Goal: Task Accomplishment & Management: Complete application form

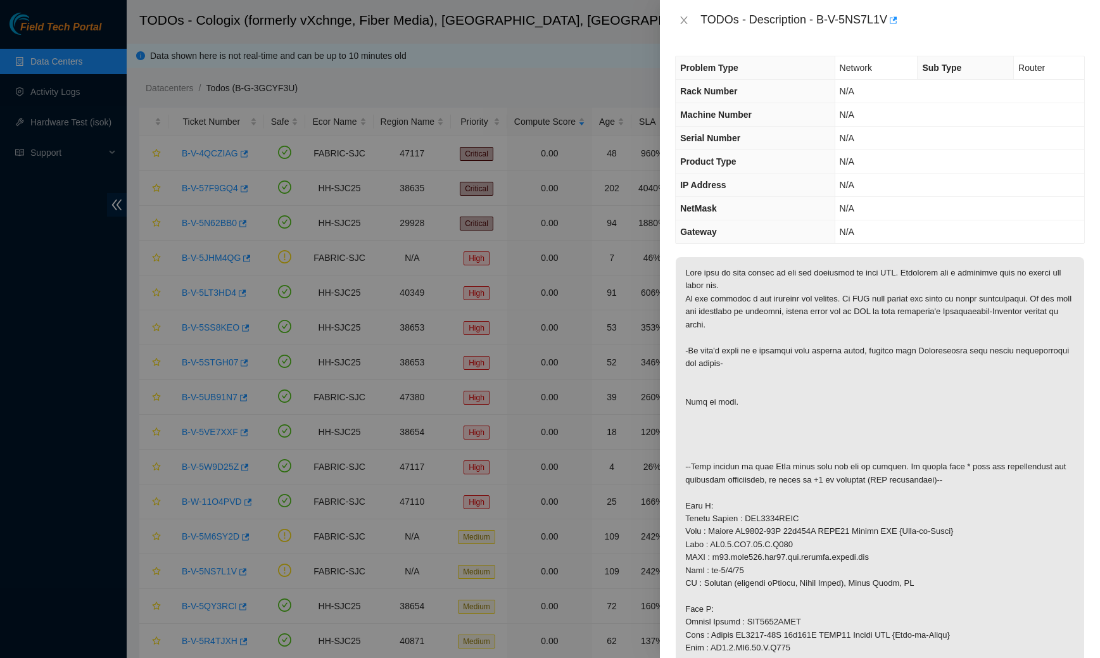
scroll to position [319, 0]
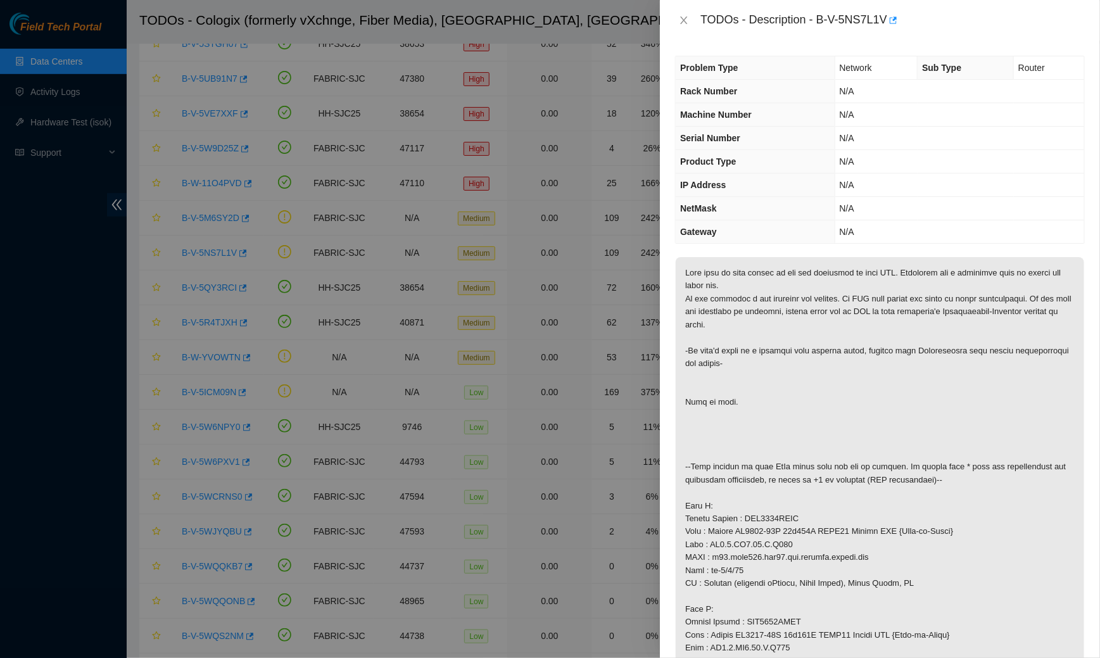
click at [679, 10] on div "TODOs - Description - B-V-5NS7L1V" at bounding box center [880, 20] width 410 height 20
click at [680, 24] on icon "close" at bounding box center [684, 20] width 10 height 10
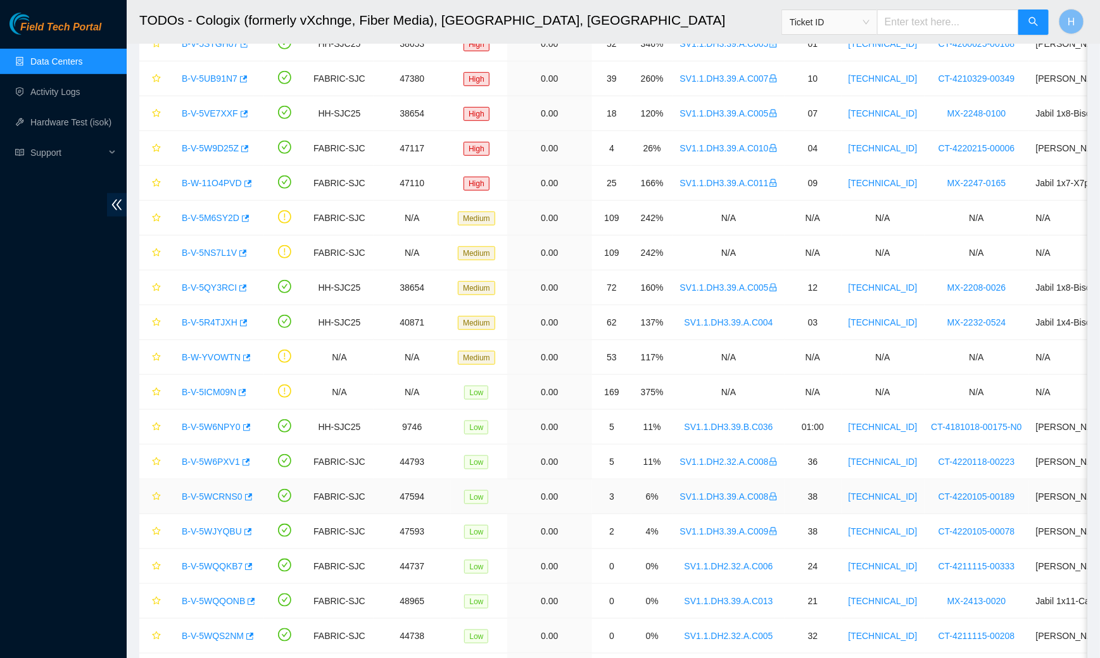
scroll to position [451, 0]
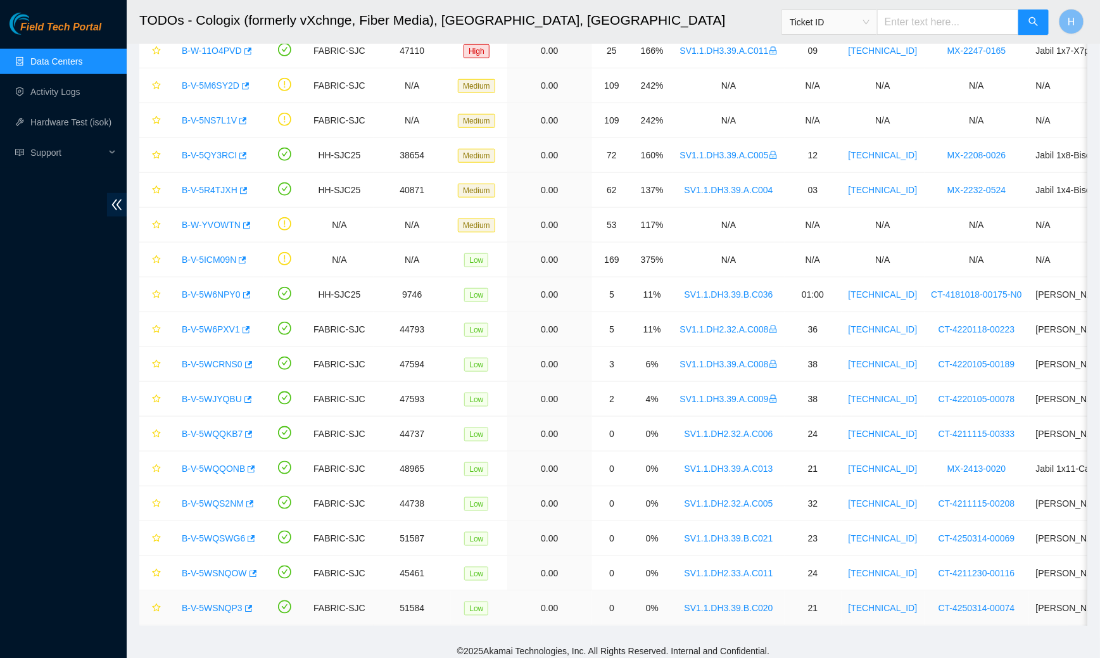
click at [208, 603] on link "B-V-5WSNQP3" at bounding box center [212, 608] width 61 height 10
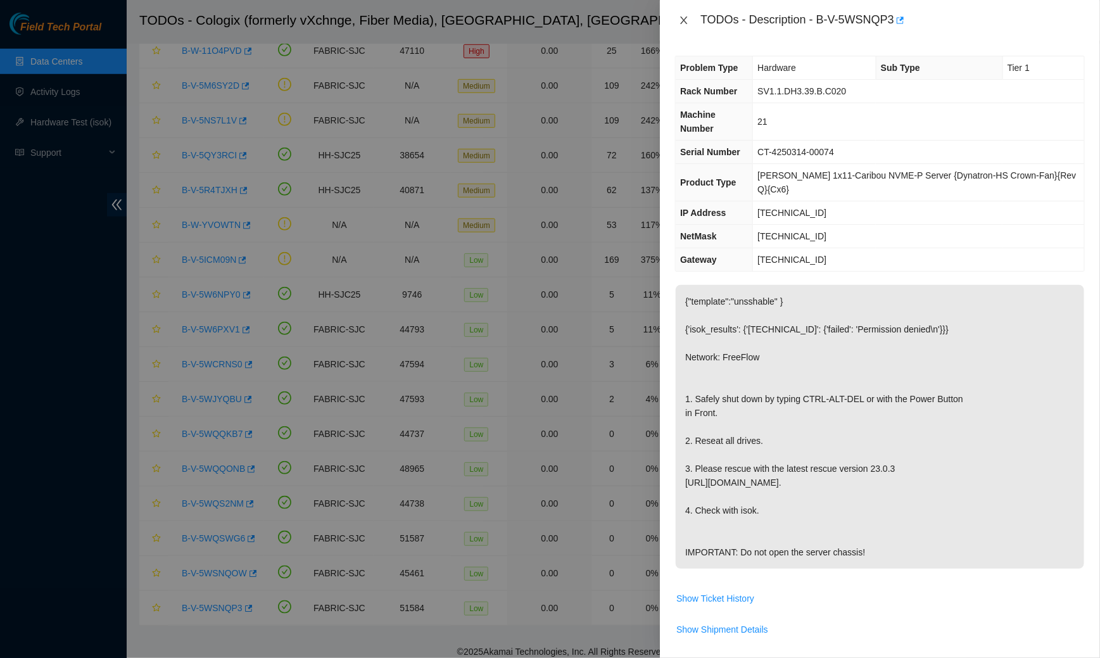
click at [681, 21] on icon "close" at bounding box center [684, 20] width 10 height 10
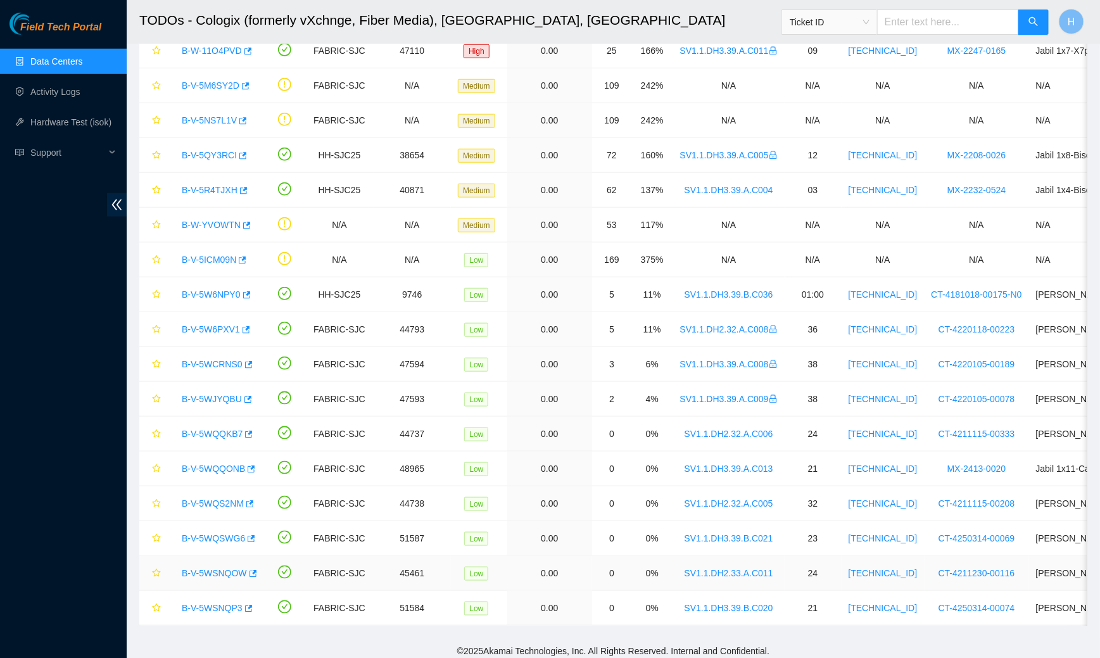
click at [210, 568] on link "B-V-5WSNQOW" at bounding box center [214, 573] width 65 height 10
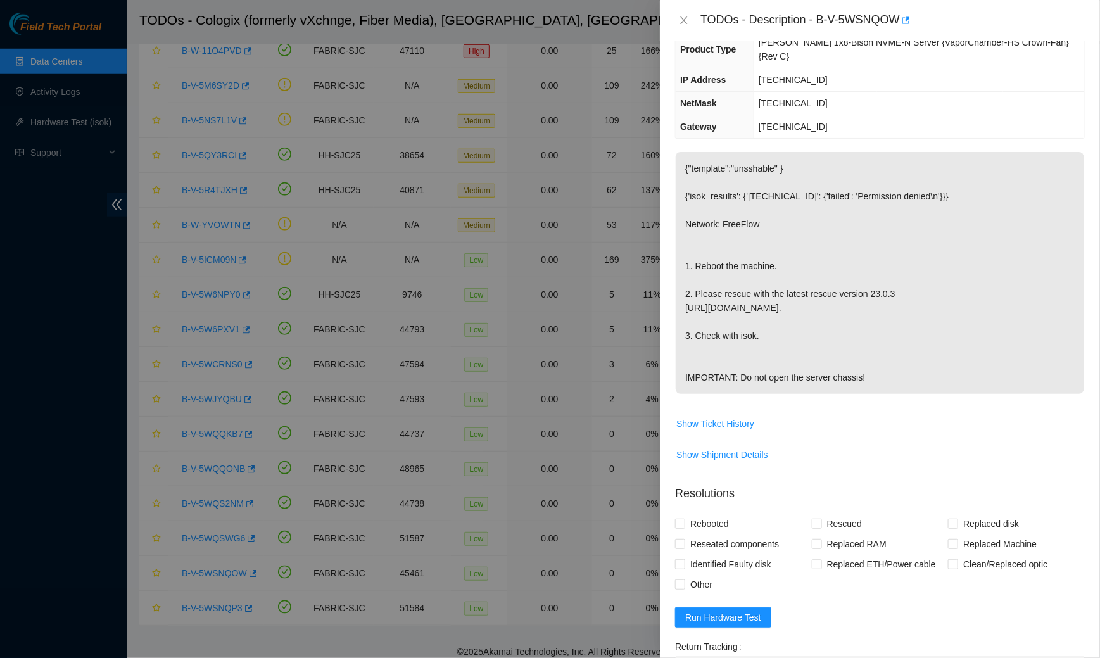
scroll to position [306, 0]
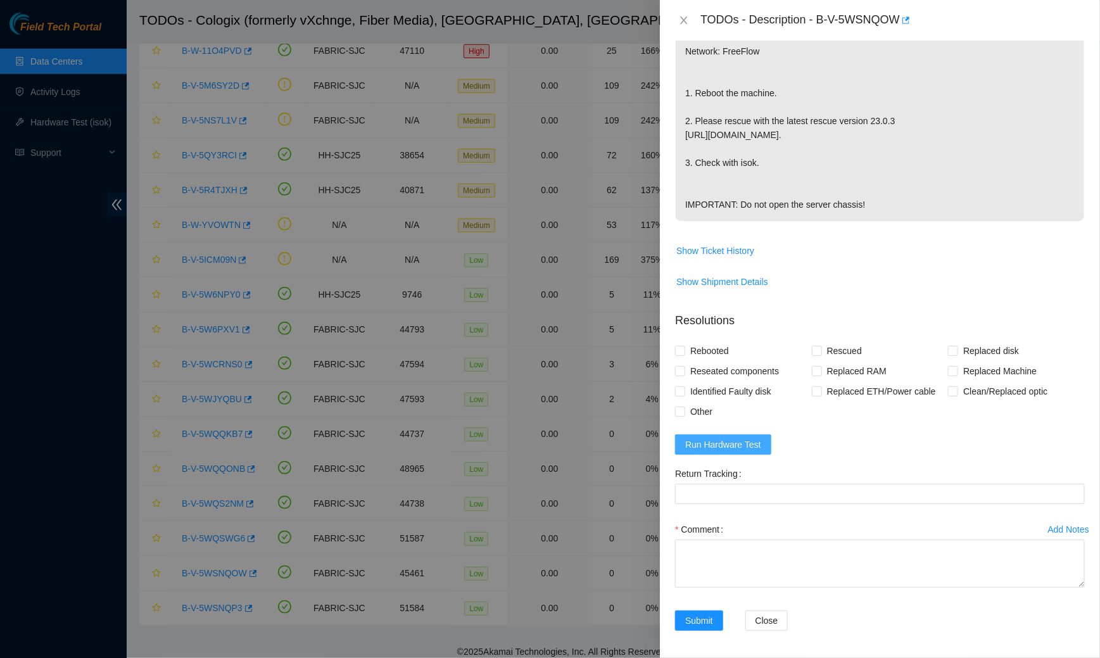
click at [720, 441] on span "Run Hardware Test" at bounding box center [723, 445] width 76 height 14
click at [709, 441] on span "Run Hardware Test" at bounding box center [723, 445] width 76 height 14
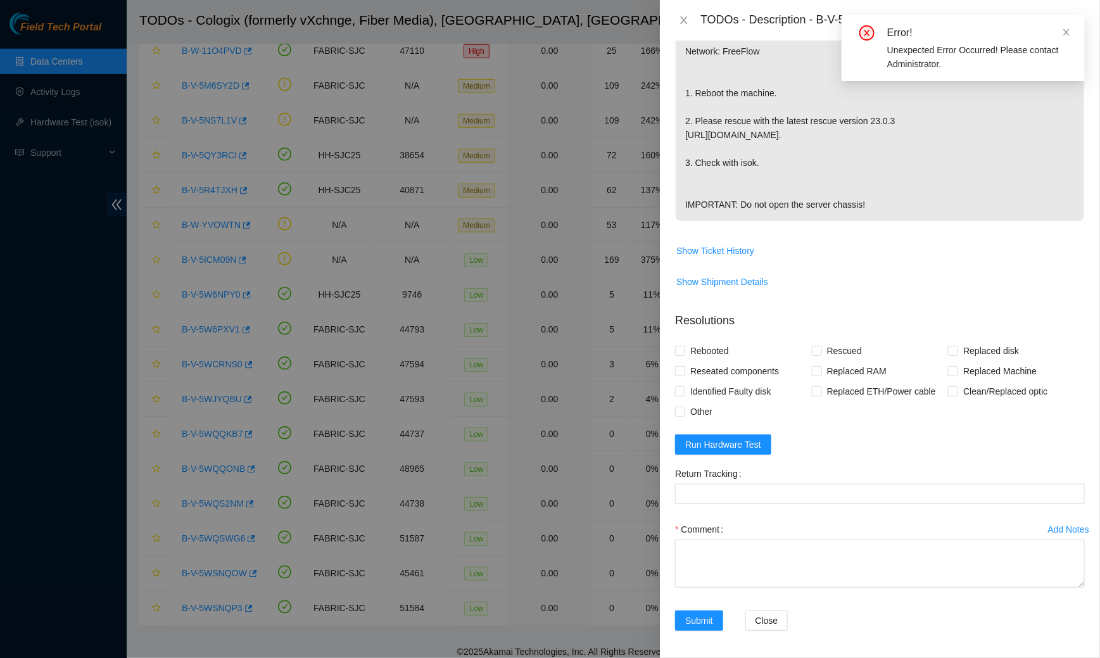
click at [799, 294] on td "Show Shipment Details" at bounding box center [880, 286] width 410 height 31
click at [1067, 30] on icon "close" at bounding box center [1066, 32] width 9 height 9
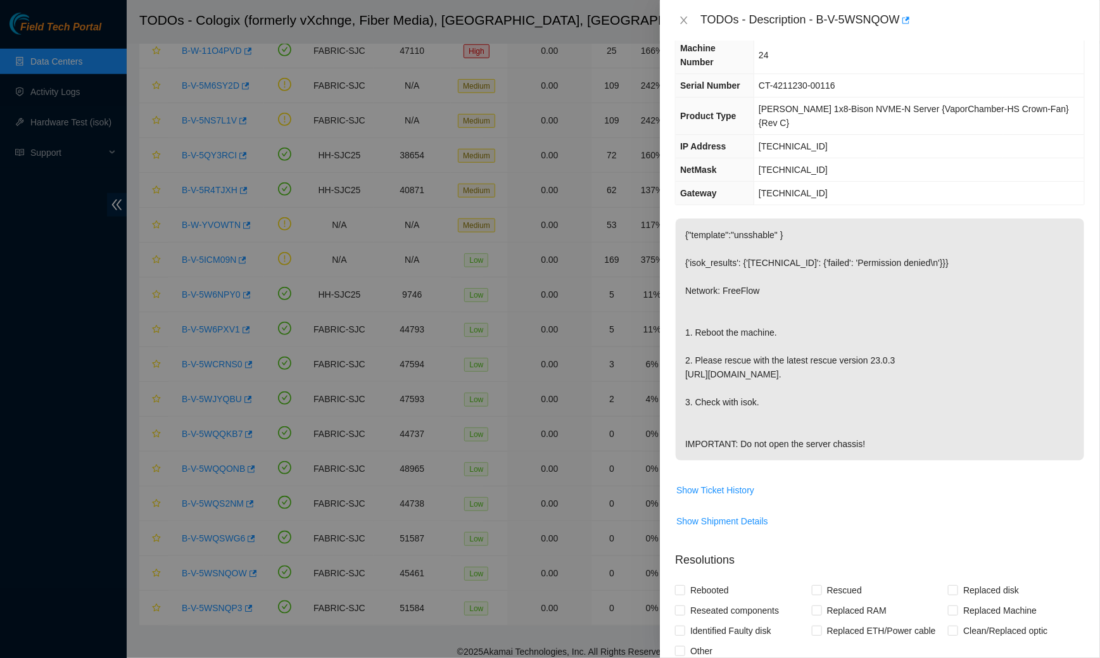
scroll to position [0, 0]
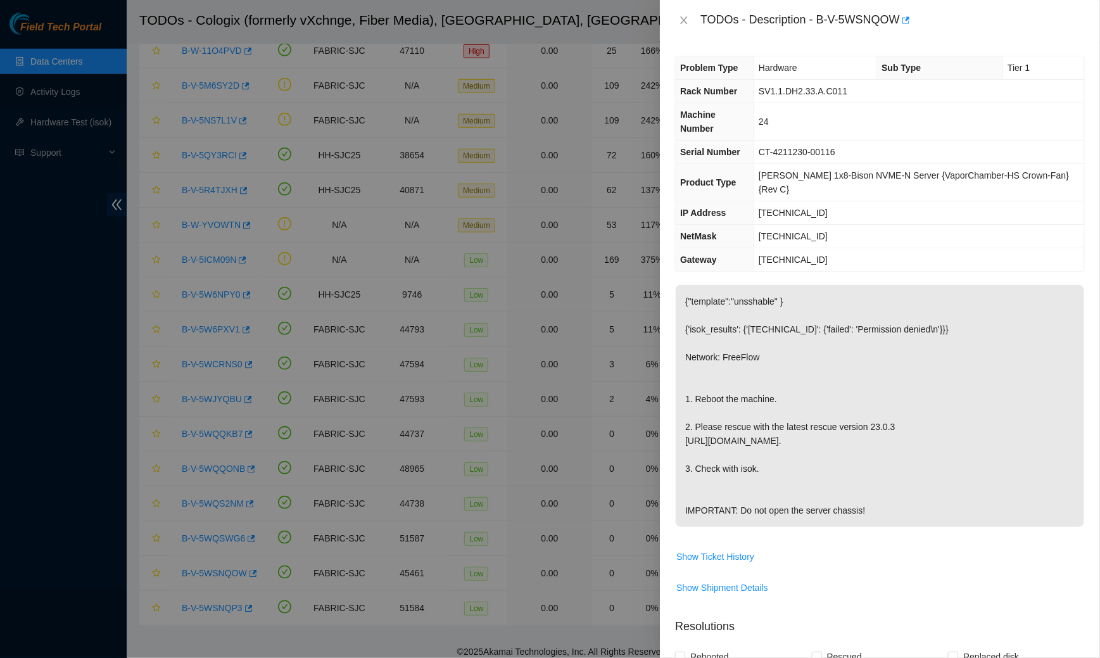
click at [838, 201] on td "23.213.178.157" at bounding box center [919, 212] width 330 height 23
drag, startPoint x: 835, startPoint y: 179, endPoint x: 768, endPoint y: 180, distance: 67.1
click at [768, 208] on span "23.213.178.157" at bounding box center [793, 213] width 69 height 10
copy span "23.213.178.157"
drag, startPoint x: 902, startPoint y: 17, endPoint x: 822, endPoint y: 18, distance: 80.4
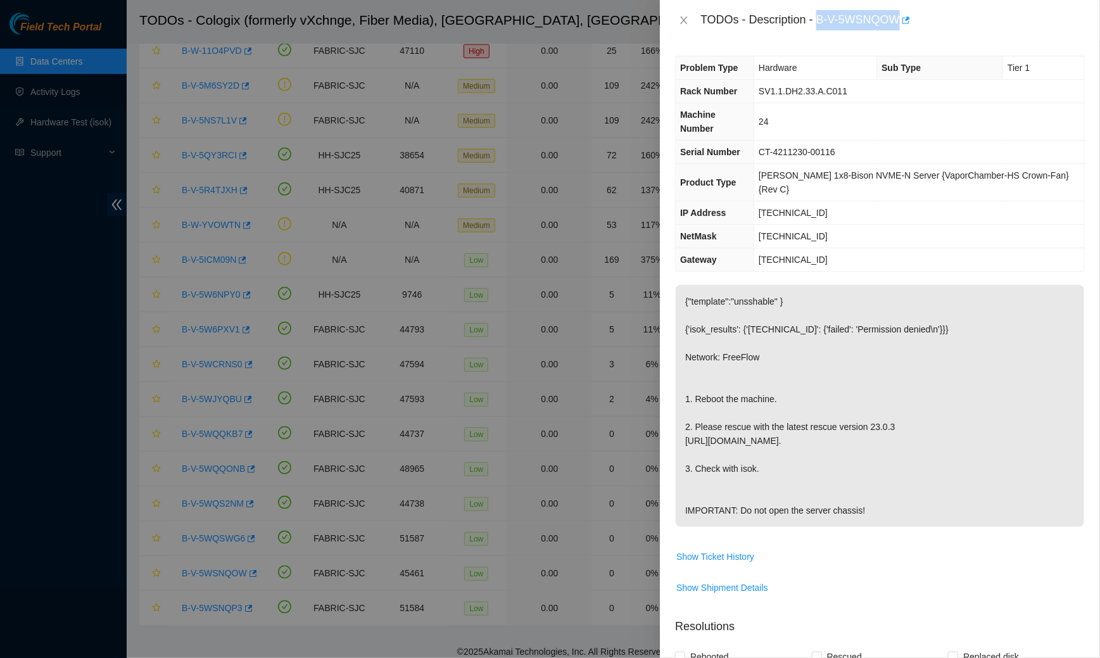
click at [822, 18] on div "TODOs - Description - B-V-5WSNQOW" at bounding box center [892, 20] width 384 height 20
copy div "B-V-5WSNQOW"
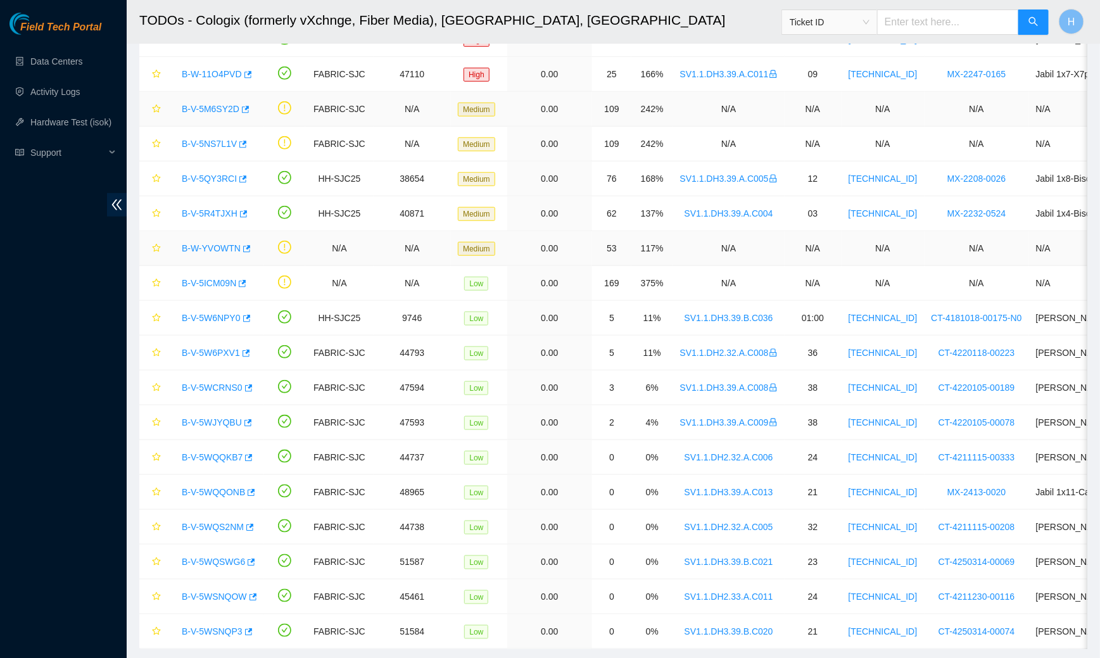
scroll to position [451, 0]
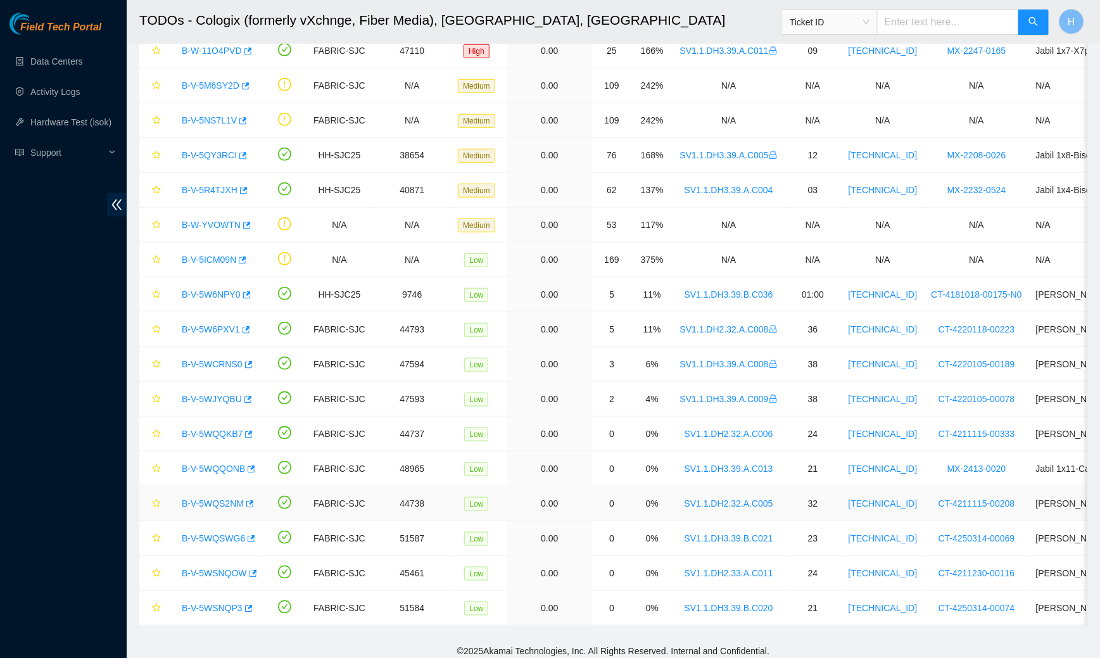
click at [226, 498] on link "B-V-5WQS2NM" at bounding box center [213, 503] width 62 height 10
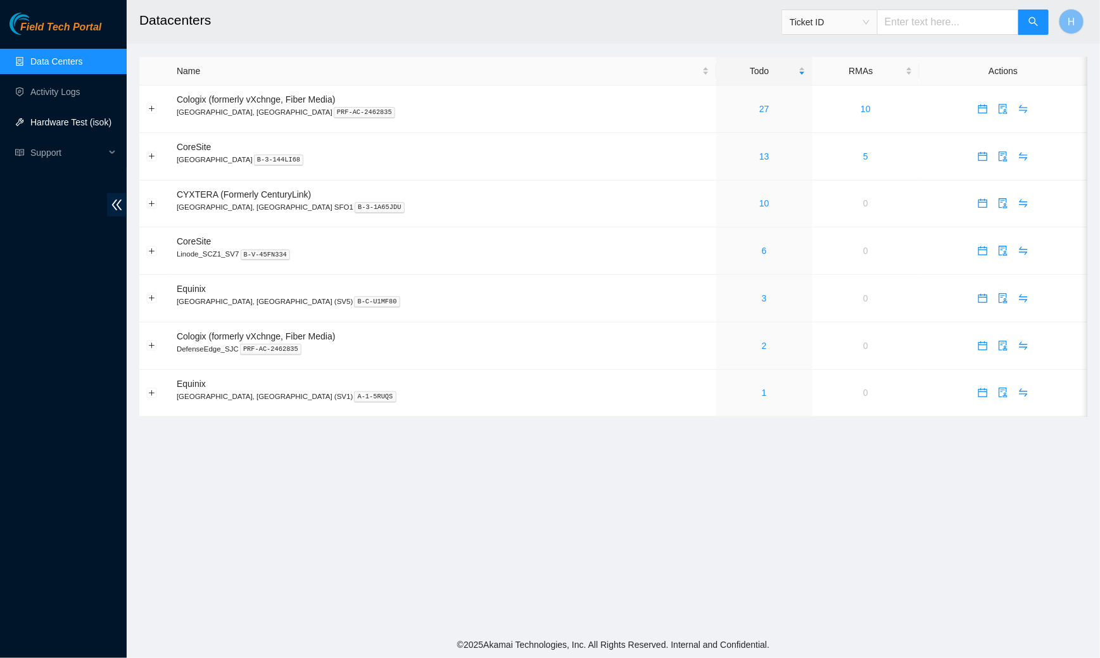
click at [64, 124] on link "Hardware Test (isok)" at bounding box center [70, 122] width 81 height 10
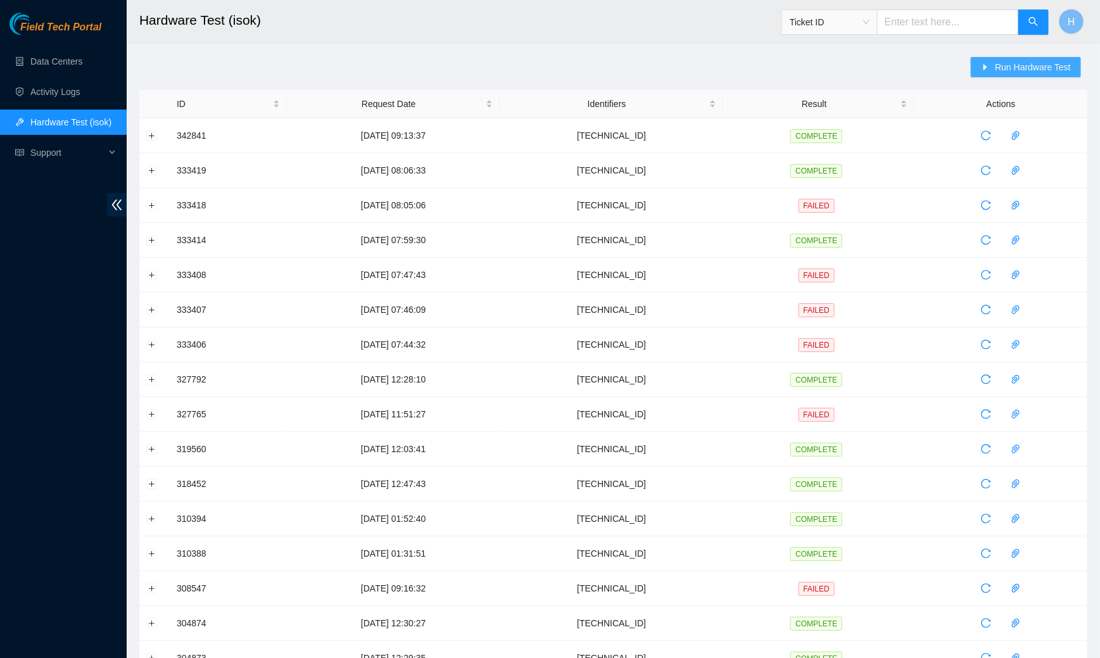
click at [995, 62] on span "Run Hardware Test" at bounding box center [1033, 67] width 76 height 14
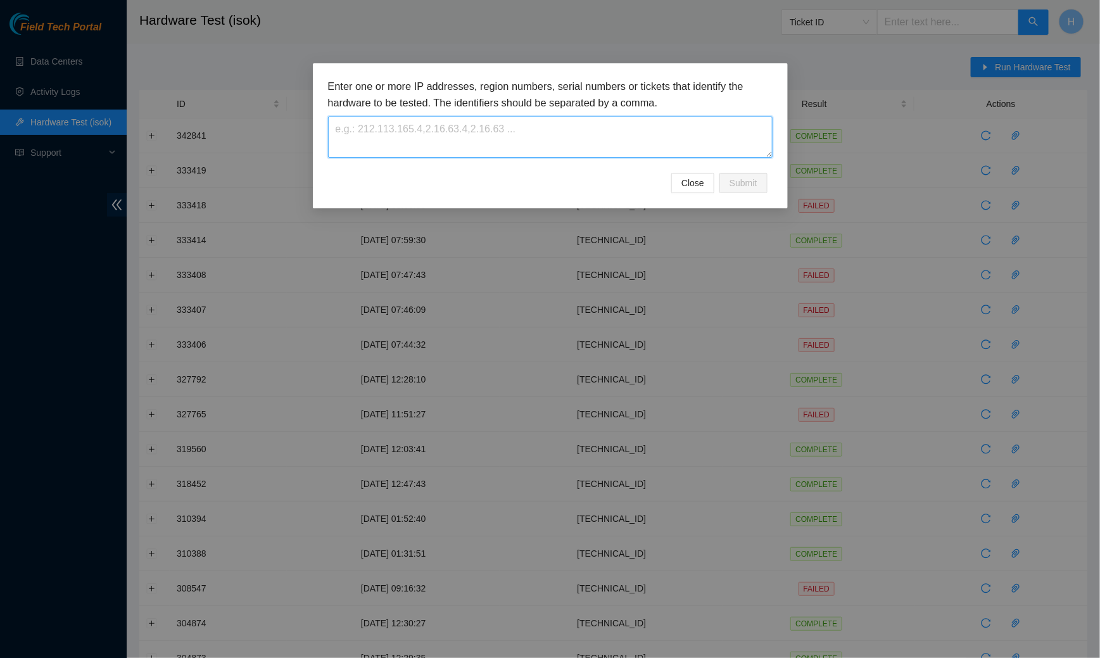
click at [618, 128] on textarea at bounding box center [550, 137] width 445 height 41
paste textarea "23.213.178.157"
type textarea "23.213.178.157"
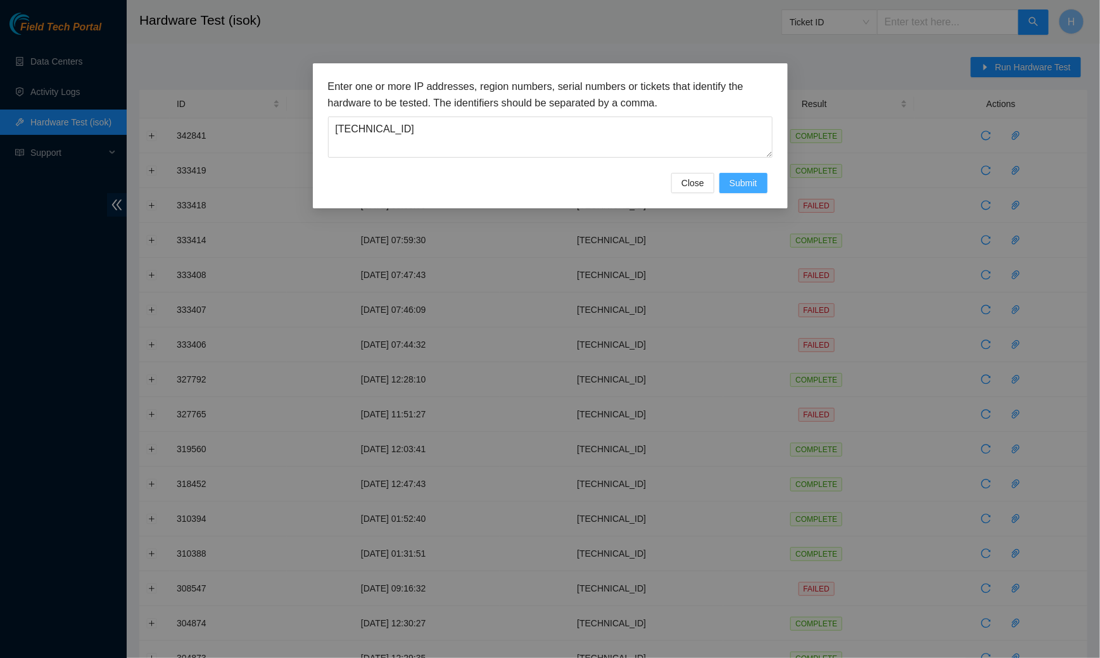
click at [748, 187] on span "Submit" at bounding box center [744, 183] width 28 height 14
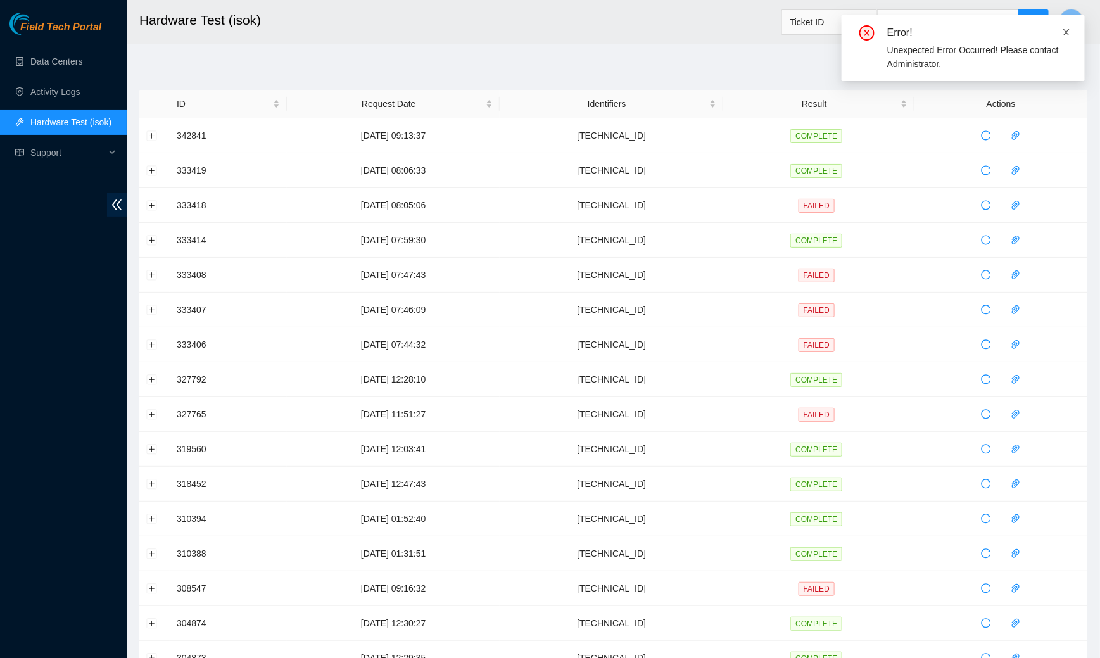
click at [1069, 28] on icon "close" at bounding box center [1066, 32] width 9 height 9
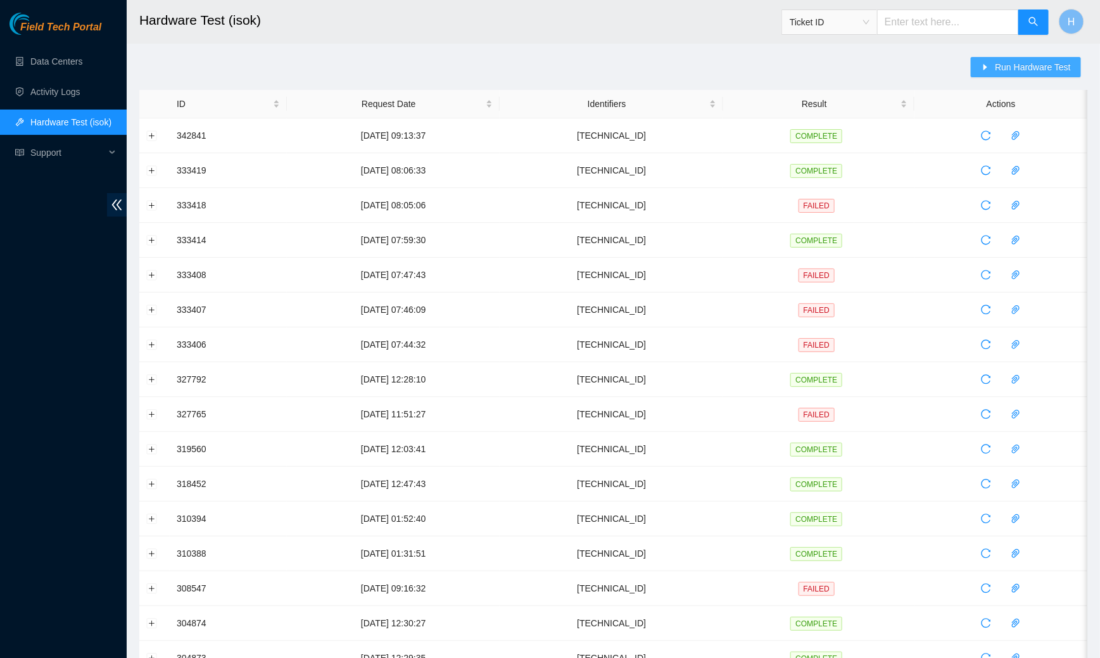
click at [981, 63] on icon "caret-right" at bounding box center [985, 67] width 9 height 9
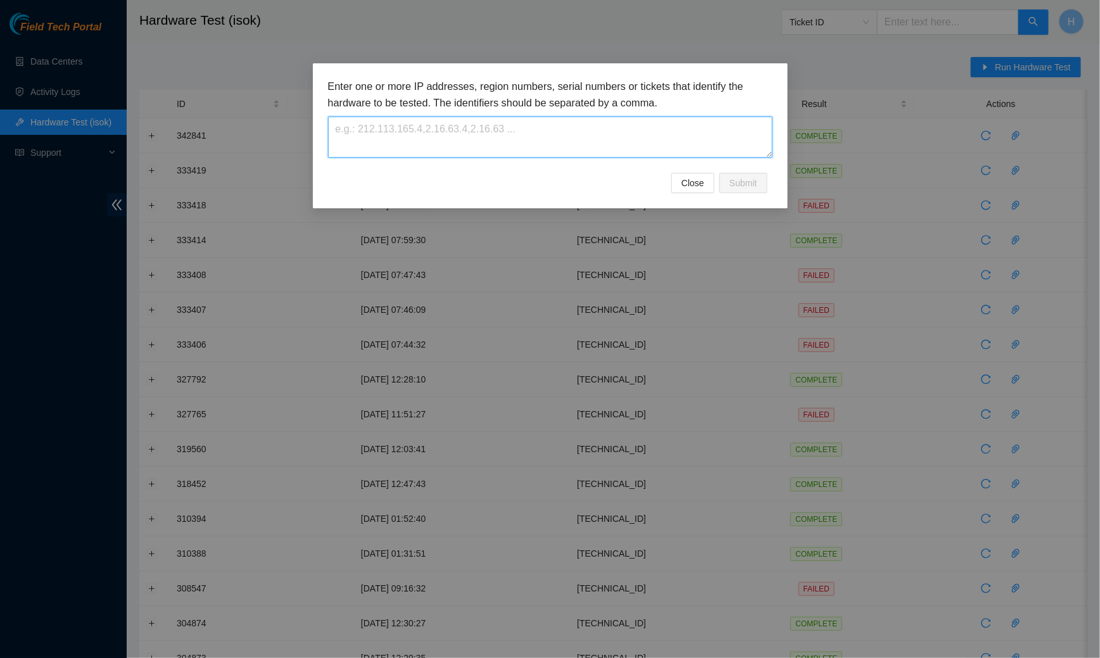
click at [642, 146] on textarea at bounding box center [550, 137] width 445 height 41
paste textarea "[TECHNICAL_ID]"
type textarea "[TECHNICAL_ID]"
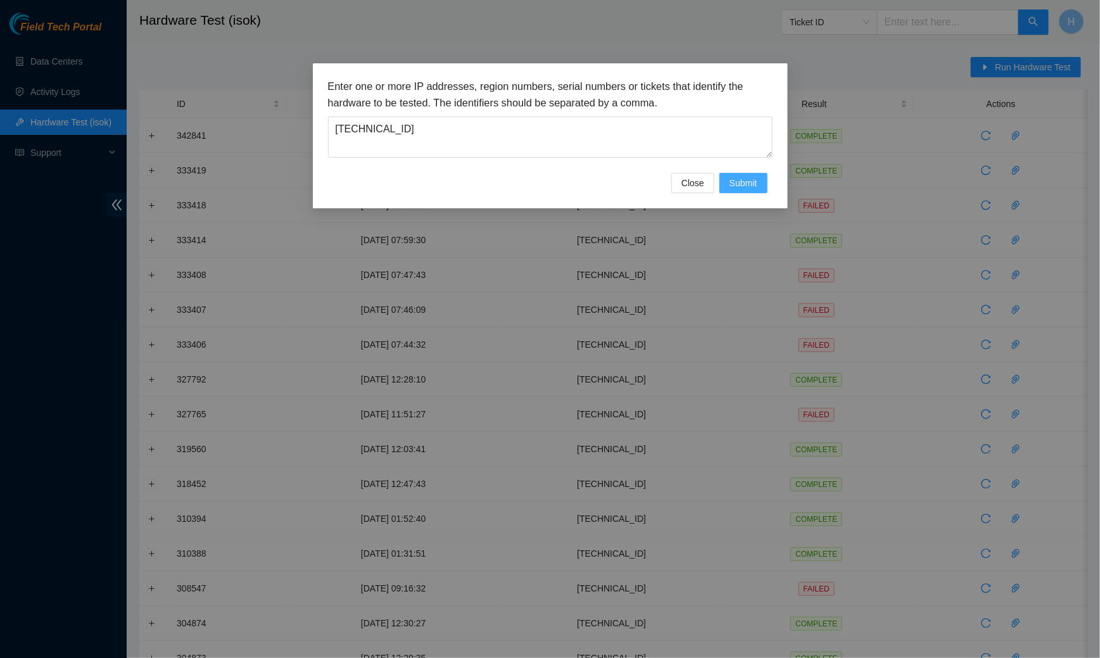
click at [743, 183] on span "Submit" at bounding box center [744, 183] width 28 height 14
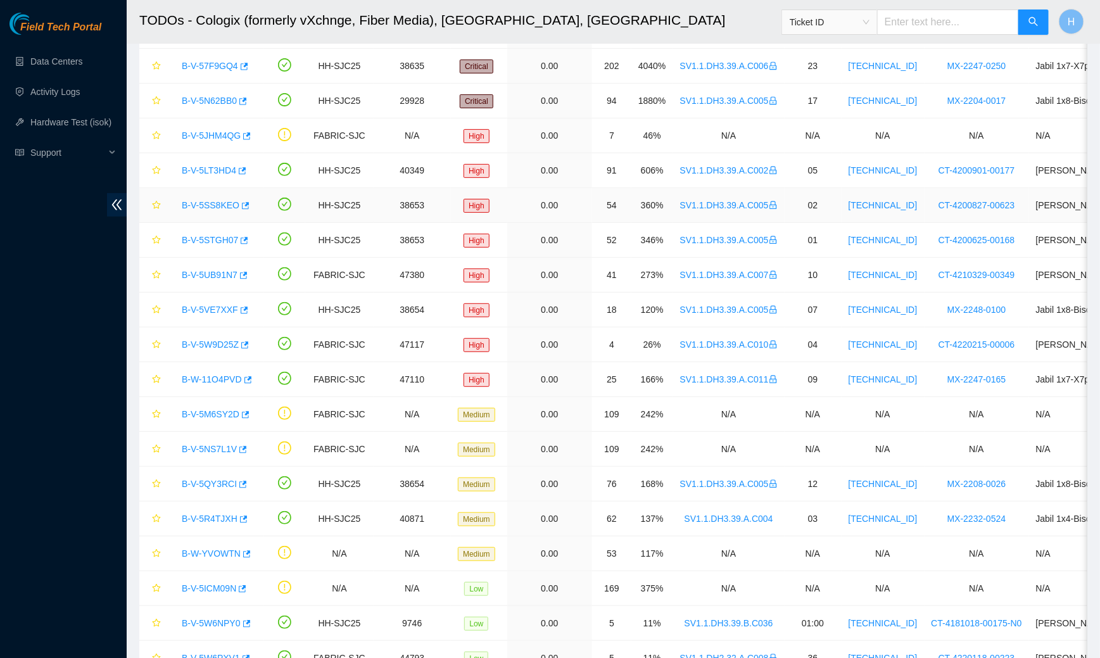
scroll to position [451, 0]
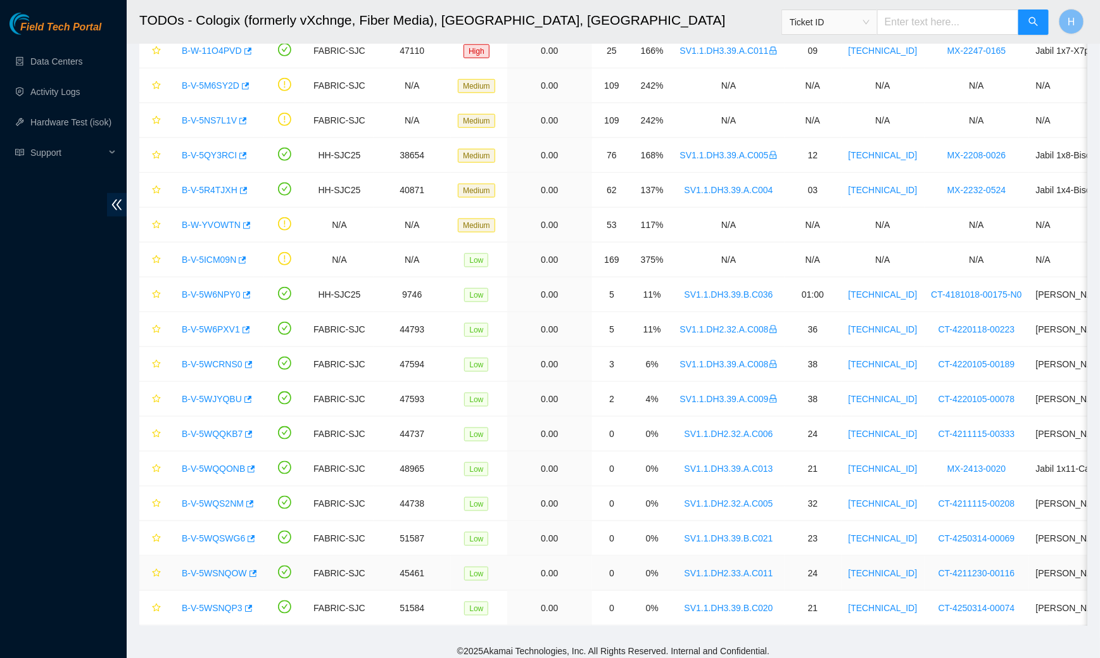
click at [233, 568] on link "B-V-5WSNQOW" at bounding box center [214, 573] width 65 height 10
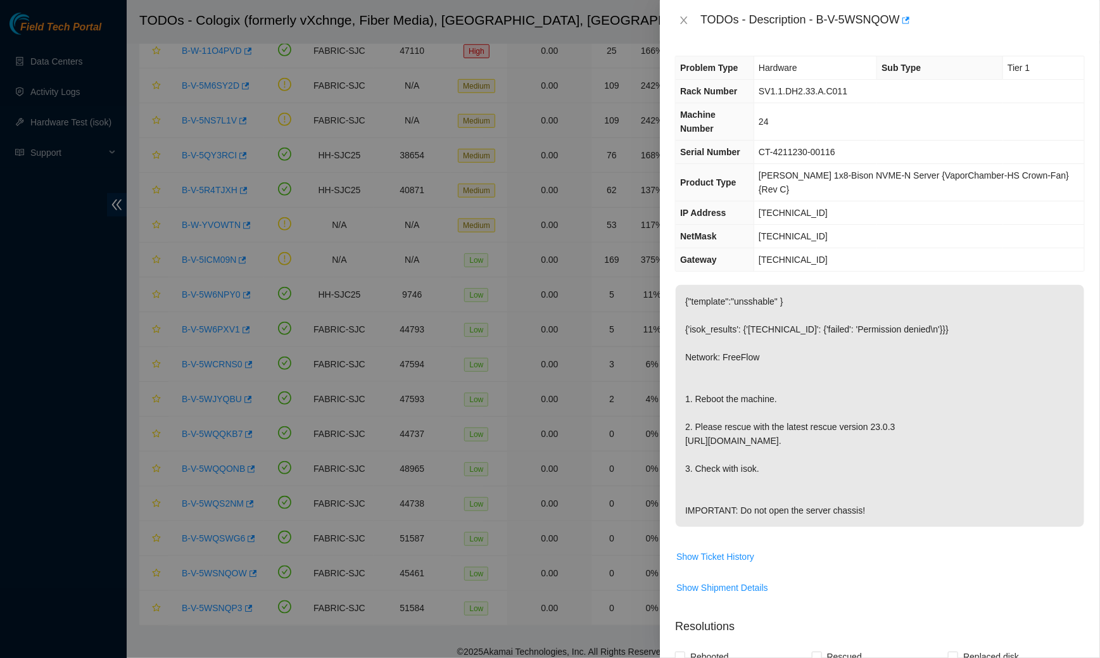
scroll to position [306, 0]
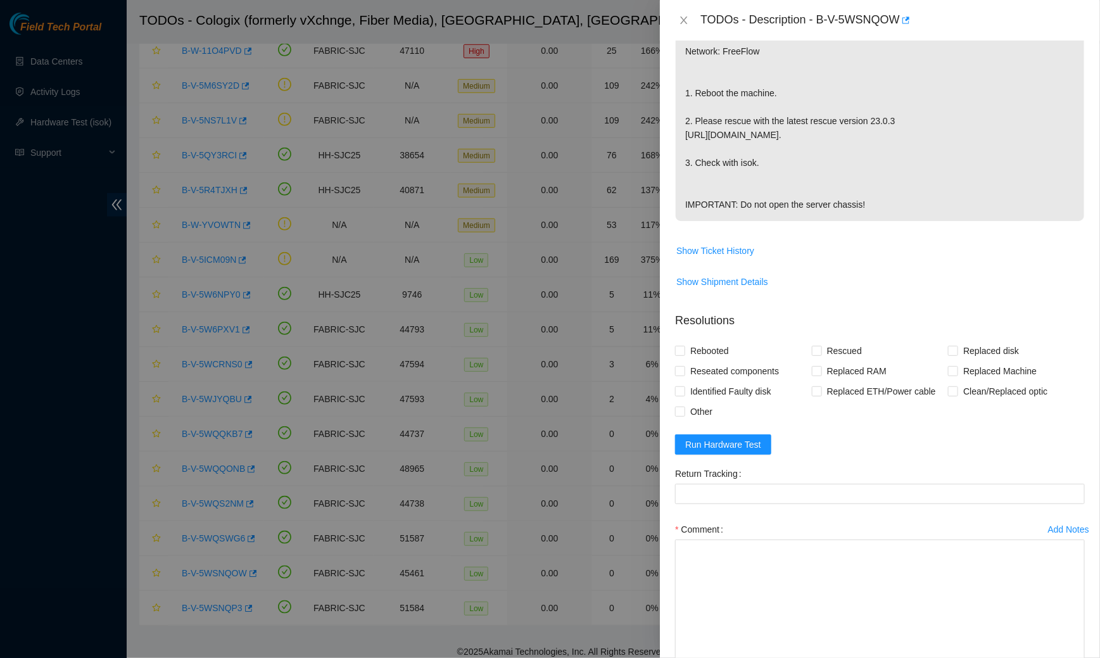
drag, startPoint x: 1082, startPoint y: 578, endPoint x: 1091, endPoint y: 657, distance: 79.7
click at [1091, 657] on div "Problem Type Hardware Sub Type Tier 1 Rack Number SV1.1.DH2.33.A.C011 Machine N…" at bounding box center [880, 349] width 440 height 617
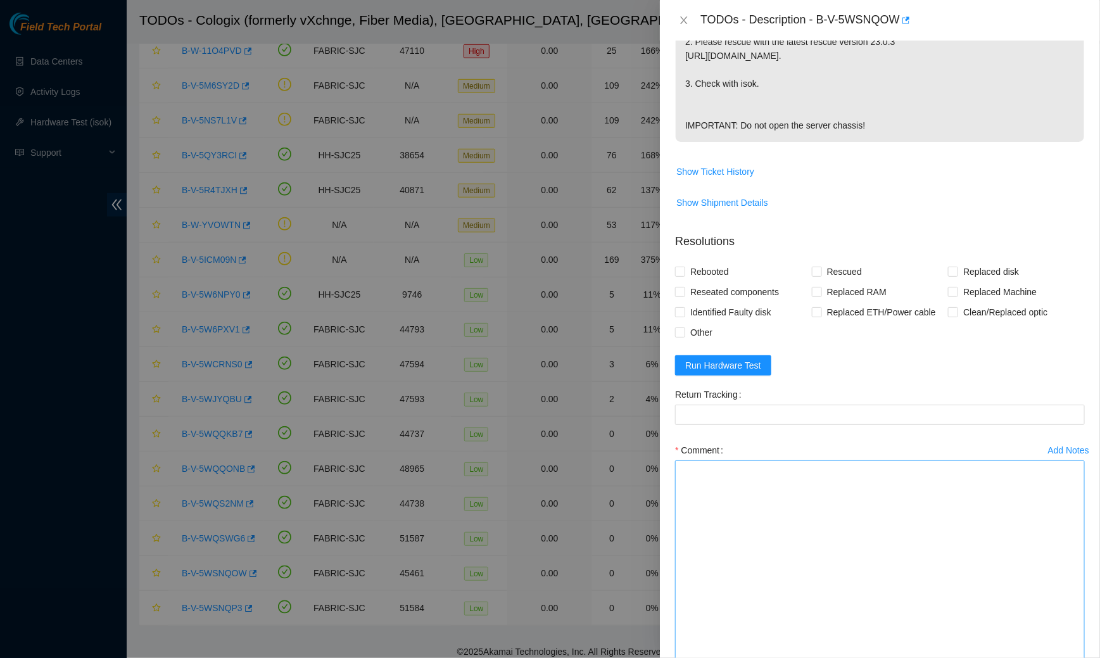
drag, startPoint x: 1080, startPoint y: 579, endPoint x: 1044, endPoint y: 657, distance: 86.4
click at [1044, 657] on textarea "Comment" at bounding box center [880, 562] width 410 height 205
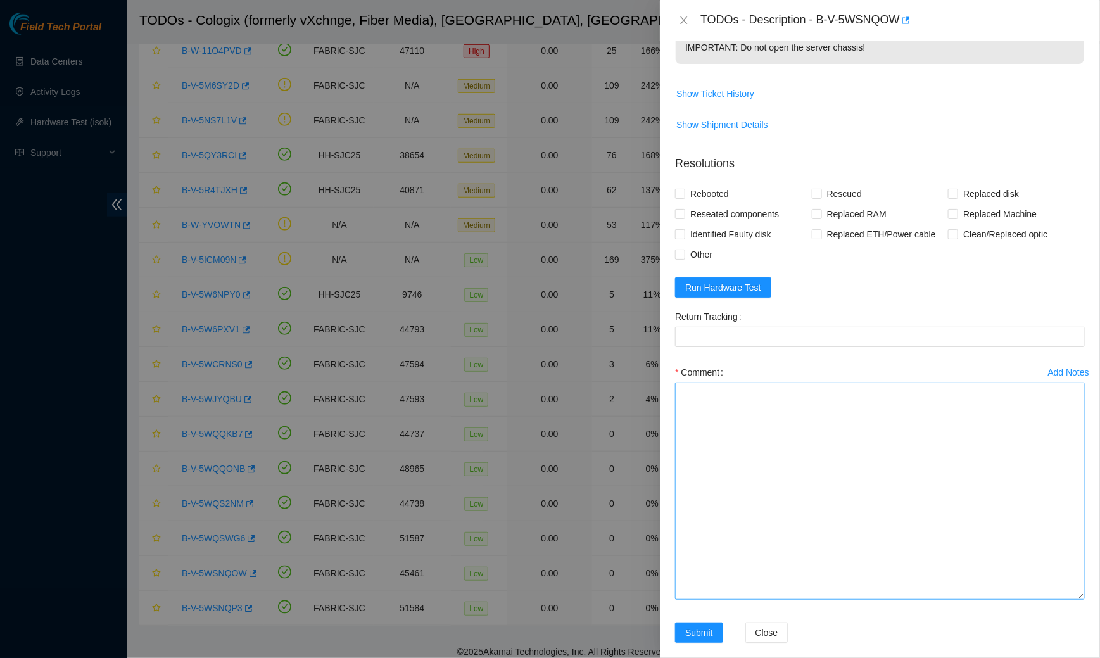
scroll to position [463, 0]
drag, startPoint x: 1083, startPoint y: 581, endPoint x: 1027, endPoint y: 657, distance: 95.1
click at [1027, 657] on textarea "Comment" at bounding box center [880, 522] width 410 height 281
click at [832, 482] on textarea "Comment" at bounding box center [880, 522] width 410 height 281
paste textarea "{"23.213.178.157":{"passed":"ok"}}"
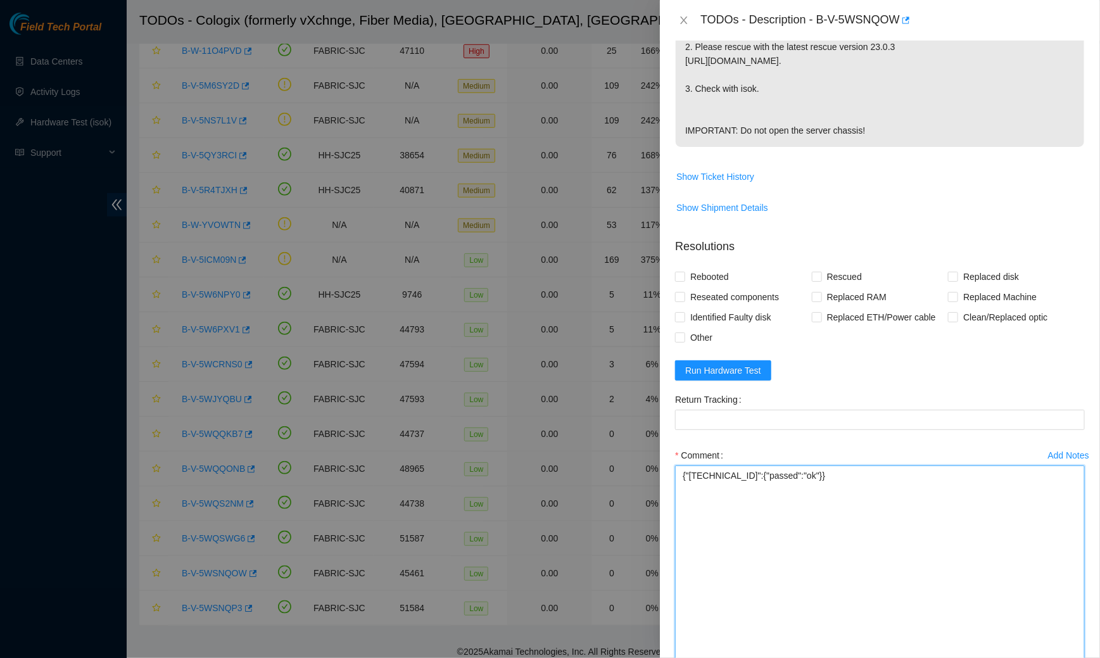
scroll to position [383, 0]
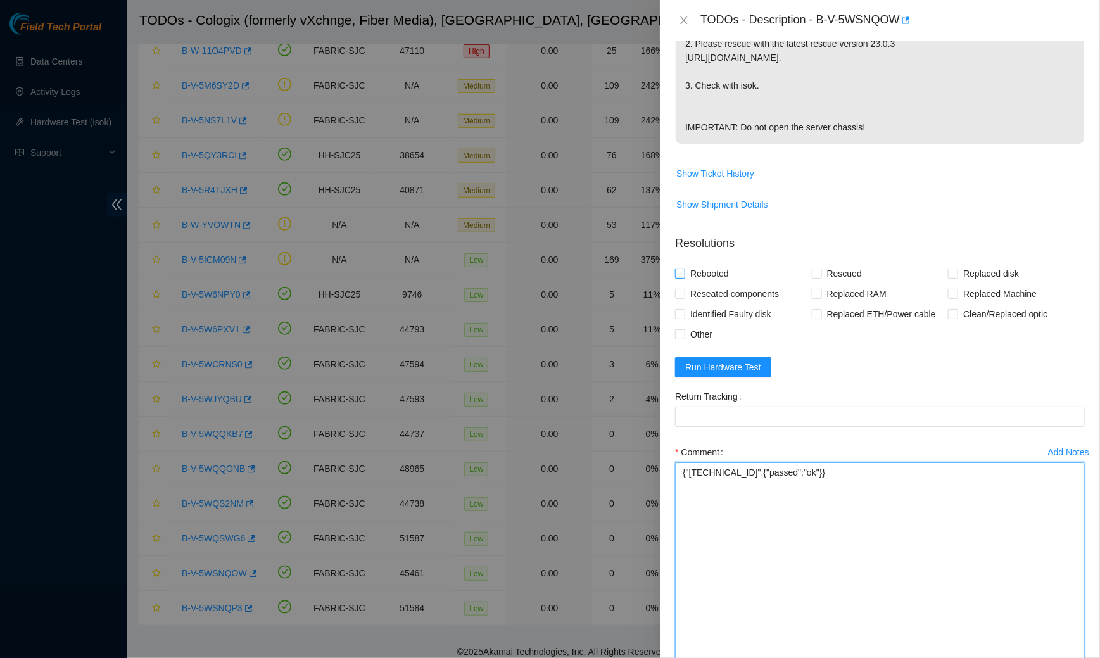
type textarea "{"23.213.178.157":{"passed":"ok"}}"
click at [686, 266] on span "Rebooted" at bounding box center [709, 273] width 49 height 20
click at [684, 269] on input "Rebooted" at bounding box center [679, 273] width 9 height 9
checkbox input "true"
click at [832, 269] on span "Rescued" at bounding box center [844, 273] width 45 height 20
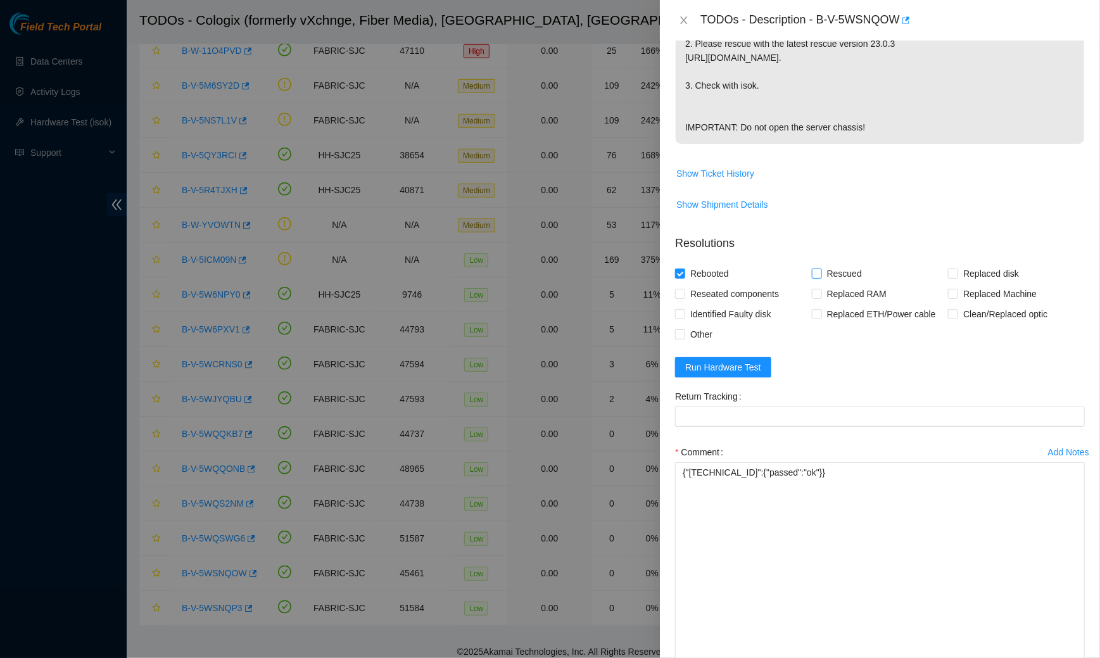
click at [821, 269] on input "Rescued" at bounding box center [816, 273] width 9 height 9
checkbox input "true"
click at [681, 465] on textarea "{"23.213.178.157":{"passed":"ok"}}" at bounding box center [880, 602] width 410 height 281
paste textarea "Spoke to NOCC rep to verify it was safe to work on the machine I hooked up moni…"
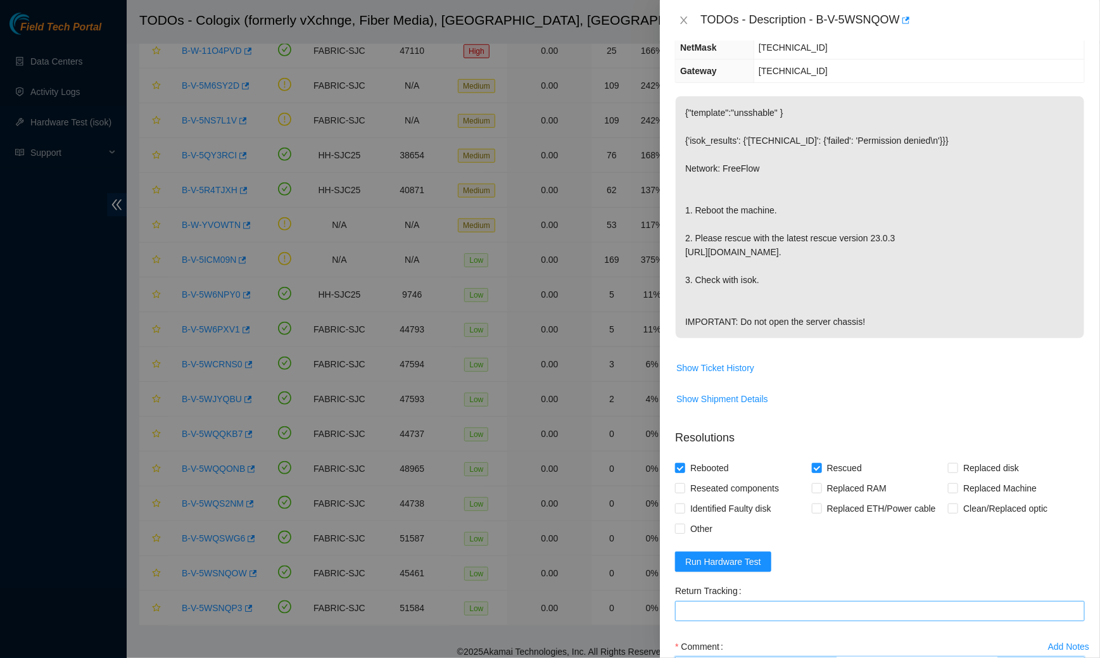
scroll to position [0, 0]
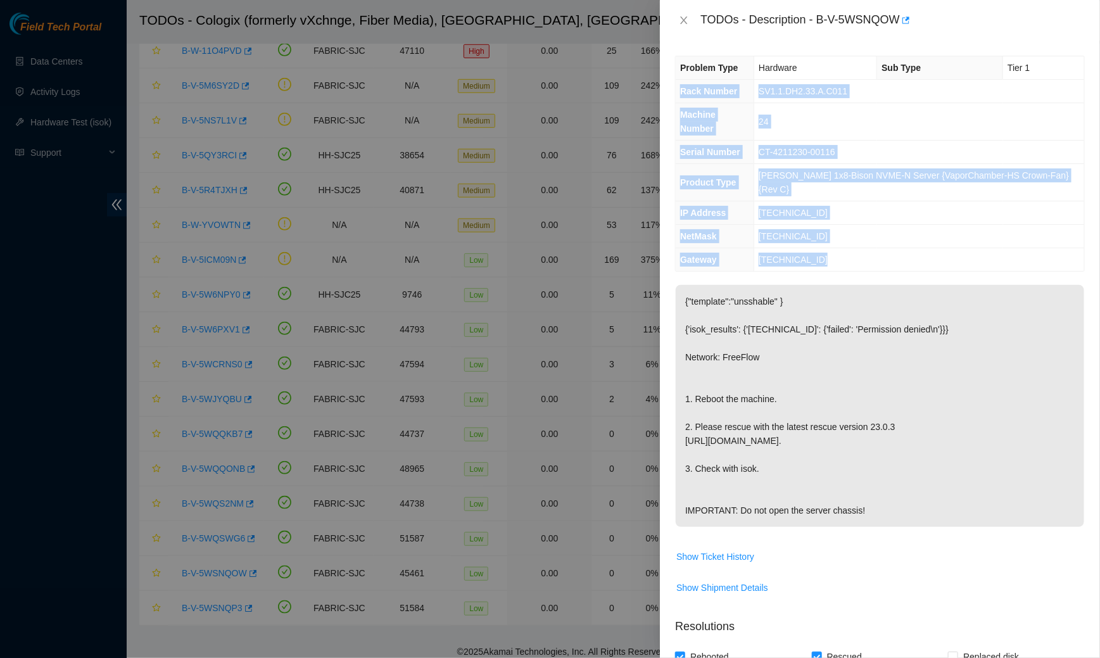
drag, startPoint x: 679, startPoint y: 86, endPoint x: 821, endPoint y: 248, distance: 215.4
click at [821, 248] on div "Problem Type Hardware Sub Type Tier 1 Rack Number SV1.1.DH2.33.A.C011 Machine N…" at bounding box center [880, 349] width 440 height 617
copy tbody "Rack Number SV1.1.DH2.33.A.C011 Machine Number 24 Serial Number CT-4211230-0011…"
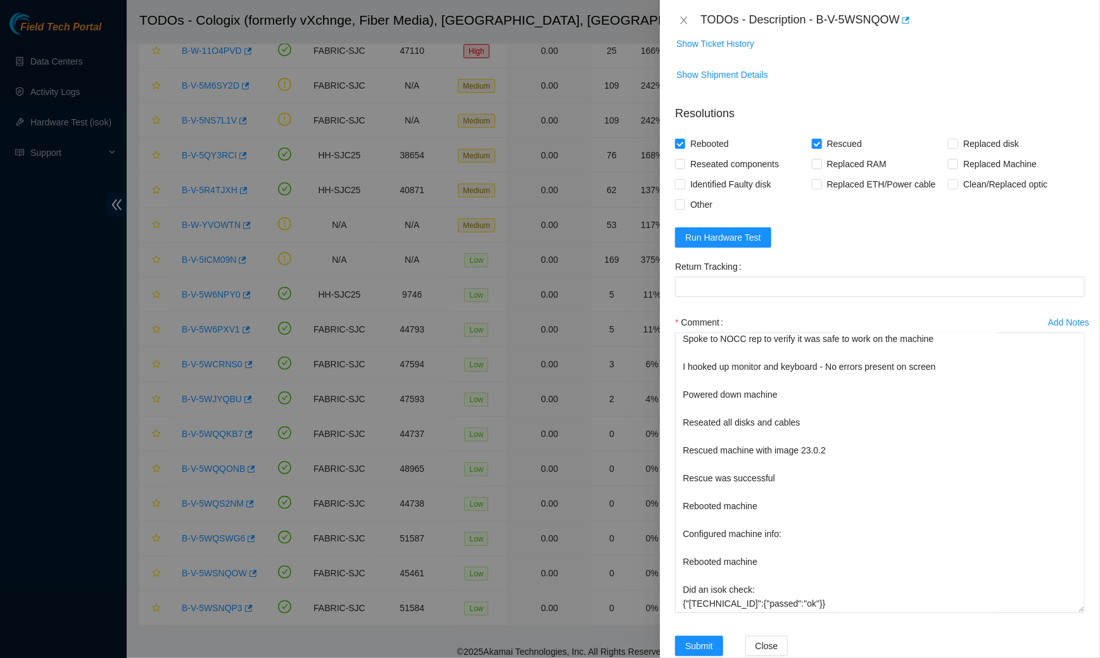
scroll to position [539, 0]
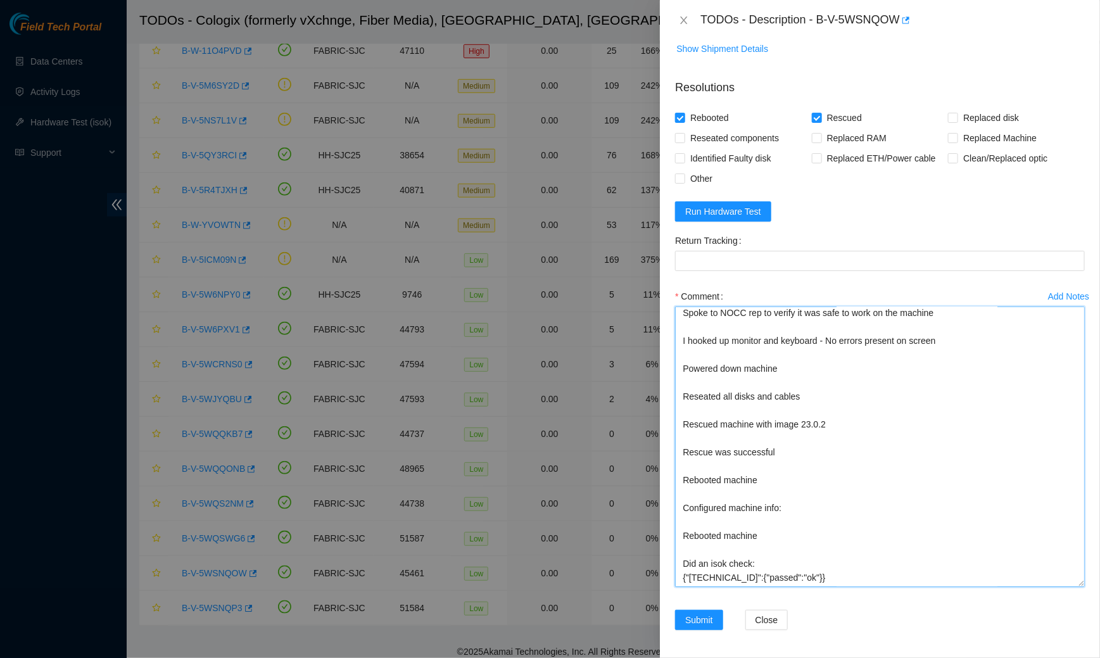
click at [795, 496] on textarea "Spoke to NOCC rep to verify it was safe to work on the machine I hooked up moni…" at bounding box center [880, 447] width 410 height 281
click at [789, 508] on textarea "Spoke to NOCC rep to verify it was safe to work on the machine I hooked up moni…" at bounding box center [880, 447] width 410 height 281
paste textarea "Rack Number SV1.1.DH2.33.A.C011 Machine Number 24 Serial Number CT-4211230-0011…"
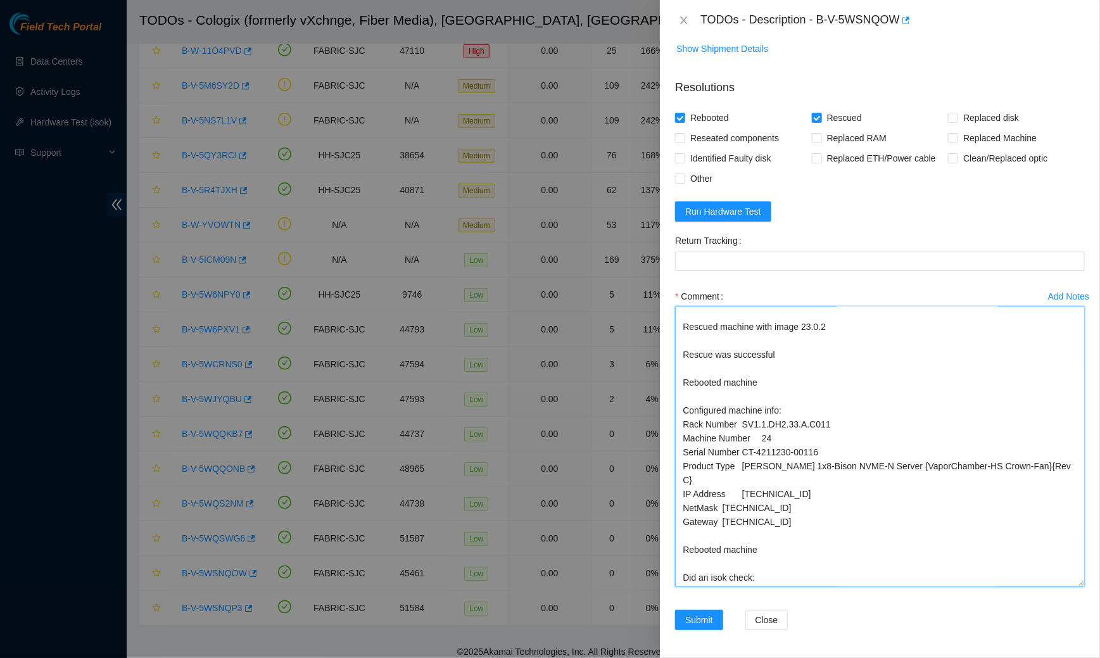
scroll to position [0, 0]
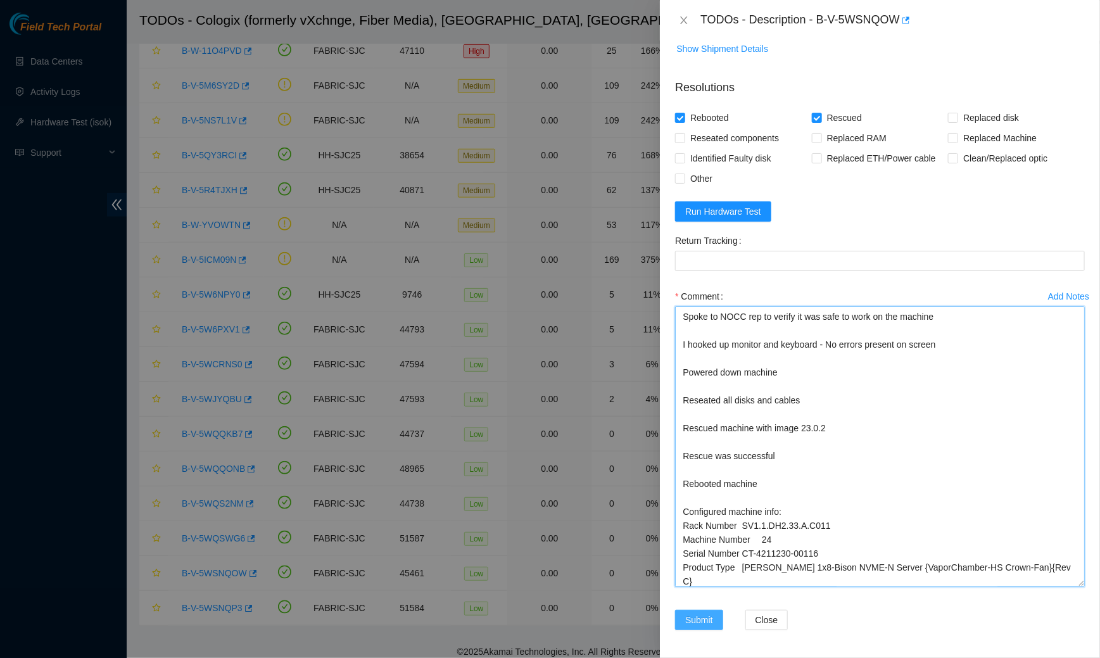
type textarea "Spoke to NOCC rep to verify it was safe to work on the machine I hooked up moni…"
click at [698, 616] on span "Submit" at bounding box center [699, 620] width 28 height 14
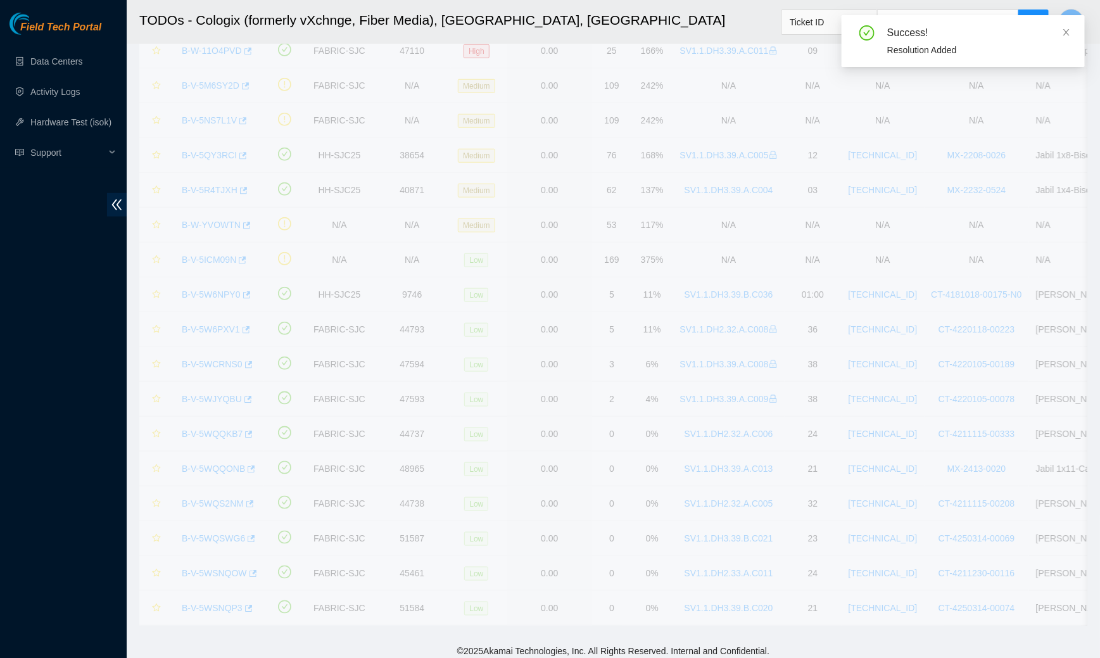
scroll to position [416, 0]
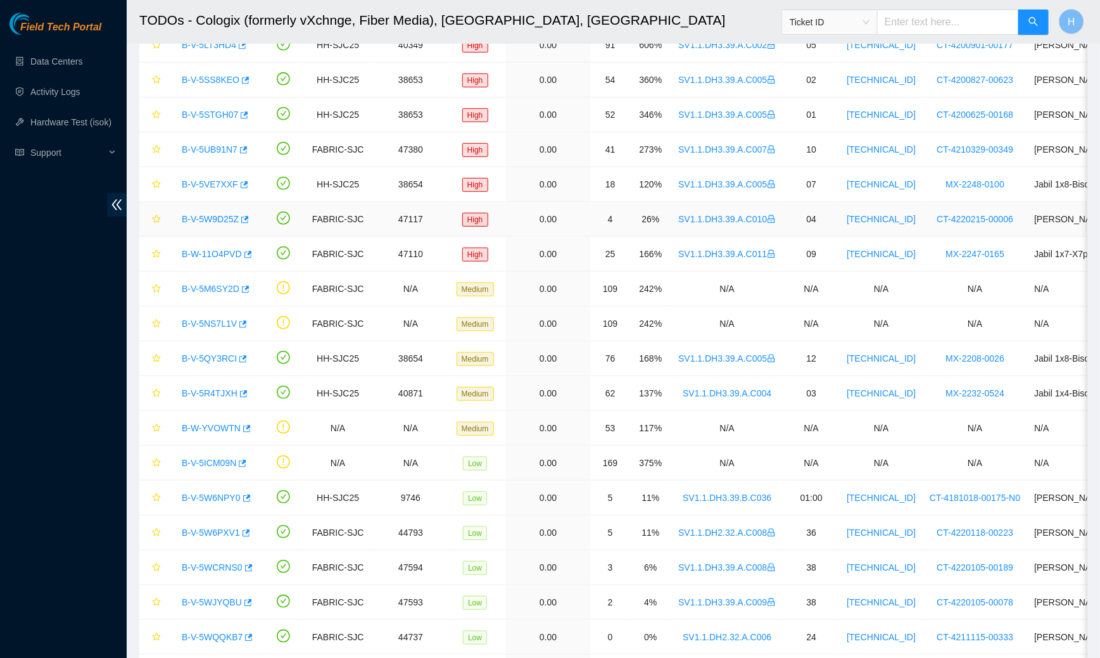
scroll to position [416, 0]
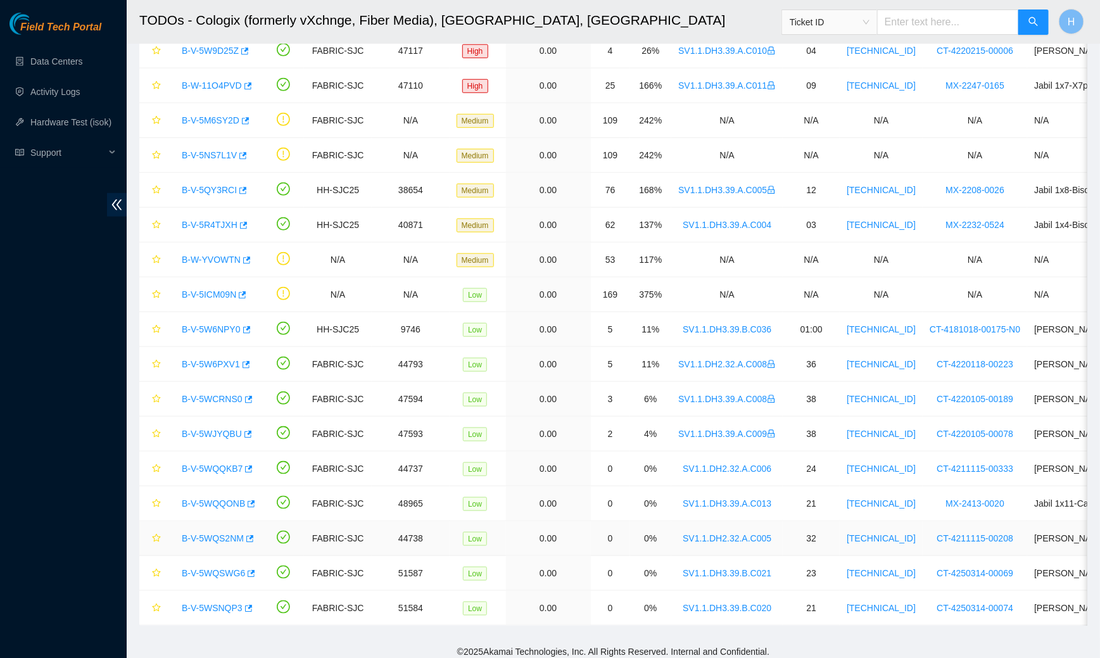
click at [222, 533] on link "B-V-5WQS2NM" at bounding box center [213, 538] width 62 height 10
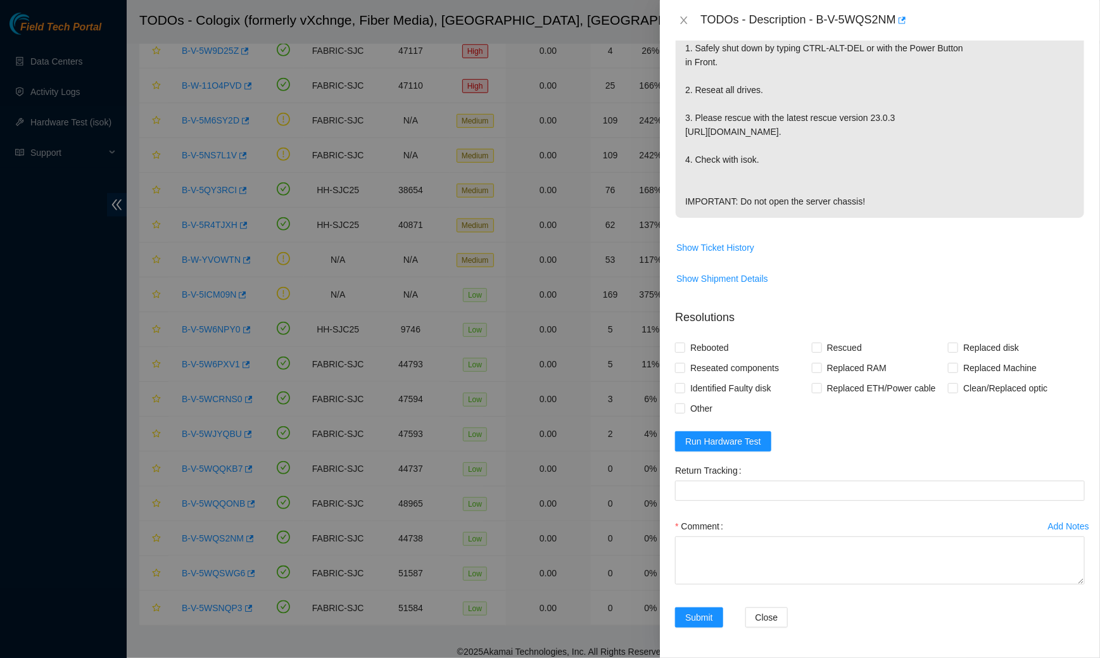
scroll to position [334, 0]
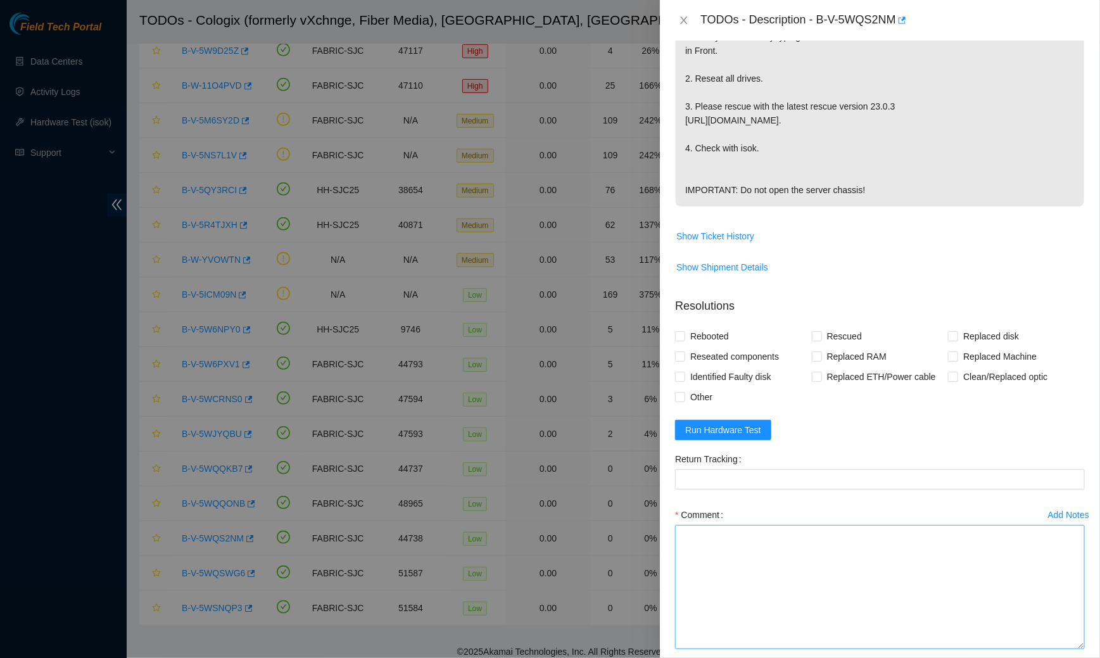
drag, startPoint x: 1082, startPoint y: 580, endPoint x: 1072, endPoint y: 657, distance: 77.8
click at [1072, 649] on textarea "Comment" at bounding box center [880, 587] width 410 height 124
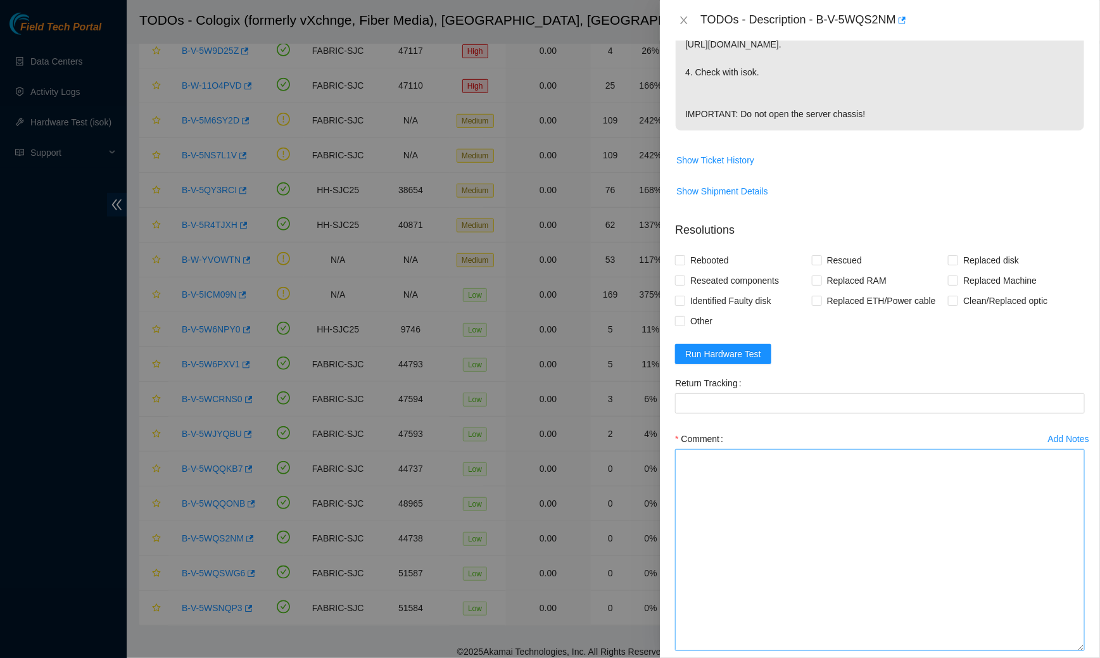
drag, startPoint x: 1081, startPoint y: 579, endPoint x: 996, endPoint y: 657, distance: 115.6
click at [996, 651] on textarea "Comment" at bounding box center [880, 550] width 410 height 202
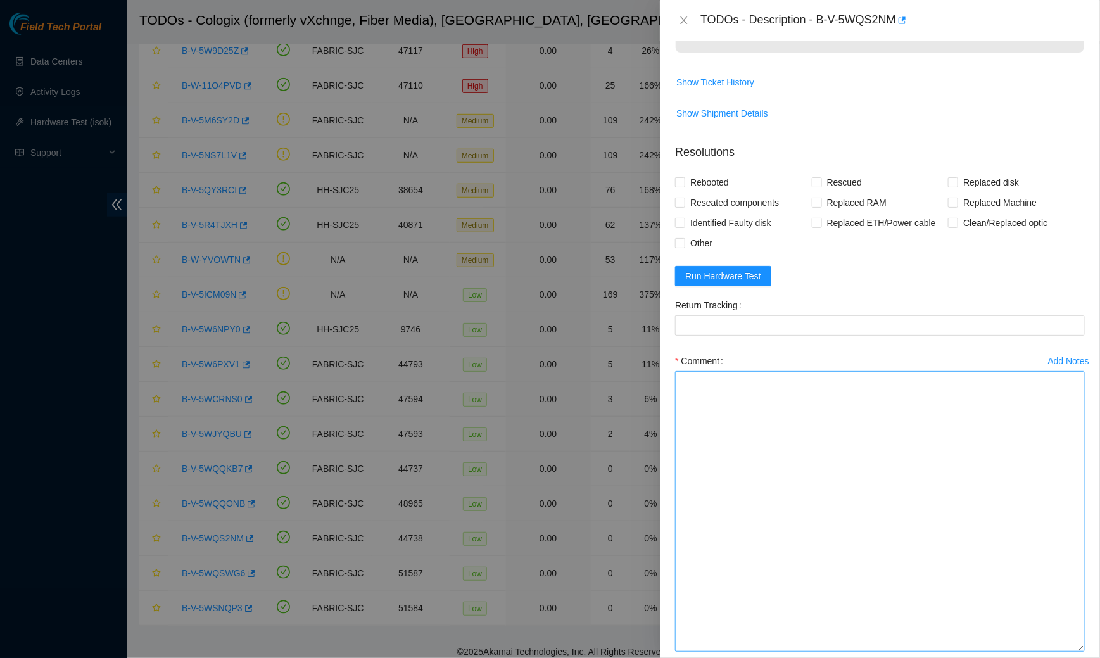
drag, startPoint x: 1080, startPoint y: 578, endPoint x: 958, endPoint y: 657, distance: 145.6
click at [958, 652] on textarea "Comment" at bounding box center [880, 511] width 410 height 281
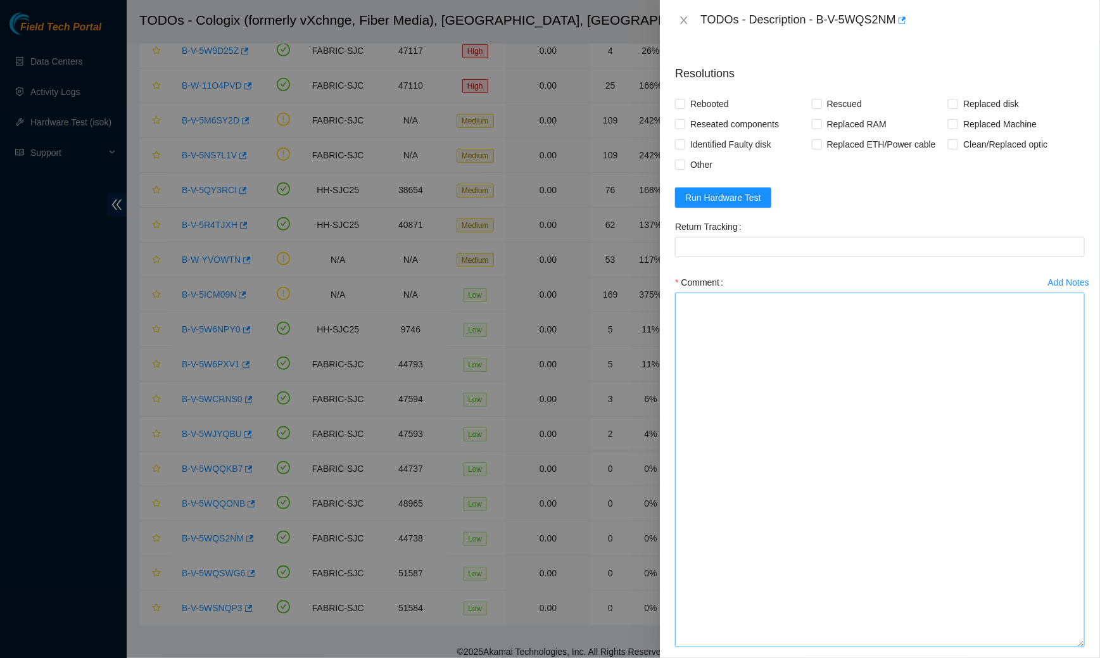
drag, startPoint x: 1084, startPoint y: 583, endPoint x: 1027, endPoint y: 657, distance: 93.5
click at [1027, 647] on textarea "Comment" at bounding box center [880, 470] width 410 height 355
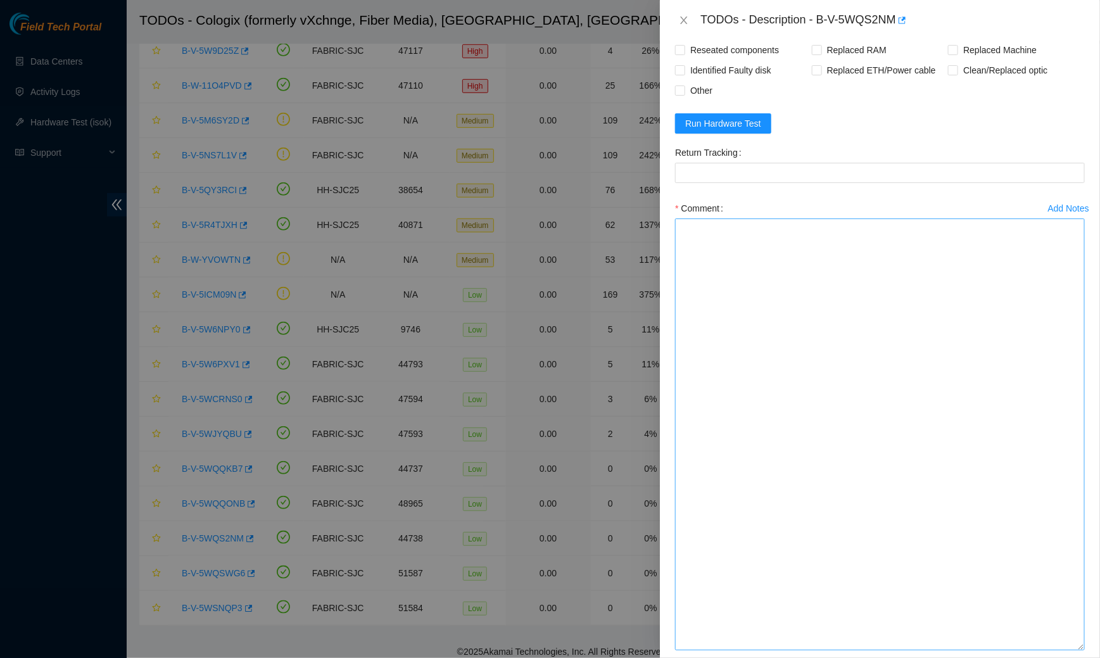
drag, startPoint x: 1077, startPoint y: 580, endPoint x: 1035, endPoint y: 657, distance: 87.5
click at [1035, 650] on textarea "Comment" at bounding box center [880, 434] width 410 height 432
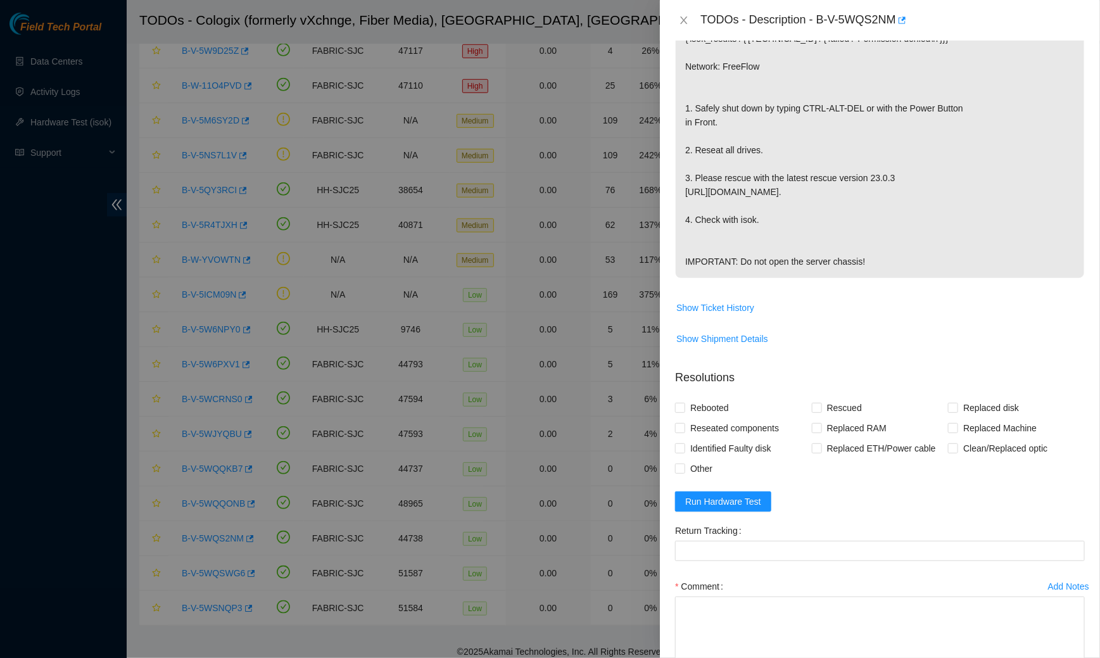
scroll to position [719, 0]
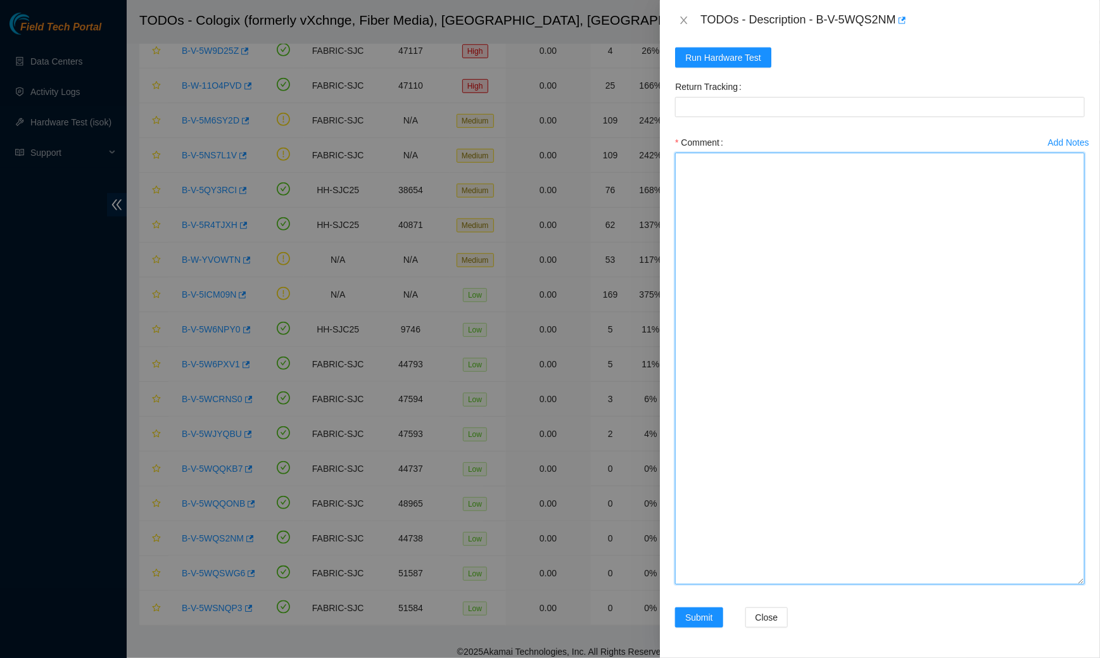
click at [779, 352] on textarea "Comment" at bounding box center [880, 369] width 410 height 432
paste textarea "Spoke to NOCC rep to verify it was safe to work on the machine I hooked up moni…"
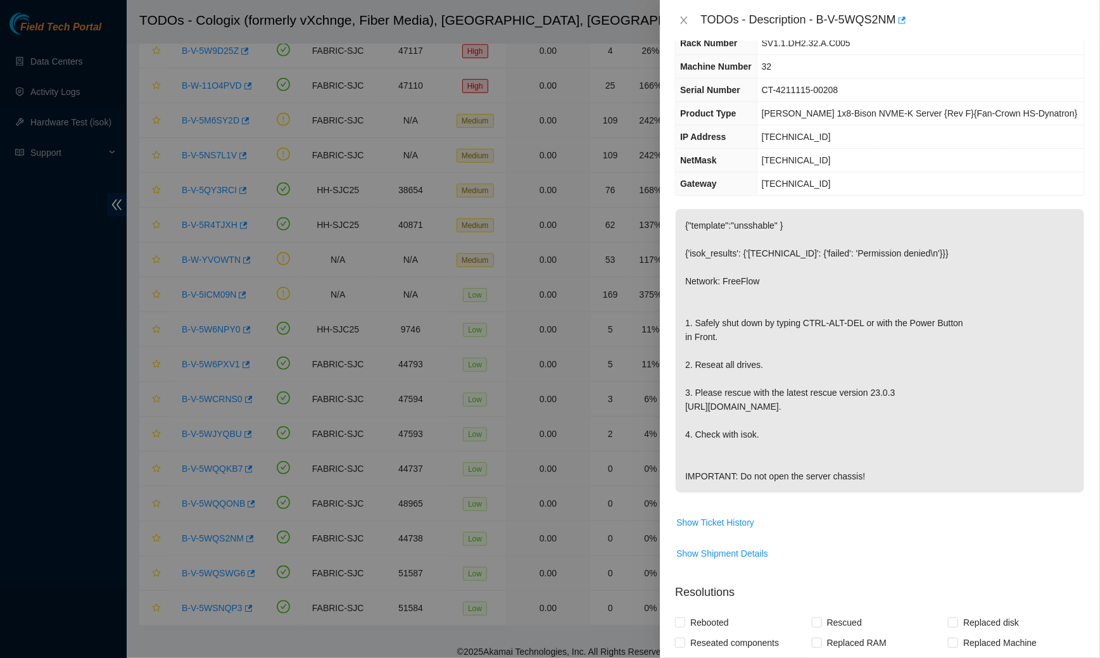
scroll to position [0, 0]
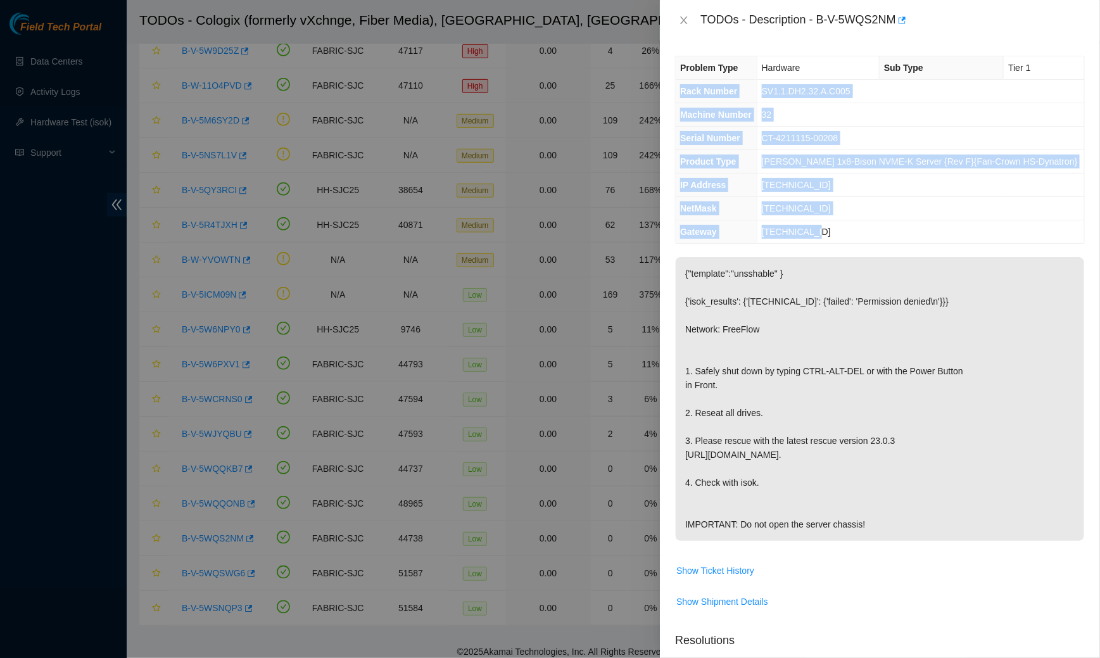
drag, startPoint x: 678, startPoint y: 85, endPoint x: 834, endPoint y: 236, distance: 217.2
click at [834, 236] on tbody "Problem Type Hardware Sub Type Tier 1 Rack Number SV1.1.DH2.32.A.C005 Machine N…" at bounding box center [880, 149] width 408 height 187
copy tbody "Rack Number SV1.1.DH2.32.A.C005 Machine Number 32 Serial Number CT-4211115-0020…"
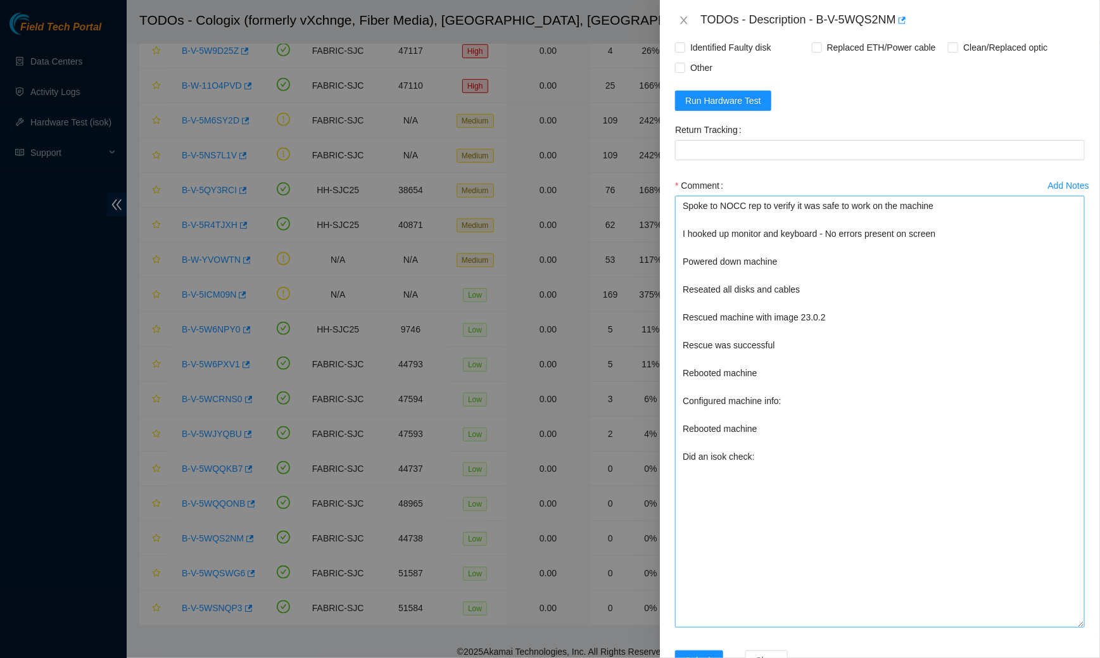
scroll to position [688, 0]
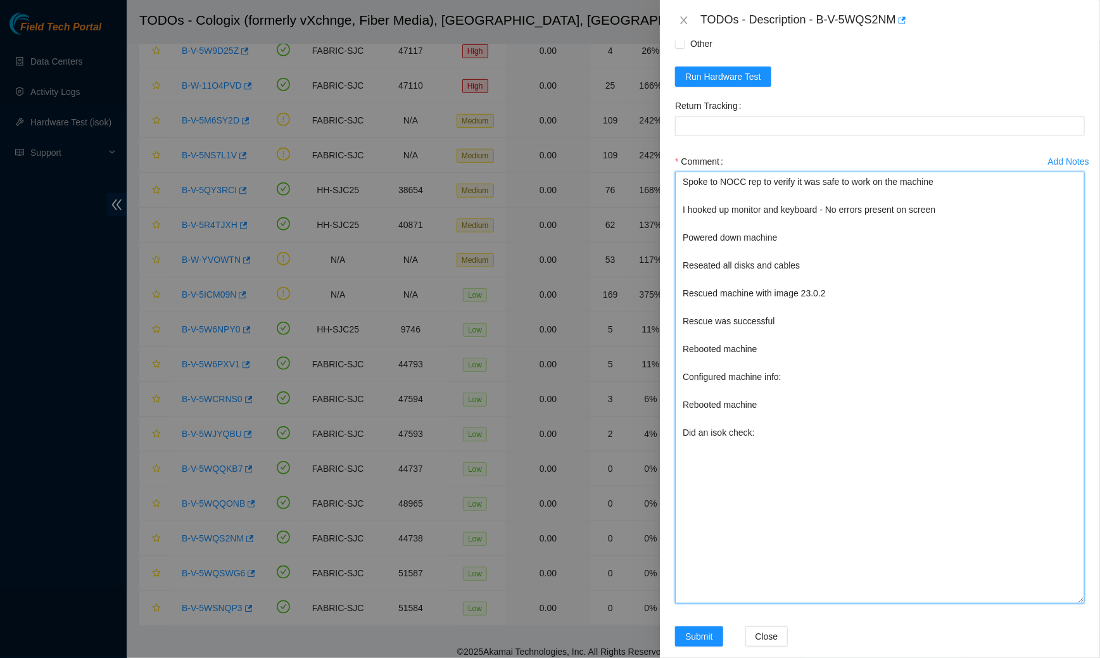
click at [797, 399] on textarea "Spoke to NOCC rep to verify it was safe to work on the machine I hooked up moni…" at bounding box center [880, 388] width 410 height 432
click at [797, 389] on textarea "Spoke to NOCC rep to verify it was safe to work on the machine I hooked up moni…" at bounding box center [880, 388] width 410 height 432
paste textarea "Rack Number SV1.1.DH2.32.A.C005 Machine Number 32 Serial Number CT-4211115-0020…"
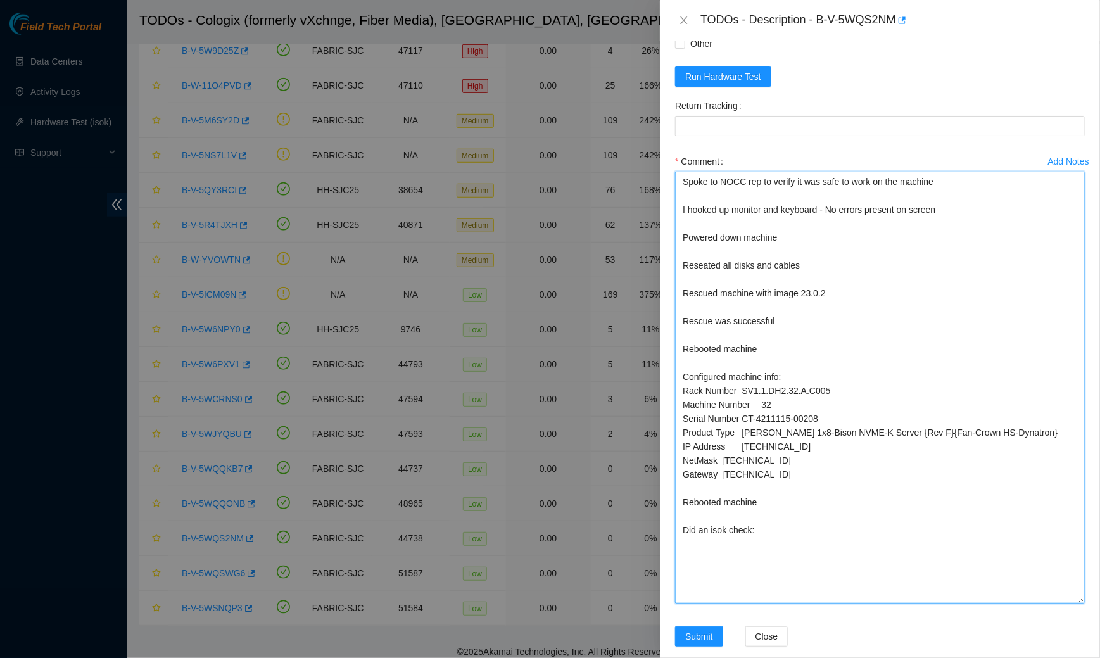
click at [739, 497] on textarea "Spoke to NOCC rep to verify it was safe to work on the machine I hooked up moni…" at bounding box center [880, 388] width 410 height 432
click at [772, 549] on textarea "Spoke to NOCC rep to verify it was safe to work on the machine I hooked up moni…" at bounding box center [880, 388] width 410 height 432
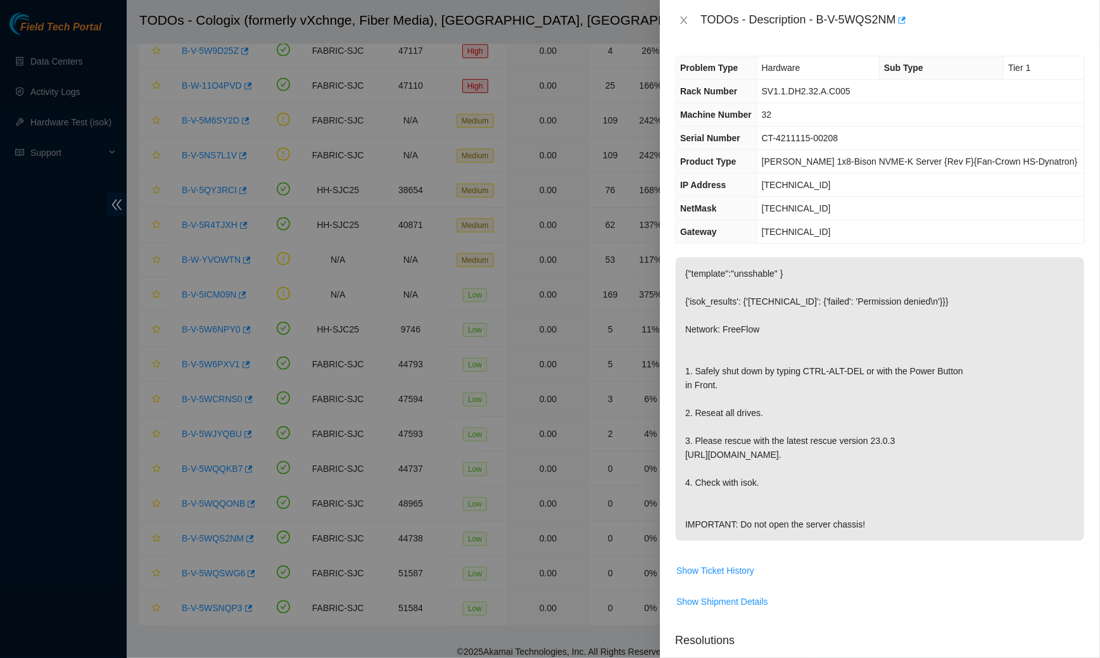
type textarea "Spoke to NOCC rep to verify it was safe to work on the machine I hooked up moni…"
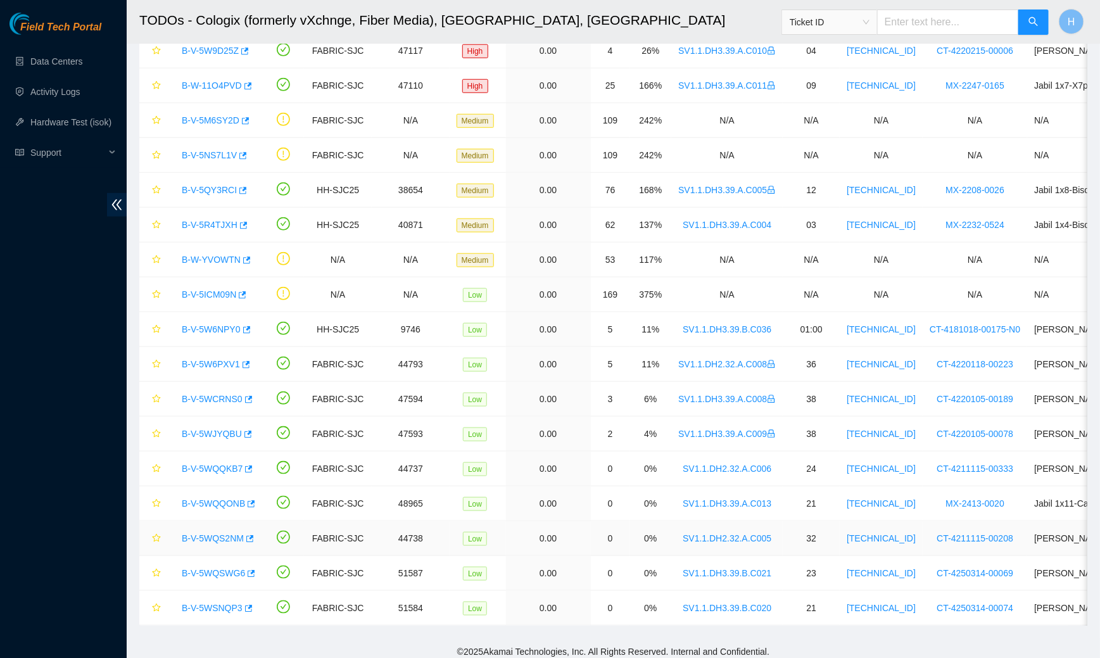
click at [230, 533] on link "B-V-5WQS2NM" at bounding box center [213, 538] width 62 height 10
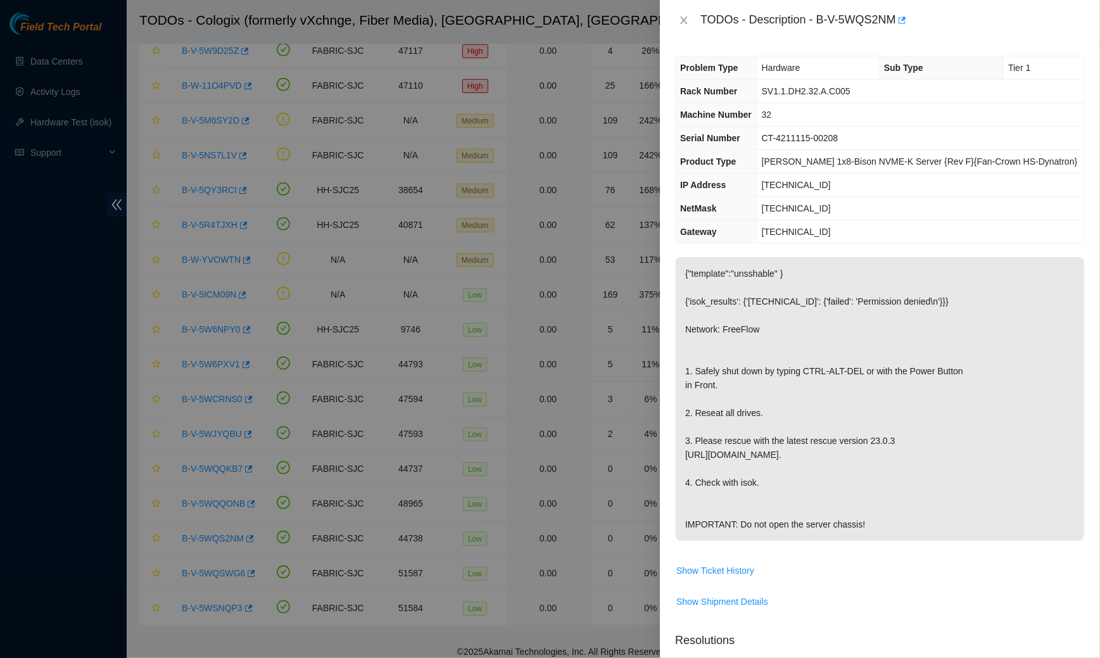
scroll to position [334, 0]
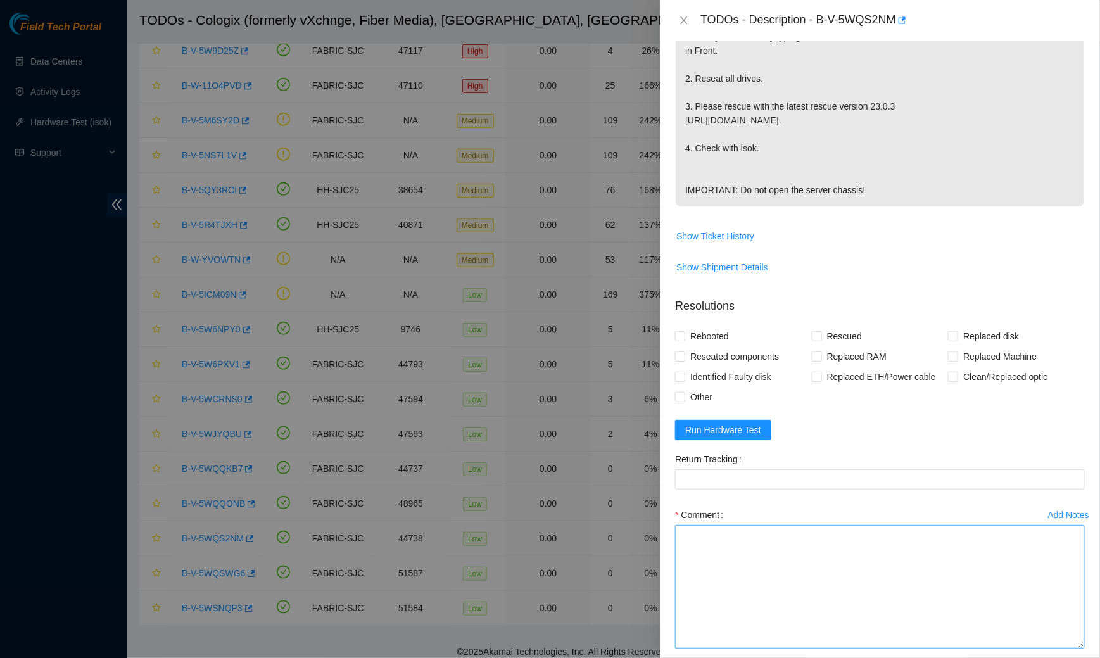
drag, startPoint x: 1080, startPoint y: 581, endPoint x: 1077, endPoint y: 657, distance: 76.7
click at [1077, 648] on textarea "Comment" at bounding box center [880, 586] width 410 height 123
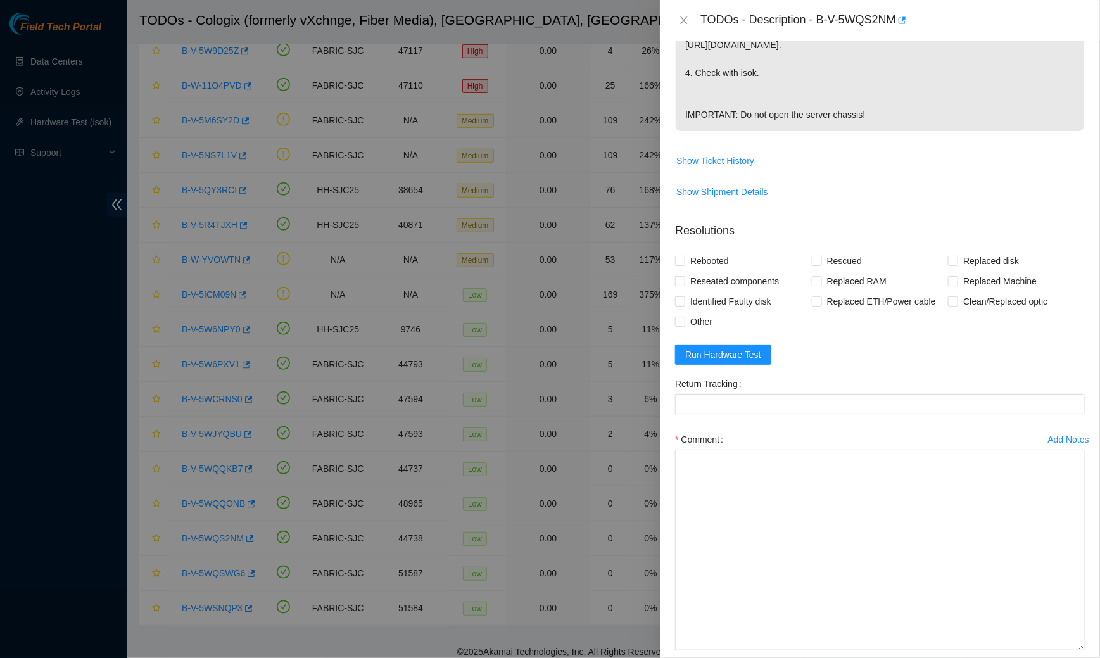
drag, startPoint x: 1084, startPoint y: 579, endPoint x: 1095, endPoint y: 657, distance: 78.7
click at [1095, 657] on div "Problem Type Hardware Sub Type Tier 1 Rack Number SV1.1.DH2.32.A.C005 Machine N…" at bounding box center [880, 349] width 440 height 617
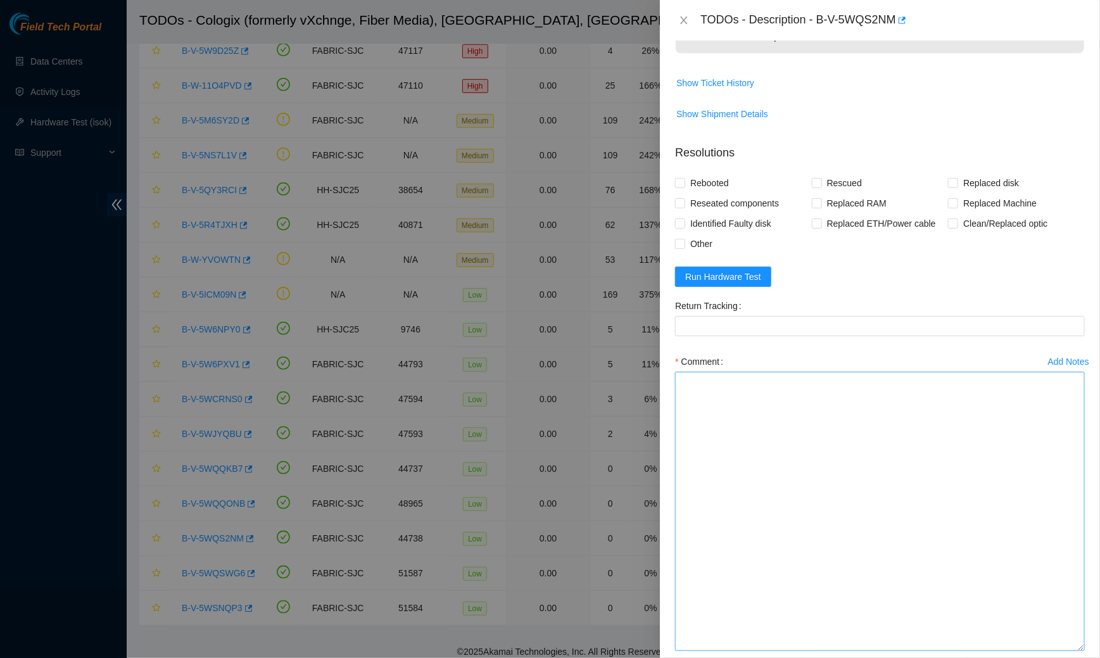
drag, startPoint x: 1077, startPoint y: 578, endPoint x: 1054, endPoint y: 657, distance: 82.4
click at [1054, 651] on textarea "Comment" at bounding box center [880, 511] width 410 height 279
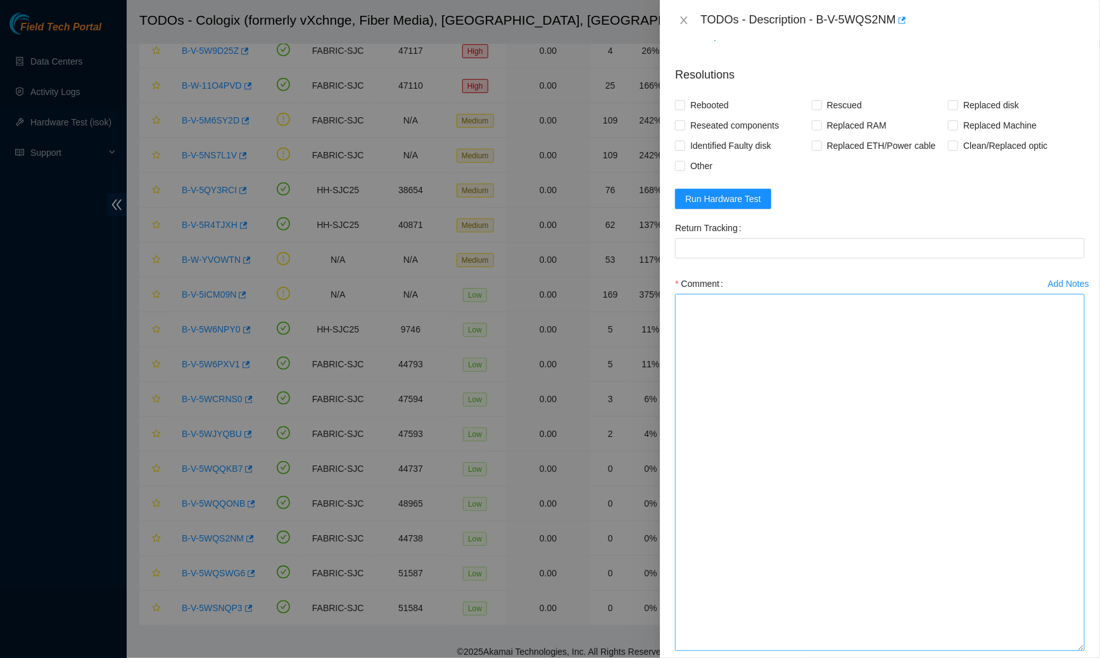
drag, startPoint x: 1080, startPoint y: 579, endPoint x: 1058, endPoint y: 657, distance: 81.6
click at [1058, 651] on textarea "Comment" at bounding box center [880, 472] width 410 height 357
click at [877, 407] on textarea "Comment" at bounding box center [880, 472] width 410 height 357
paste textarea "Spoke to NOCC rep to verify it was safe to work on the machine I hooked up moni…"
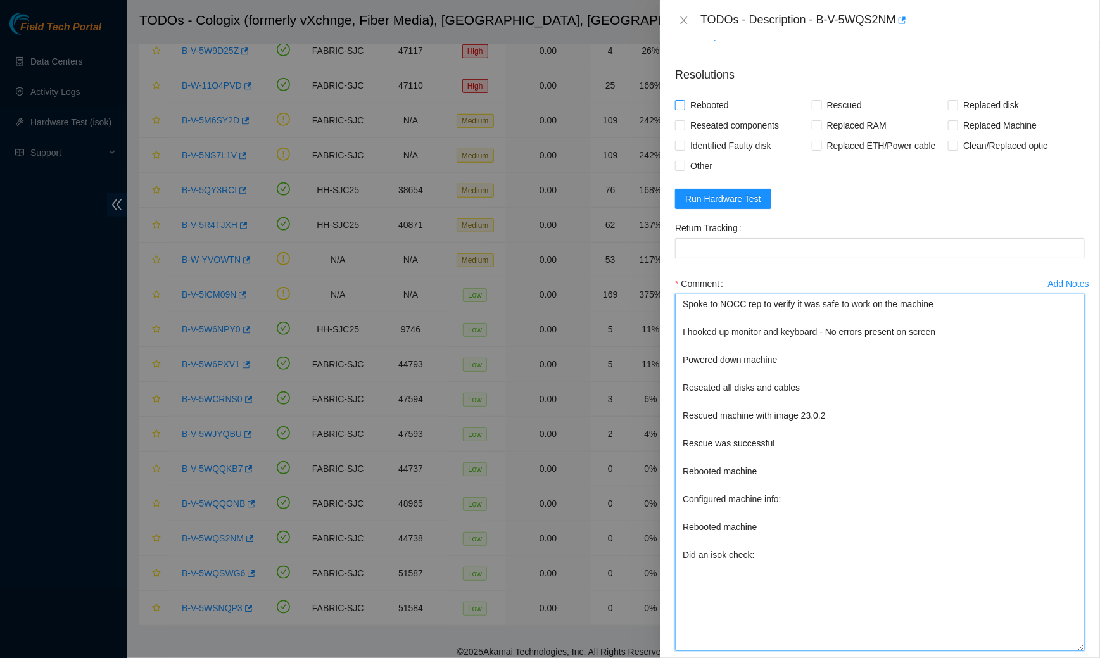
type textarea "Spoke to NOCC rep to verify it was safe to work on the machine I hooked up moni…"
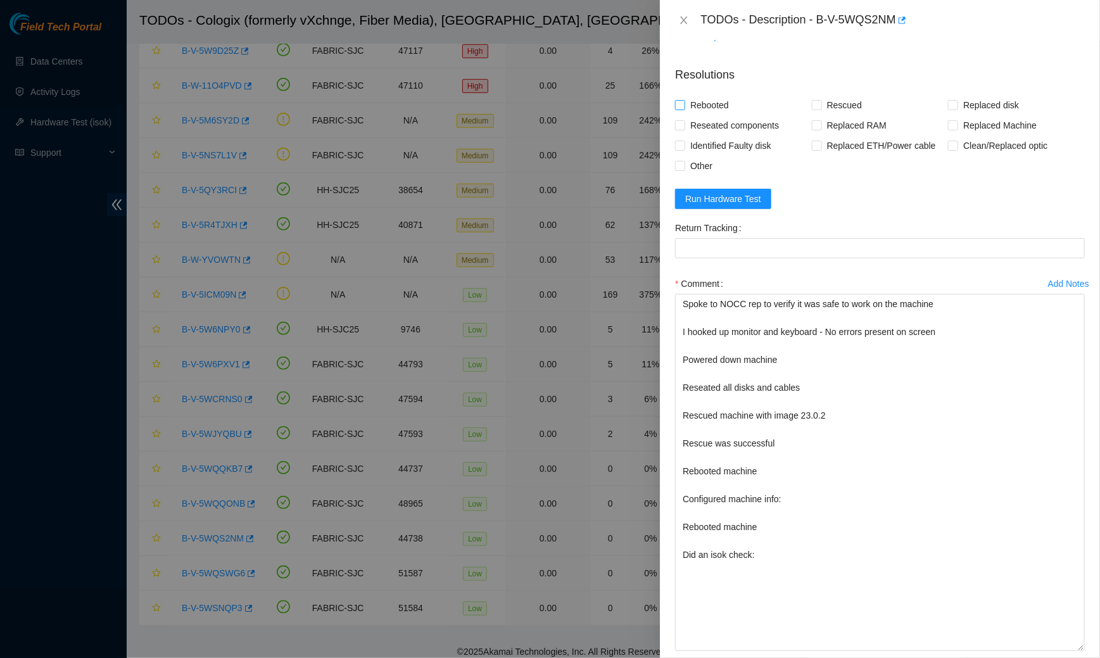
click at [713, 115] on span "Rebooted" at bounding box center [709, 105] width 49 height 20
click at [684, 109] on input "Rebooted" at bounding box center [679, 104] width 9 height 9
checkbox input "true"
click at [828, 115] on span "Rescued" at bounding box center [844, 105] width 45 height 20
click at [821, 109] on input "Rescued" at bounding box center [816, 104] width 9 height 9
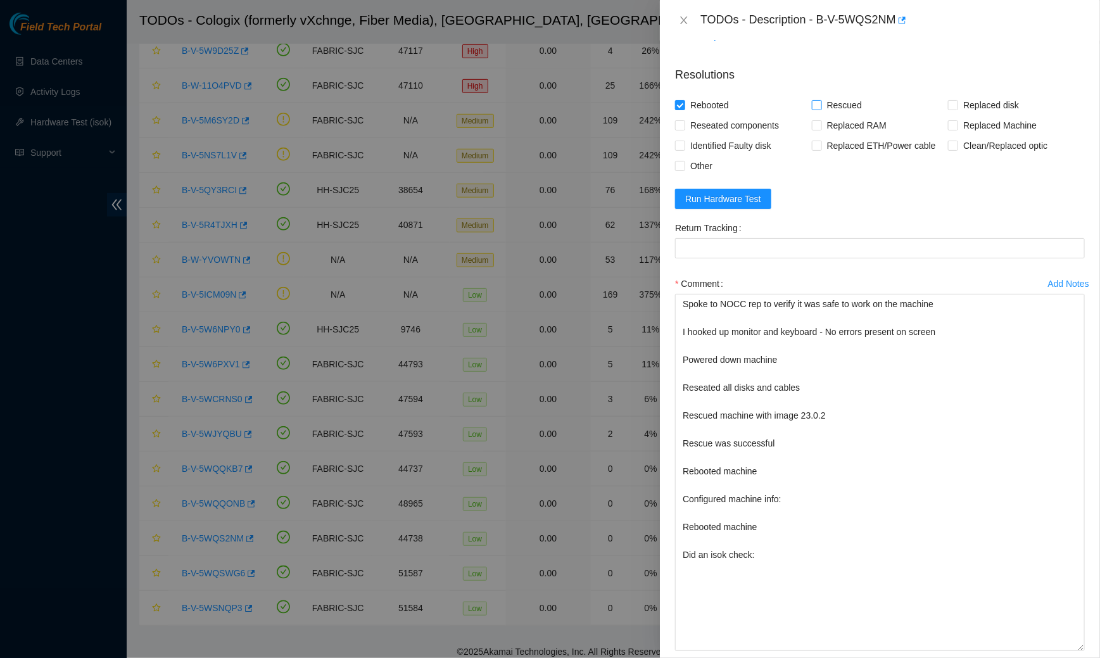
checkbox input "true"
click at [743, 134] on span "Reseated components" at bounding box center [734, 125] width 99 height 20
click at [684, 129] on input "Reseated components" at bounding box center [679, 124] width 9 height 9
checkbox input "true"
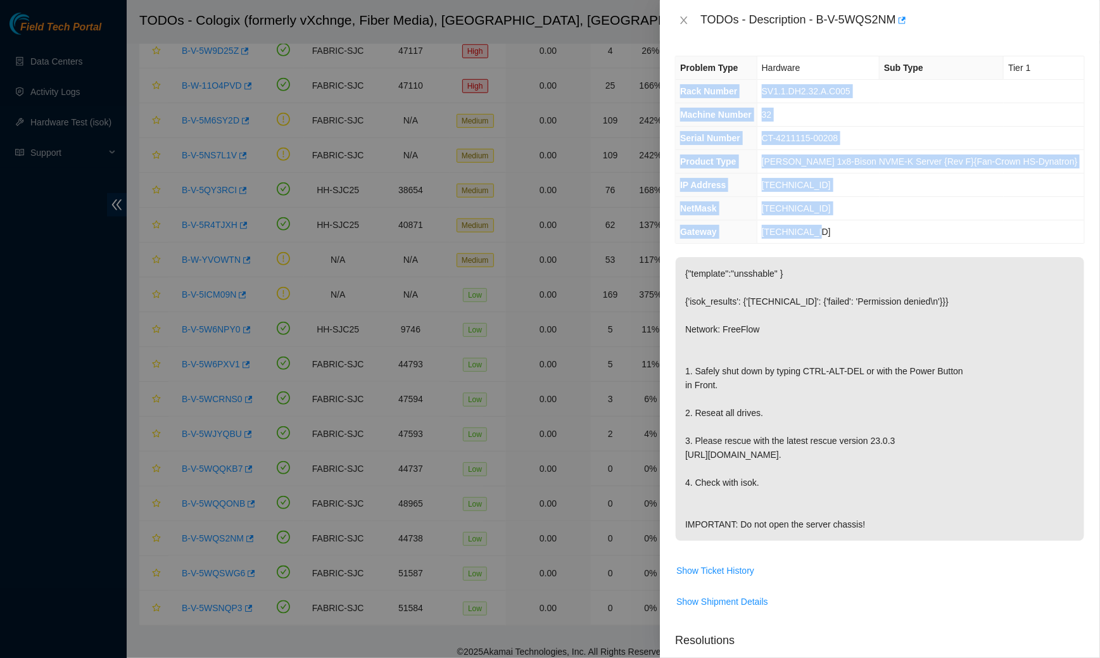
drag, startPoint x: 679, startPoint y: 90, endPoint x: 841, endPoint y: 225, distance: 211.3
click at [841, 225] on tbody "Problem Type Hardware Sub Type Tier 1 Rack Number SV1.1.DH2.32.A.C005 Machine N…" at bounding box center [880, 149] width 408 height 187
copy tbody "Rack Number SV1.1.DH2.32.A.C005 Machine Number 32 Serial Number CT-4211115-0020…"
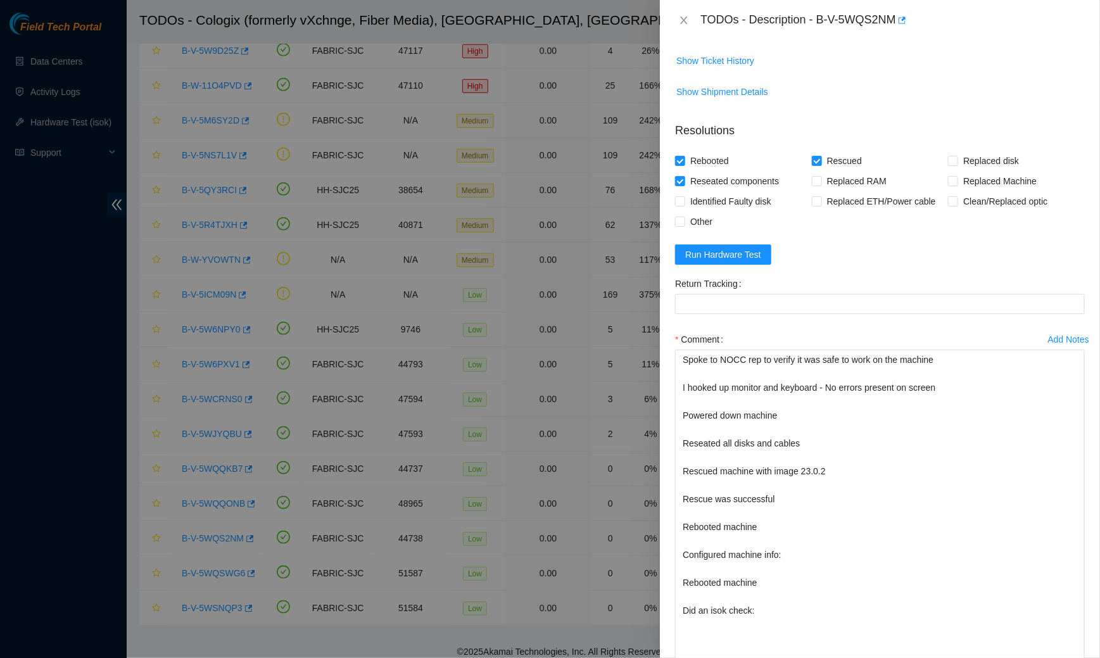
scroll to position [643, 0]
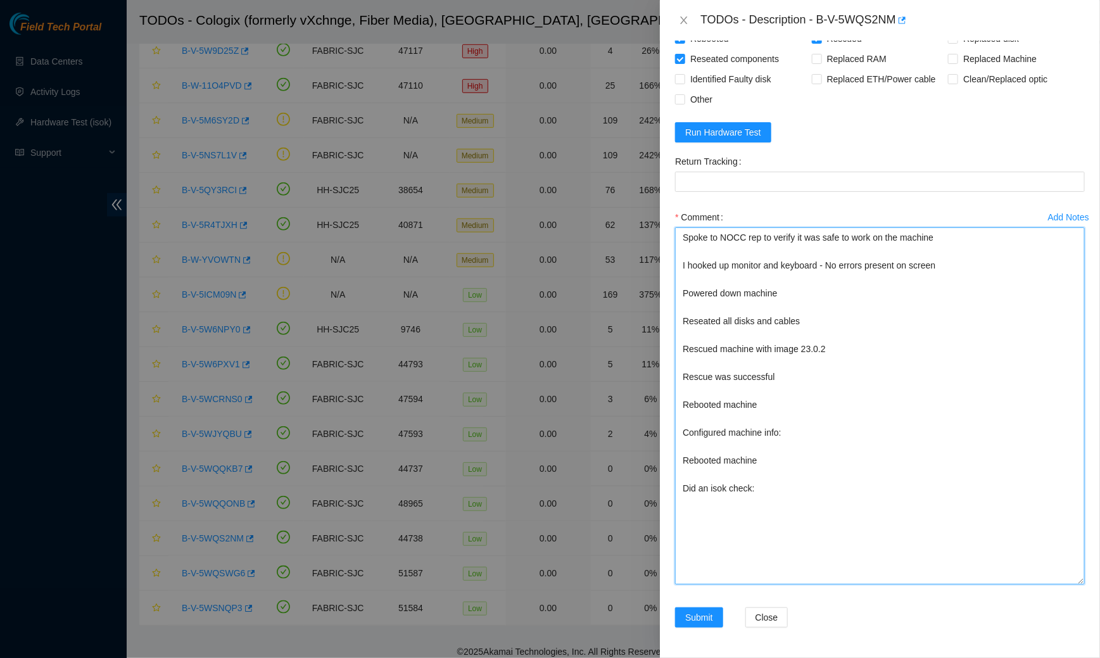
click at [792, 425] on textarea "Spoke to NOCC rep to verify it was safe to work on the machine I hooked up moni…" at bounding box center [880, 405] width 410 height 357
click at [792, 436] on textarea "Spoke to NOCC rep to verify it was safe to work on the machine I hooked up moni…" at bounding box center [880, 405] width 410 height 357
paste textarea "Rack Number SV1.1.DH2.32.A.C005 Machine Number 32 Serial Number CT-4211115-0020…"
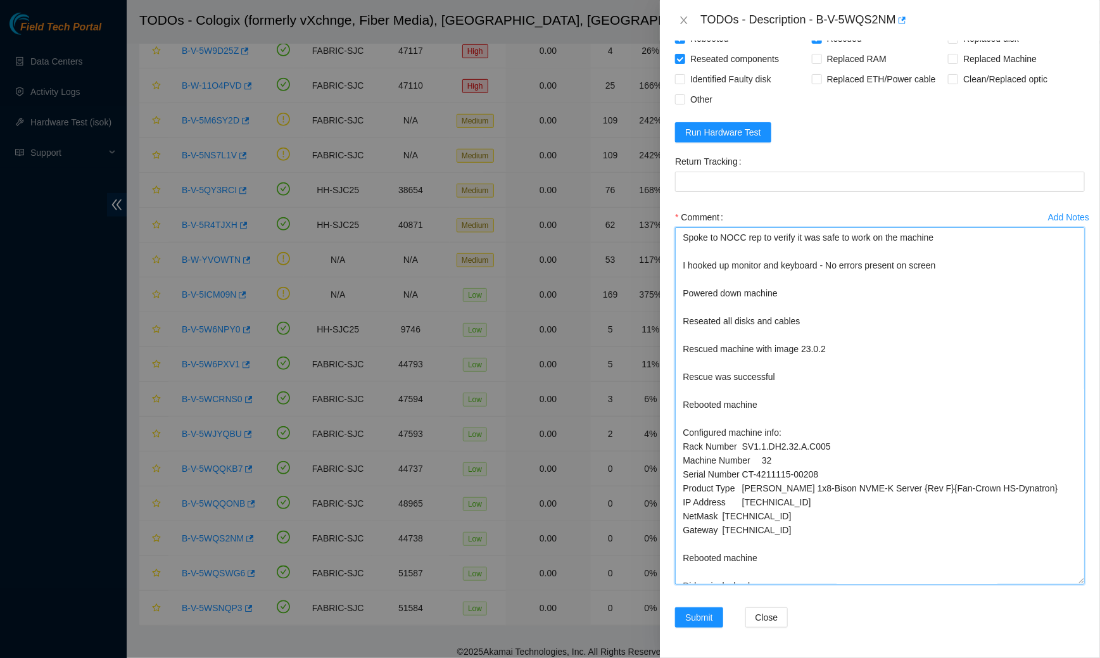
scroll to position [24, 0]
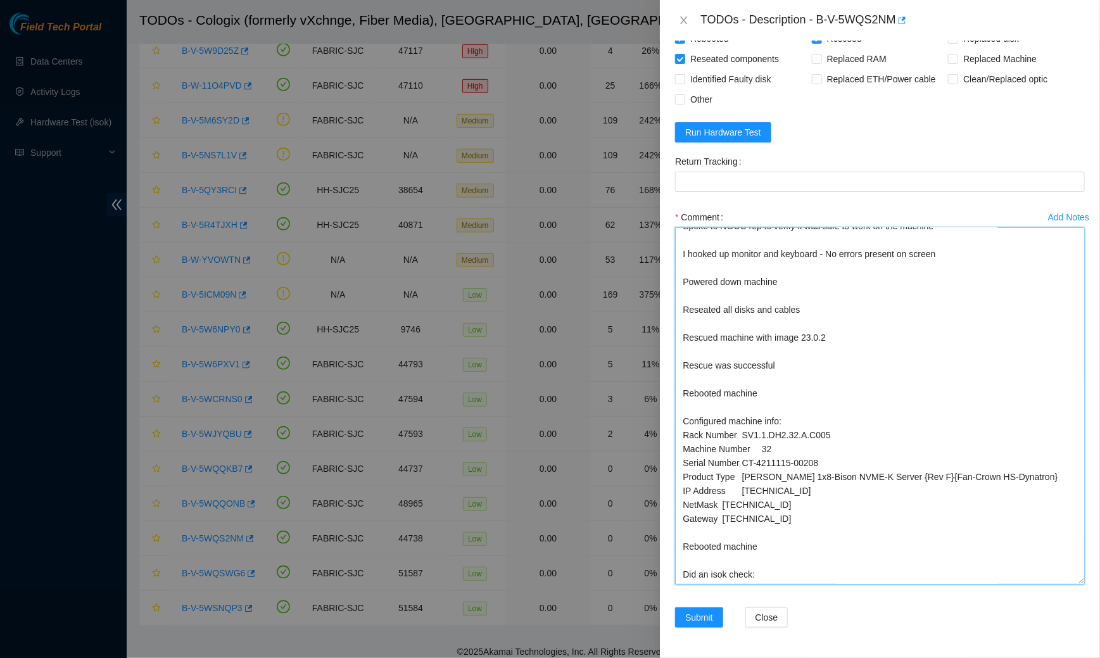
click at [764, 570] on textarea "Spoke to NOCC rep to verify it was safe to work on the machine I hooked up moni…" at bounding box center [880, 405] width 410 height 357
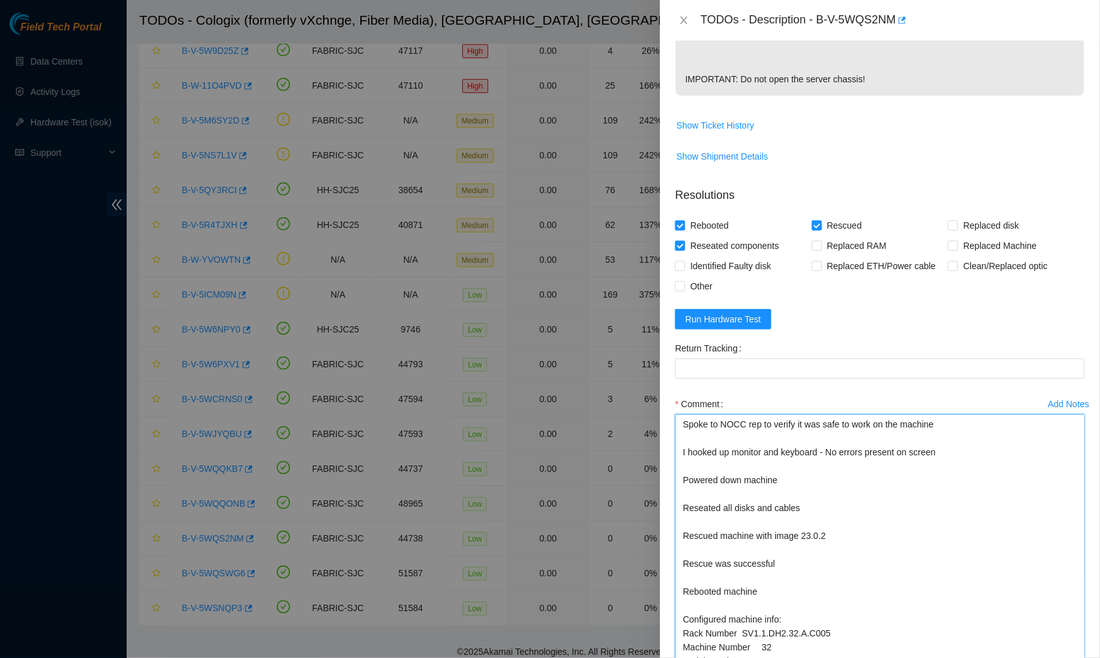
scroll to position [643, 0]
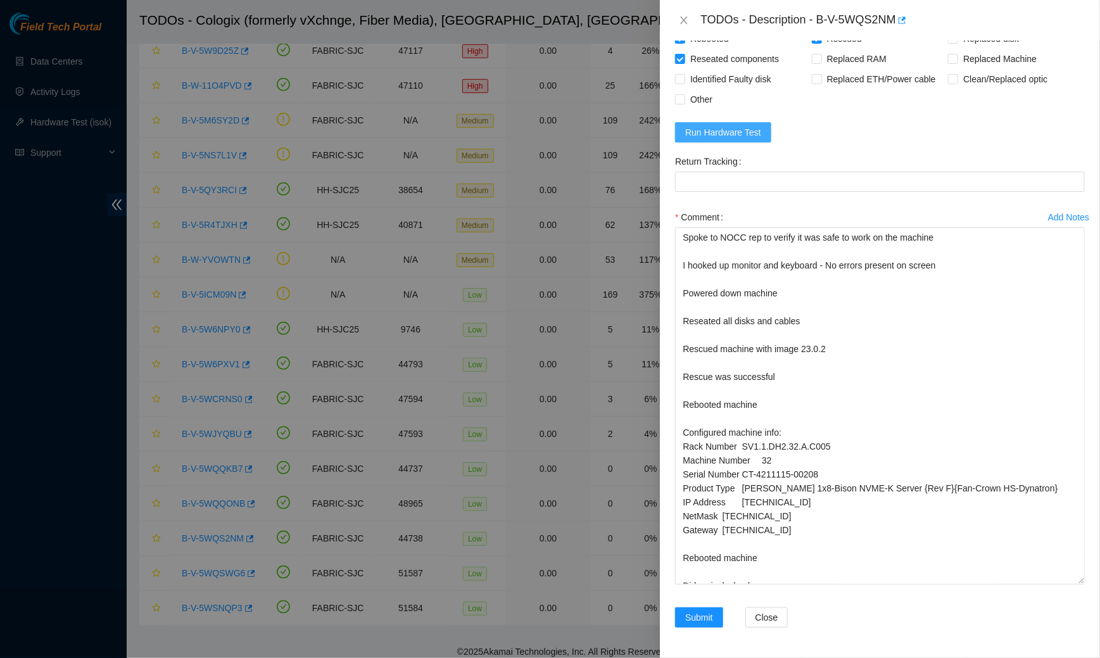
click at [762, 131] on button "Run Hardware Test" at bounding box center [723, 132] width 96 height 20
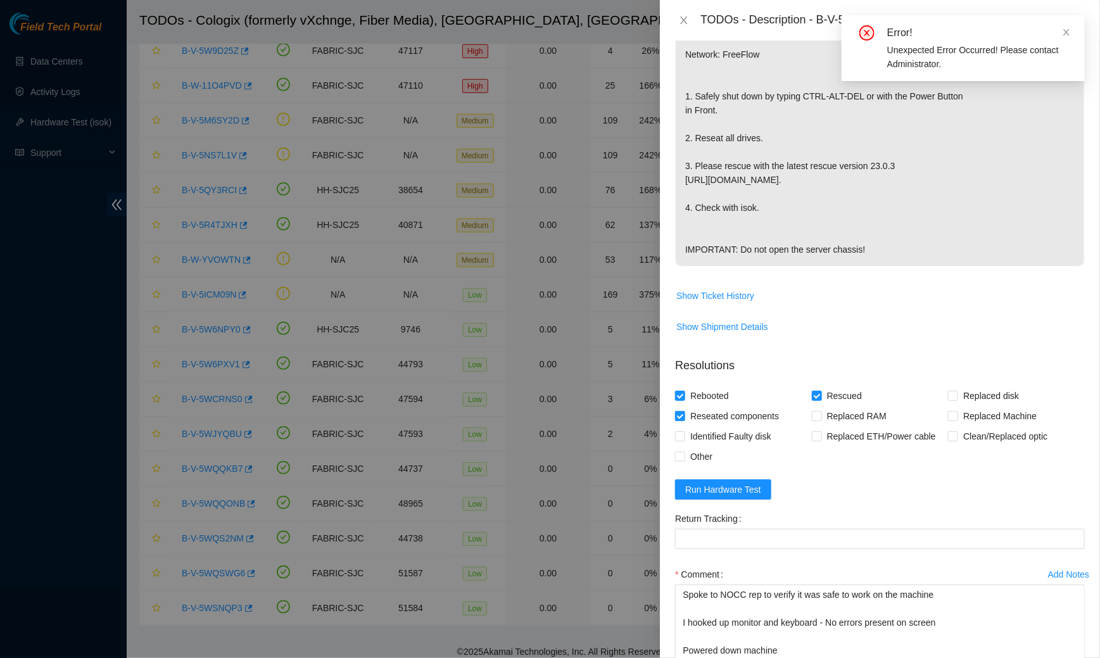
scroll to position [269, 0]
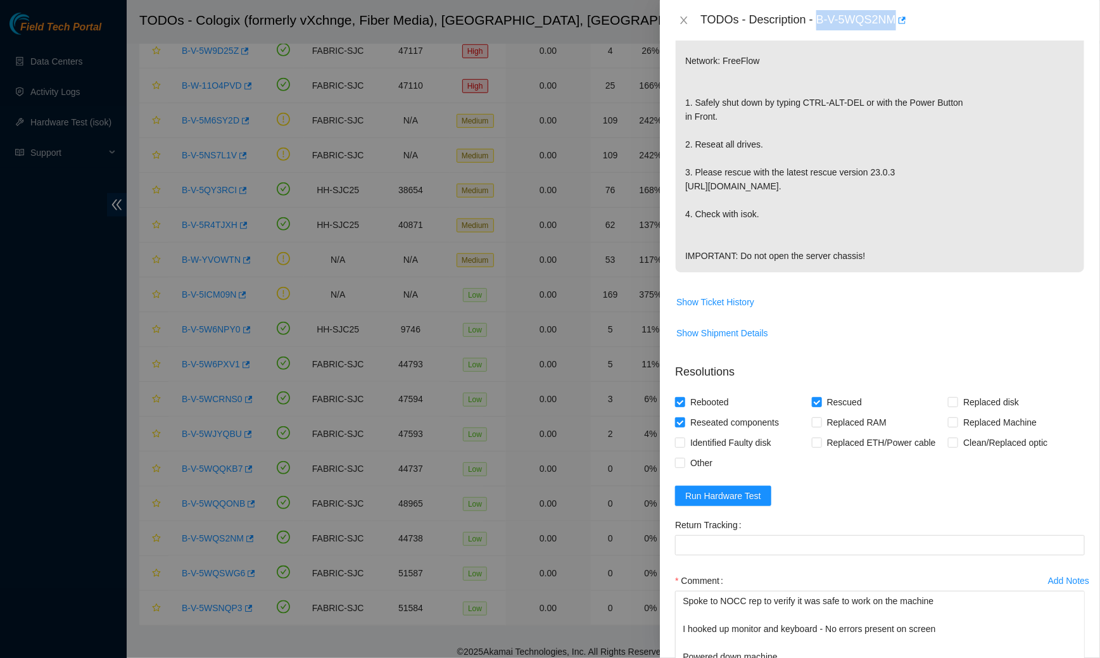
drag, startPoint x: 900, startPoint y: 16, endPoint x: 821, endPoint y: 13, distance: 79.2
click at [821, 13] on div "TODOs - Description - B-V-5WQS2NM" at bounding box center [892, 20] width 384 height 20
copy div "B-V-5WQS2NM"
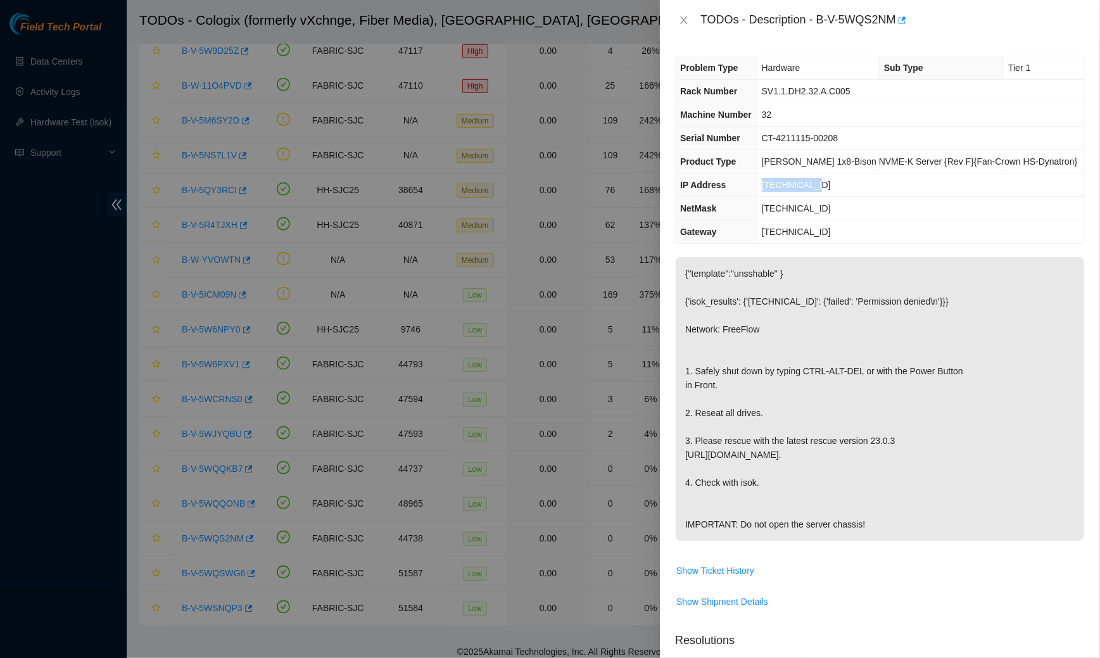
drag, startPoint x: 832, startPoint y: 177, endPoint x: 752, endPoint y: 178, distance: 80.4
click at [751, 178] on tr "IP Address 23.67.78.227" at bounding box center [880, 185] width 408 height 23
copy tr "23.67.78.227"
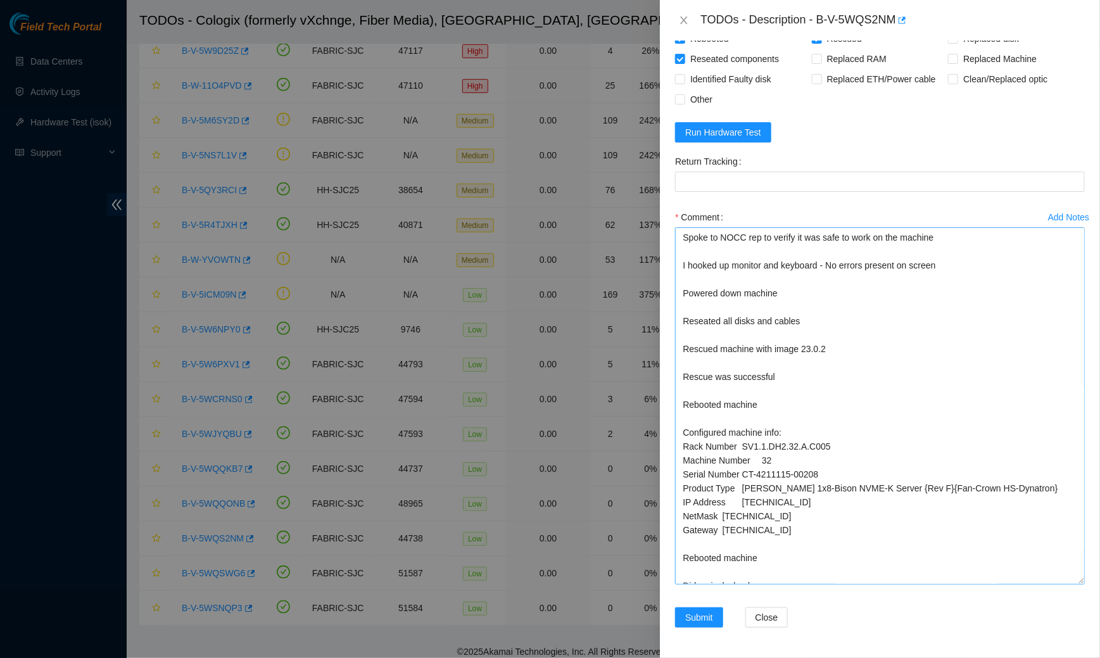
scroll to position [24, 0]
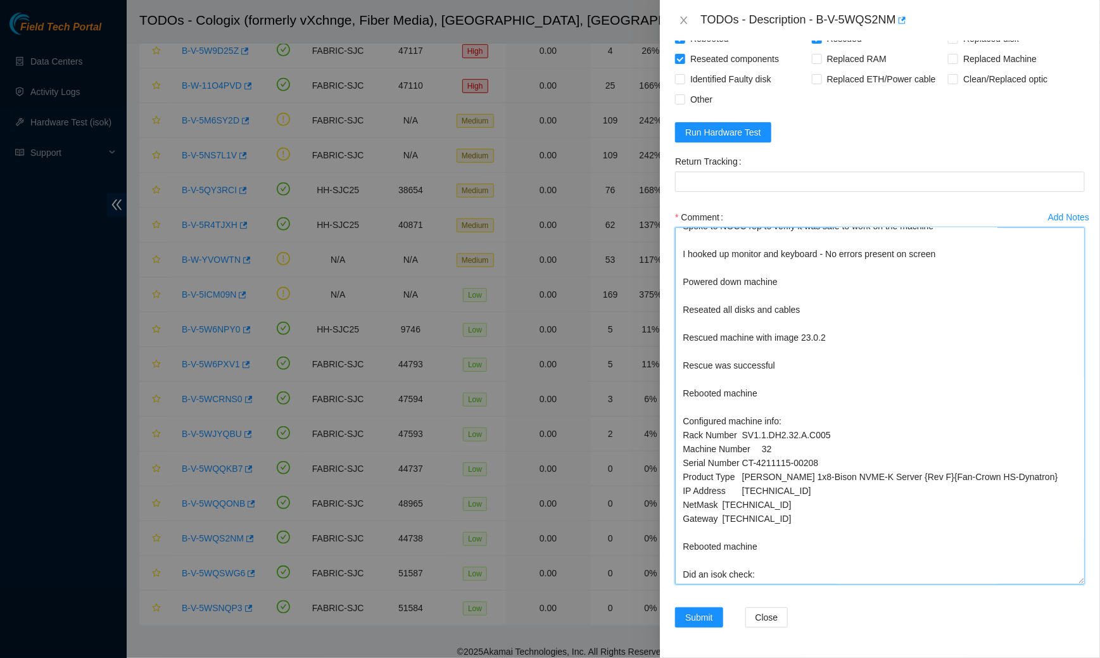
click at [773, 575] on textarea "Spoke to NOCC rep to verify it was safe to work on the machine I hooked up moni…" at bounding box center [880, 405] width 410 height 357
paste textarea "{"23.67.78.227":{"passed":"ok"}}"
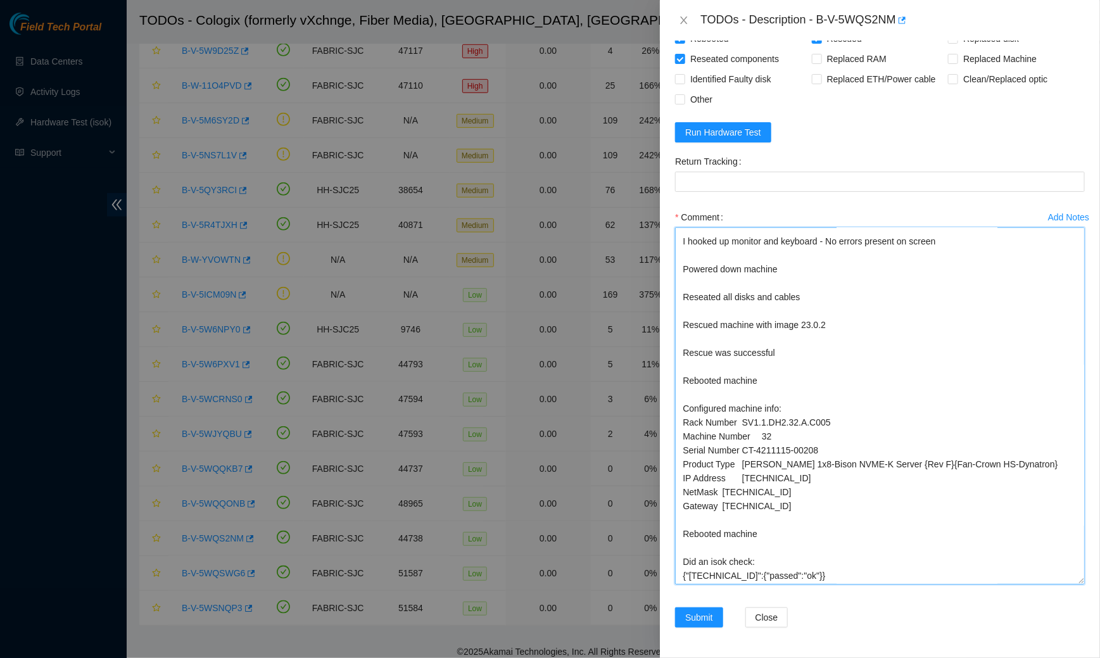
scroll to position [0, 0]
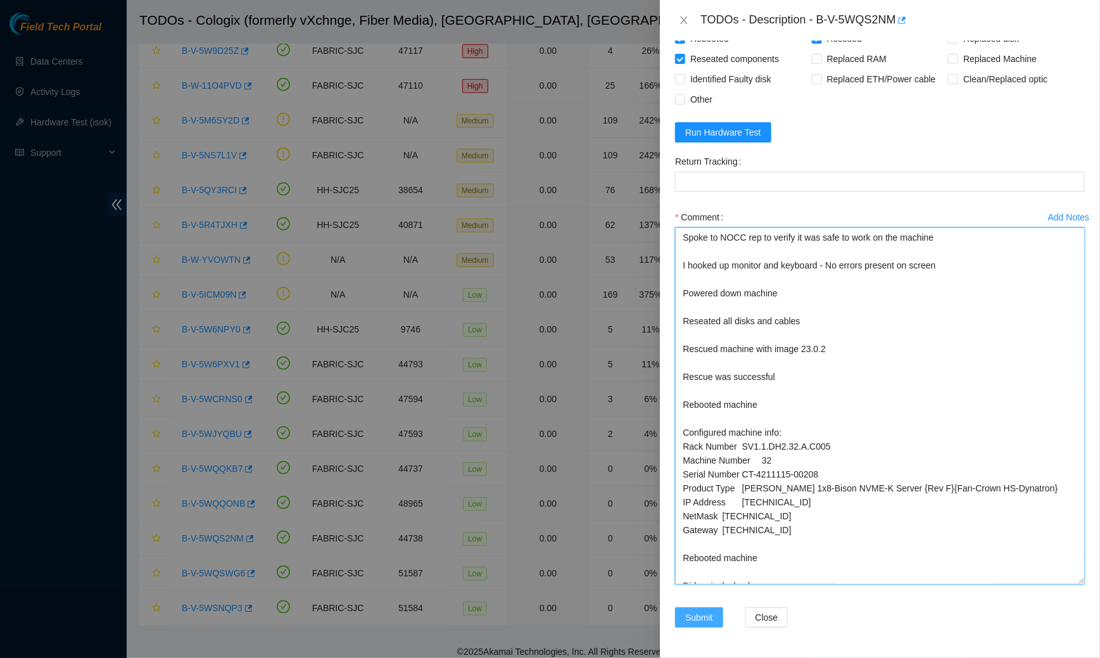
type textarea "Spoke to NOCC rep to verify it was safe to work on the machine I hooked up moni…"
click at [705, 617] on span "Submit" at bounding box center [699, 617] width 28 height 14
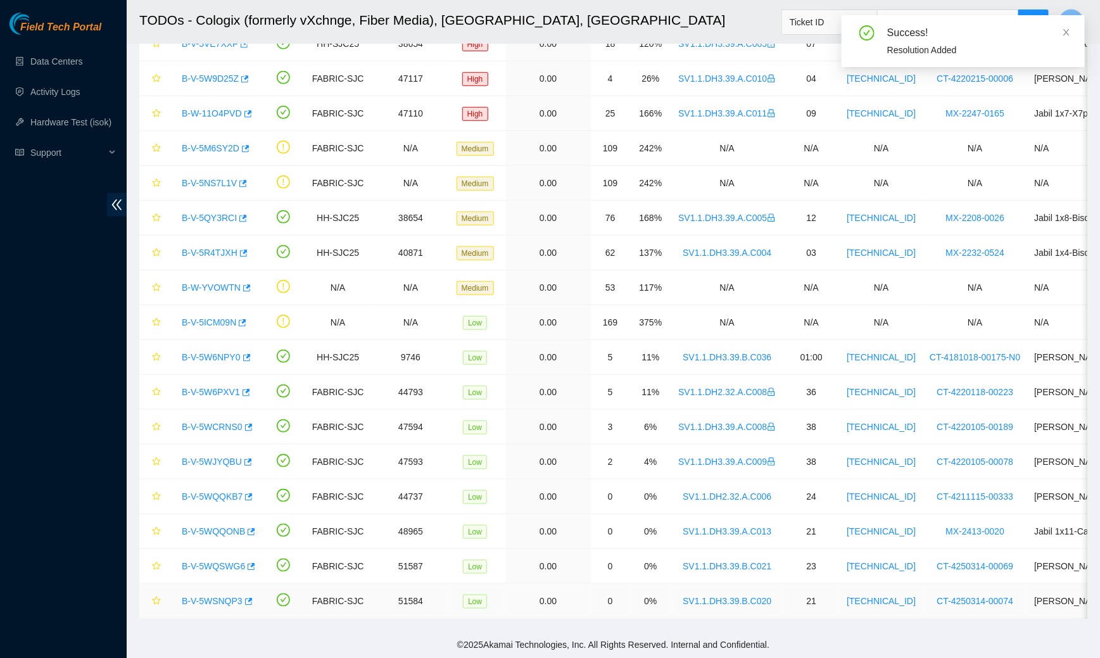
scroll to position [382, 0]
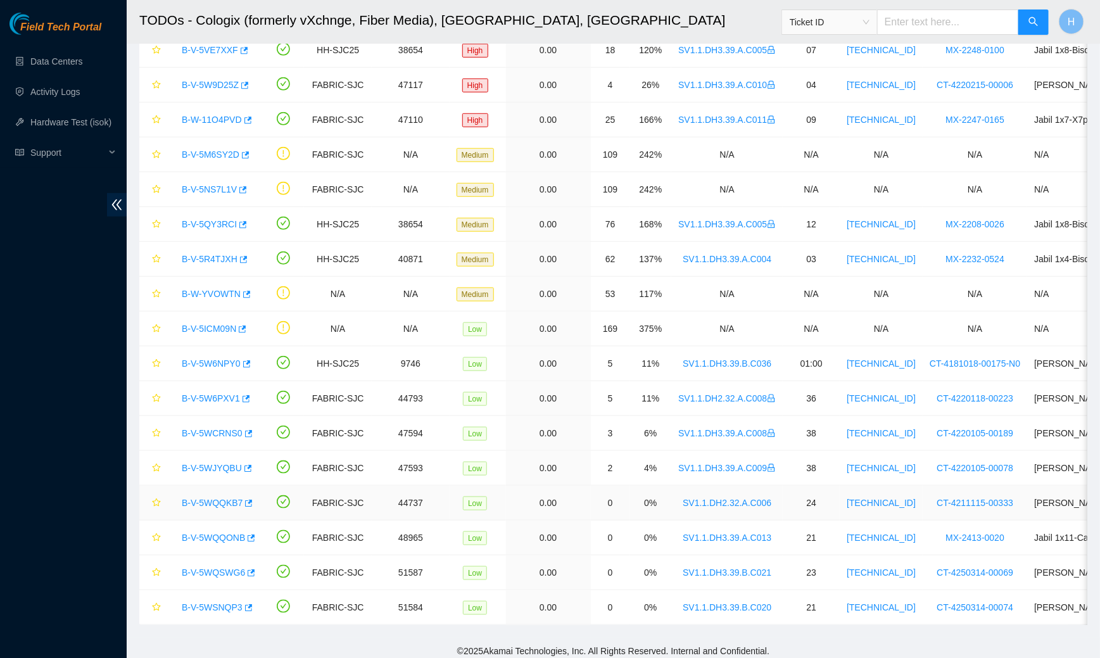
click at [205, 498] on link "B-V-5WQQKB7" at bounding box center [212, 503] width 61 height 10
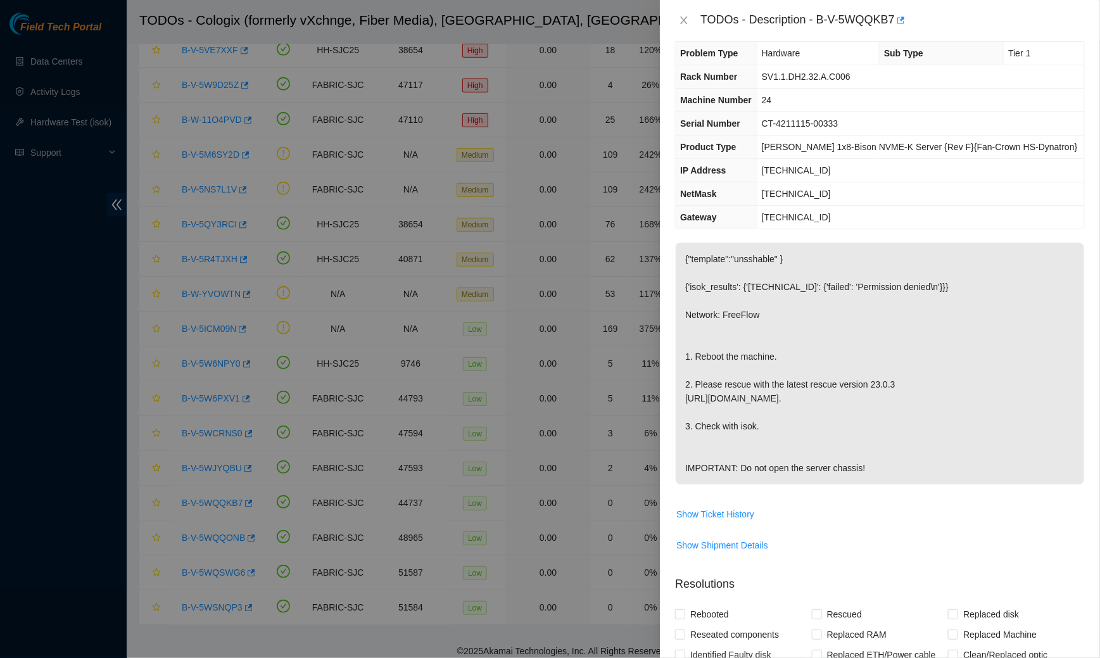
scroll to position [0, 0]
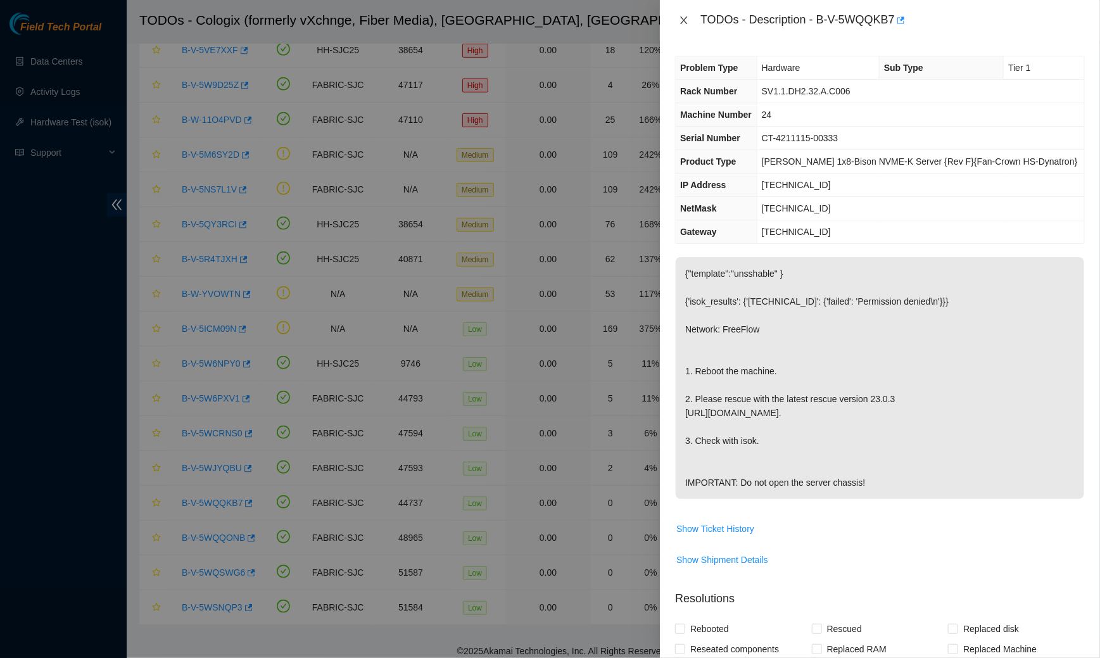
click at [686, 21] on icon "close" at bounding box center [684, 20] width 10 height 10
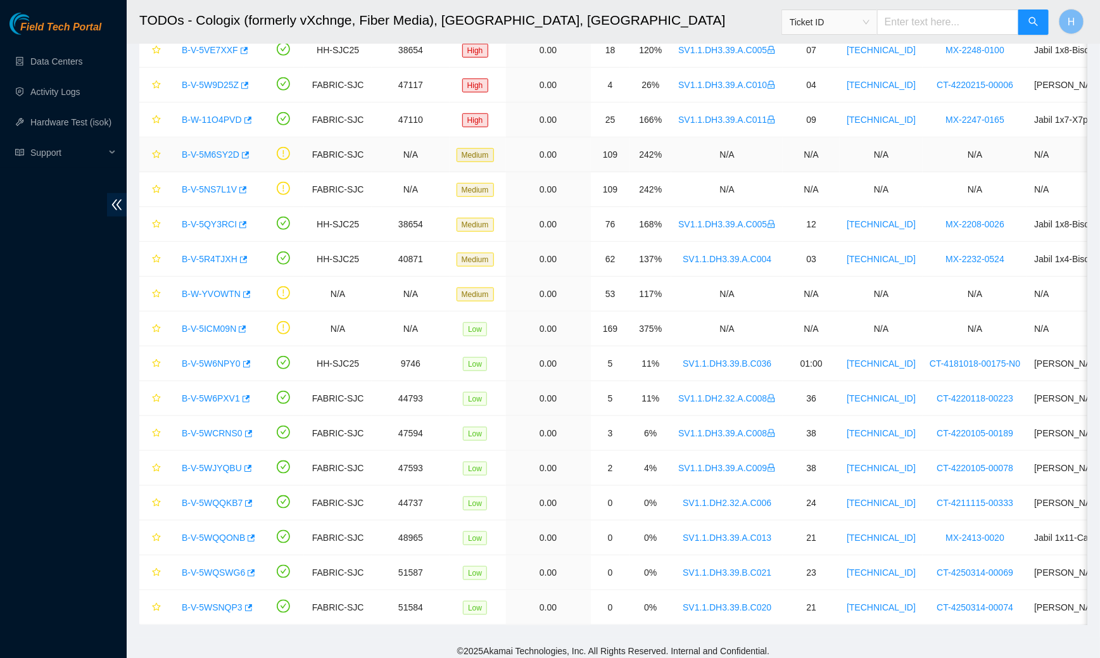
click at [224, 158] on div "B-V-5M6SY2D" at bounding box center [215, 154] width 80 height 20
click at [224, 153] on link "B-V-5M6SY2D" at bounding box center [211, 154] width 58 height 10
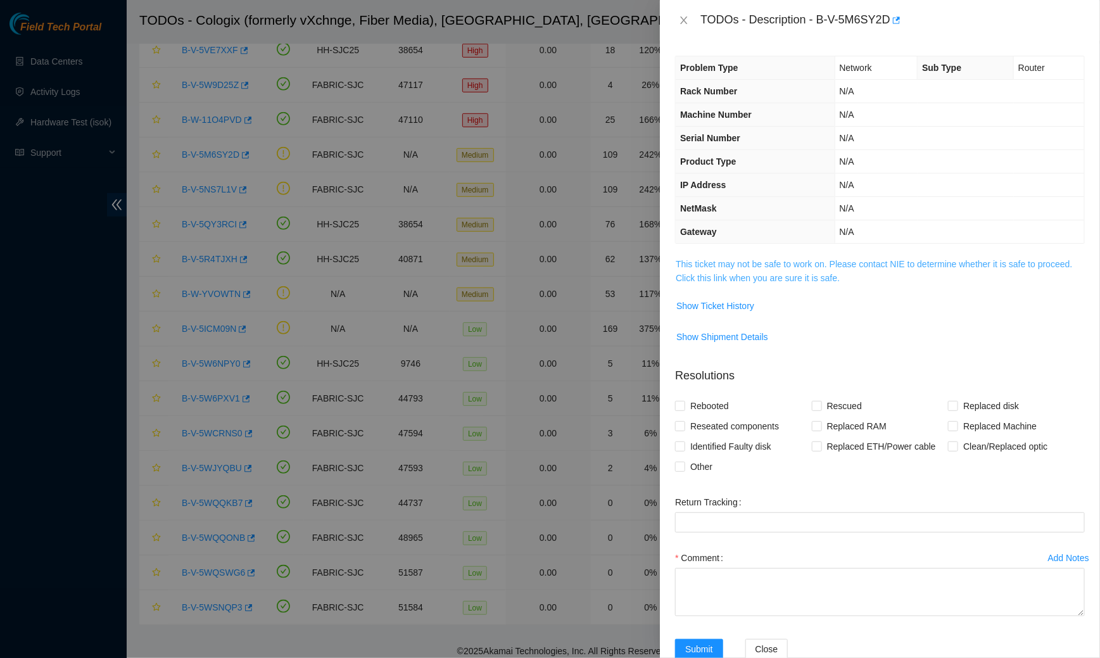
click at [774, 265] on link "This ticket may not be safe to work on. Please contact NIE to determine whether…" at bounding box center [874, 271] width 396 height 24
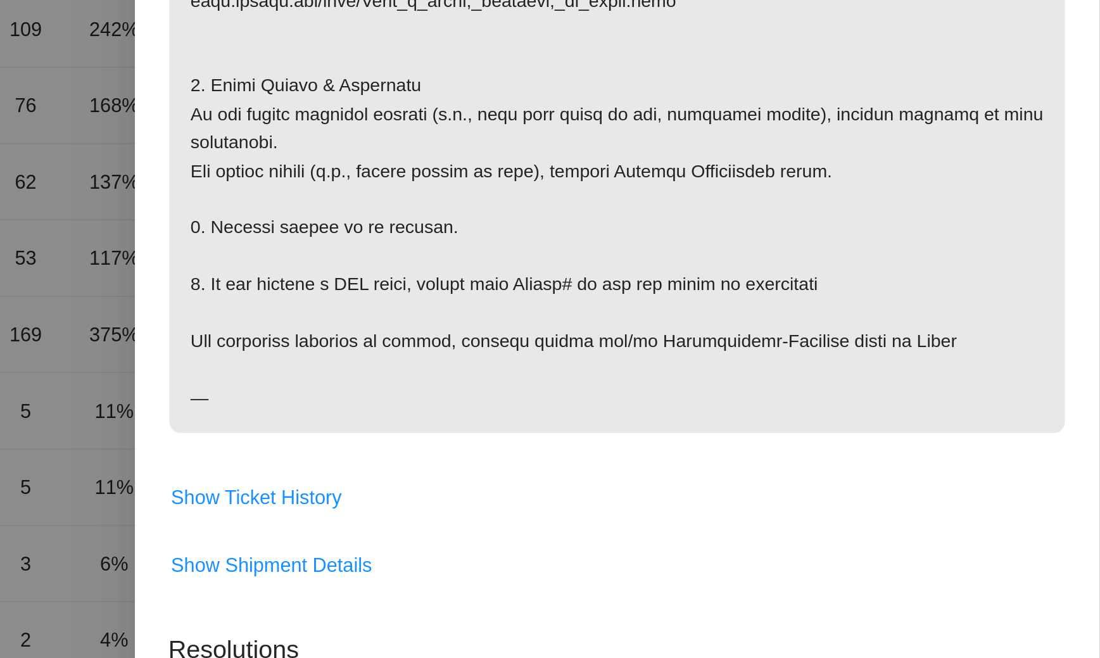
scroll to position [588, 0]
click at [1013, 374] on span at bounding box center [880, 25] width 408 height 712
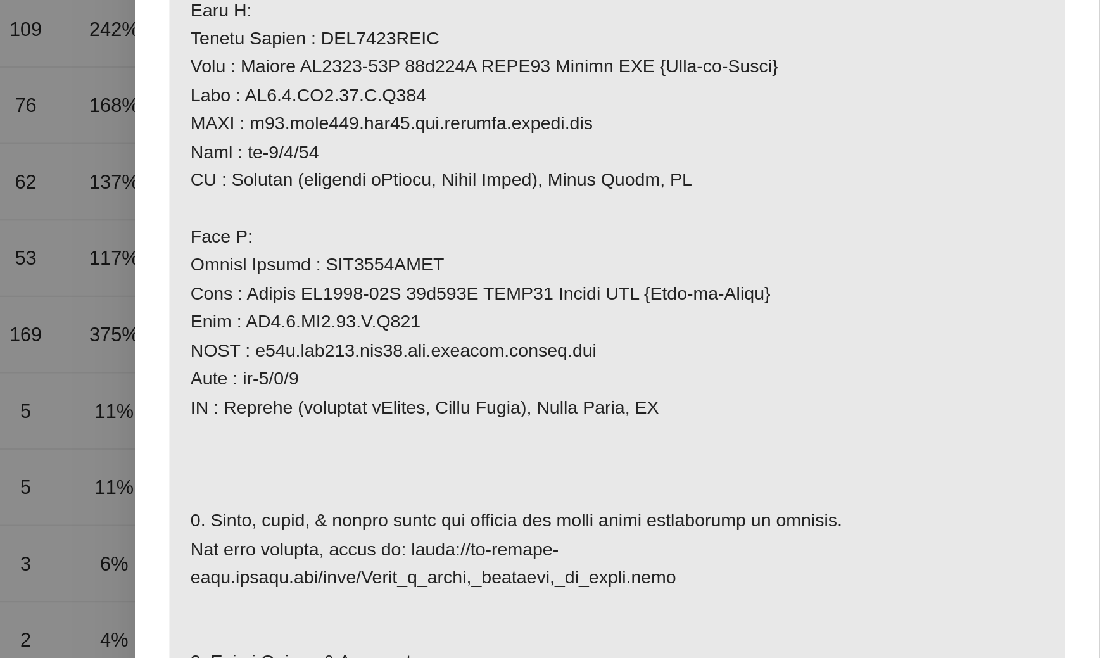
scroll to position [313, 0]
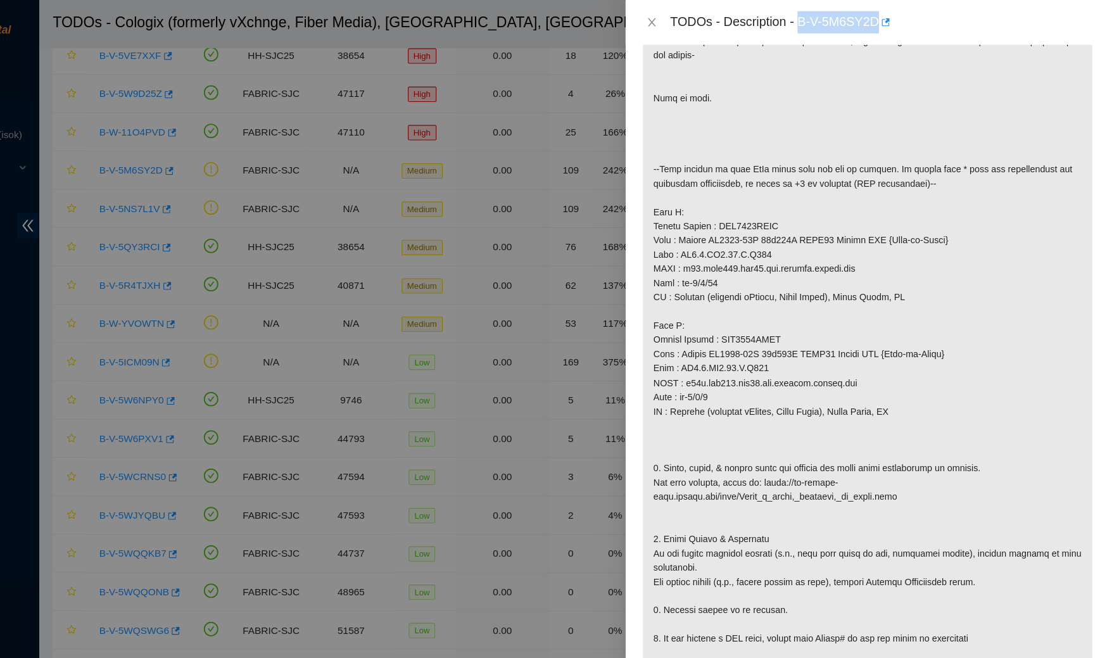
drag, startPoint x: 896, startPoint y: 16, endPoint x: 821, endPoint y: 18, distance: 74.8
click at [821, 18] on div "TODOs - Description - B-V-5M6SY2D" at bounding box center [892, 20] width 384 height 20
copy div "B-V-5M6SY2D"
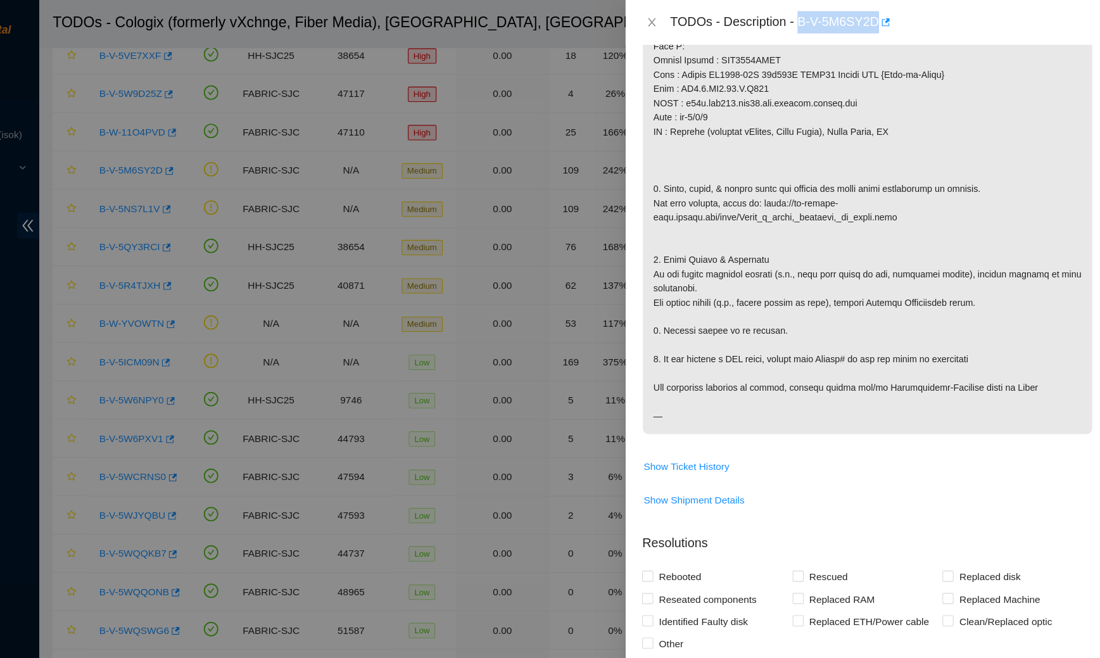
scroll to position [607, 0]
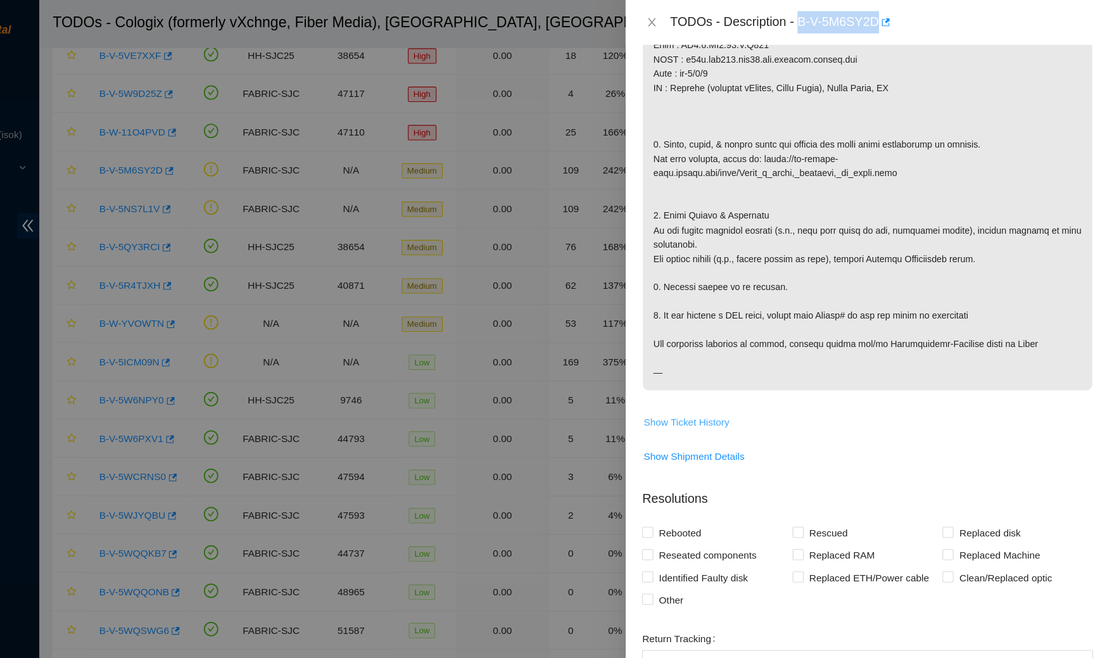
click at [726, 378] on span "Show Ticket History" at bounding box center [715, 384] width 78 height 14
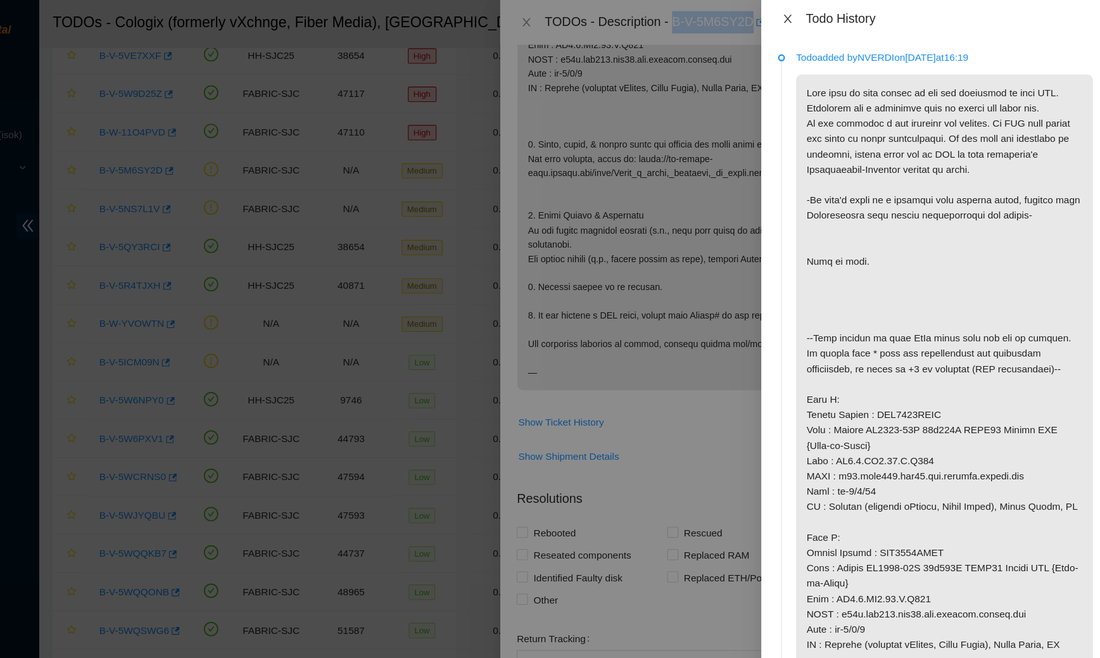
click at [802, 18] on icon "close" at bounding box center [807, 17] width 10 height 10
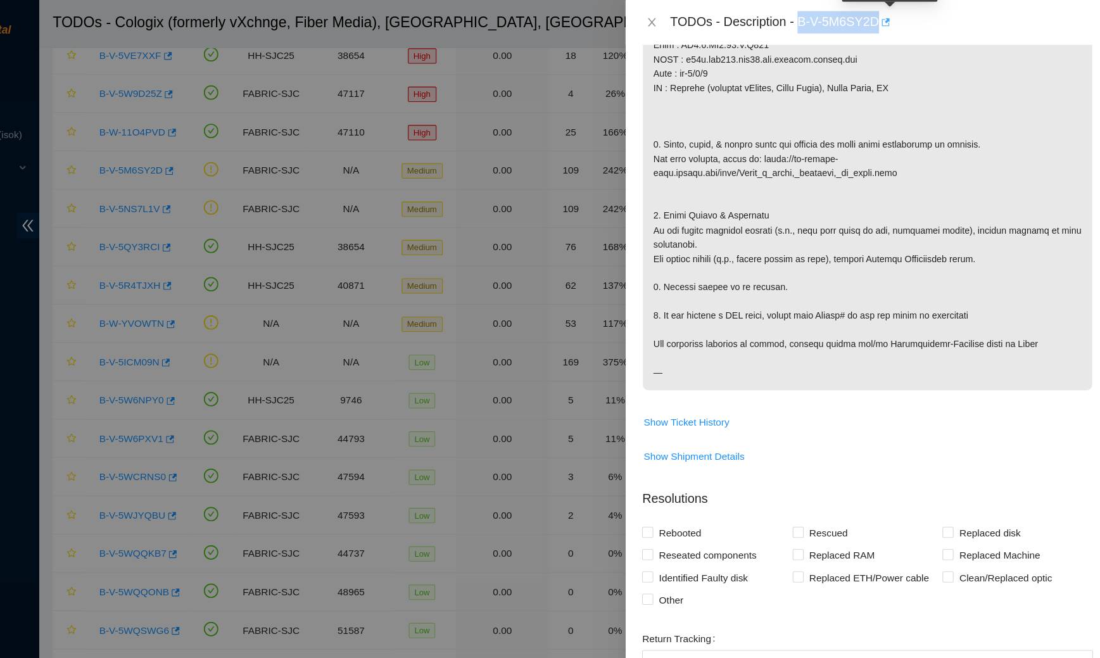
click at [901, 14] on button "button" at bounding box center [895, 20] width 10 height 20
click at [685, 20] on icon "close" at bounding box center [684, 20] width 10 height 10
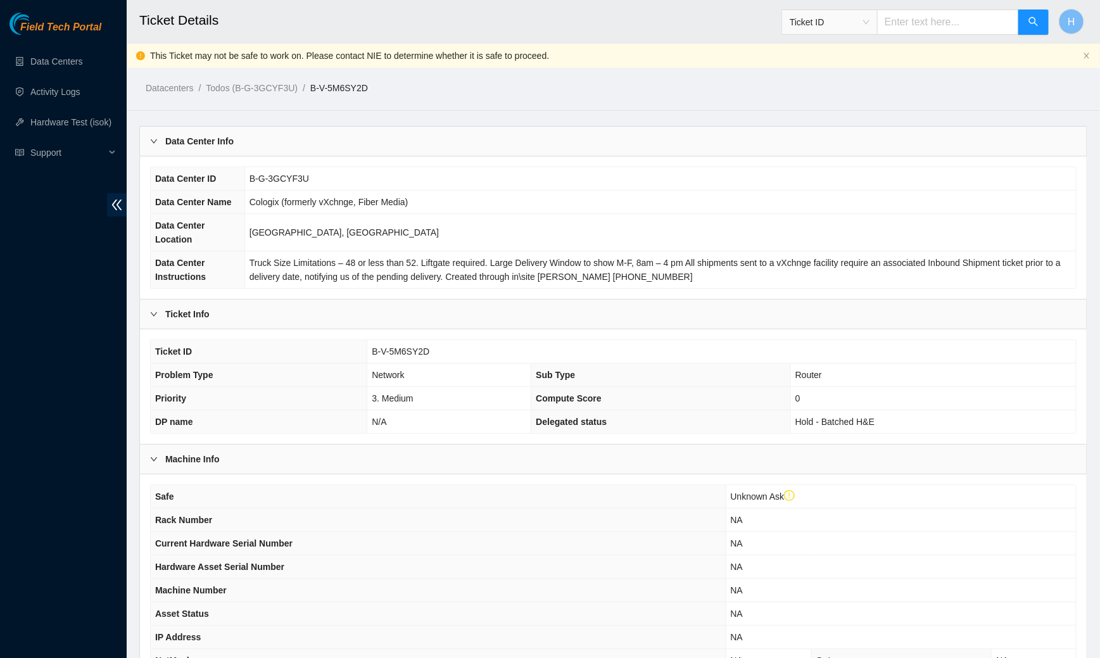
click at [437, 138] on div "Data Center Info" at bounding box center [613, 141] width 947 height 29
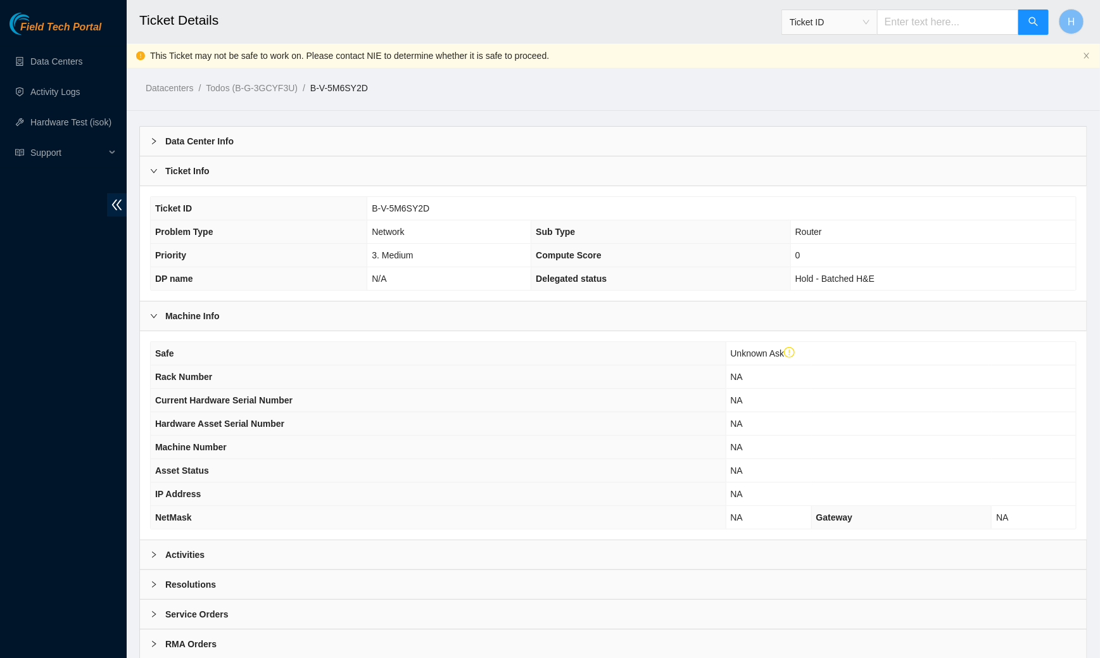
click at [407, 177] on div "Ticket Info" at bounding box center [613, 170] width 947 height 29
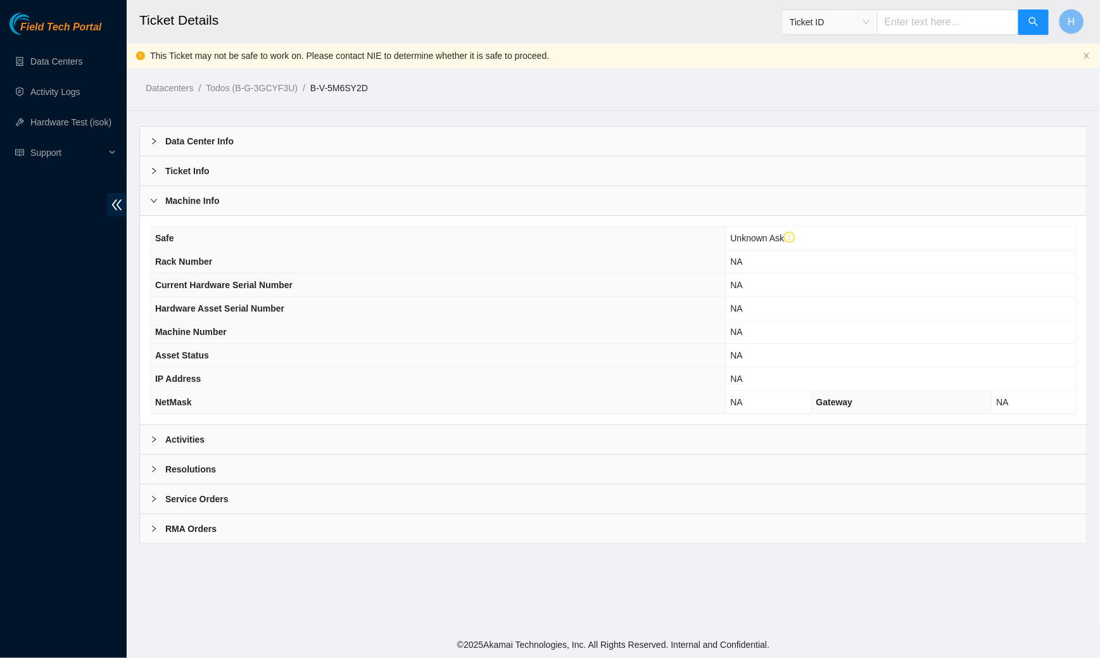
click at [376, 210] on div "Machine Info" at bounding box center [613, 200] width 947 height 29
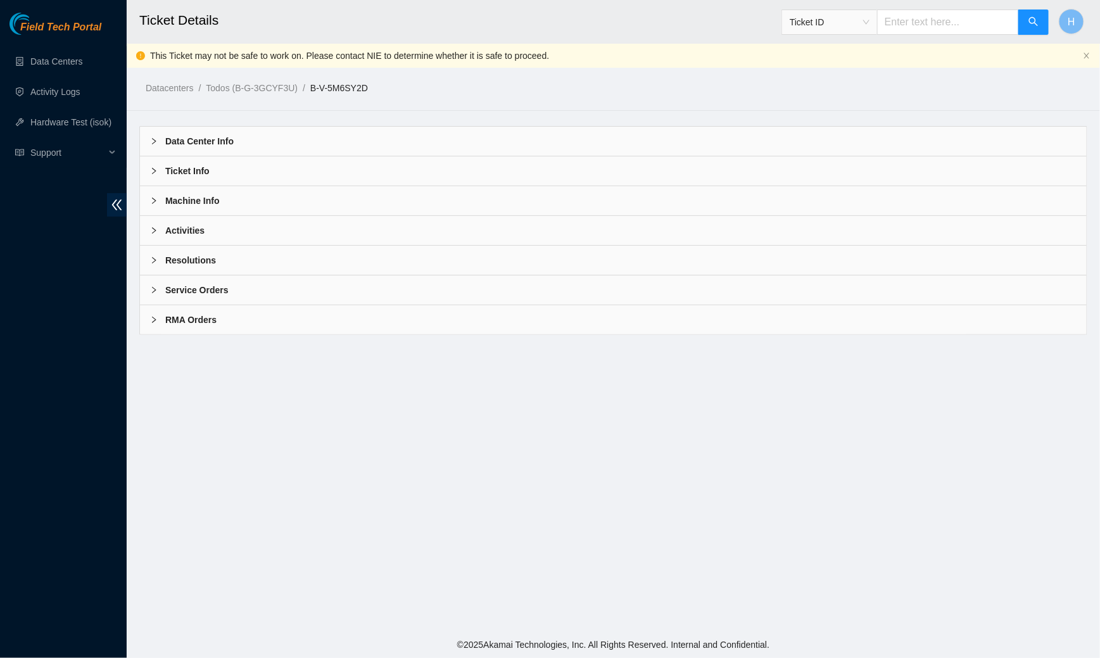
click at [318, 233] on div "Activities" at bounding box center [613, 230] width 947 height 29
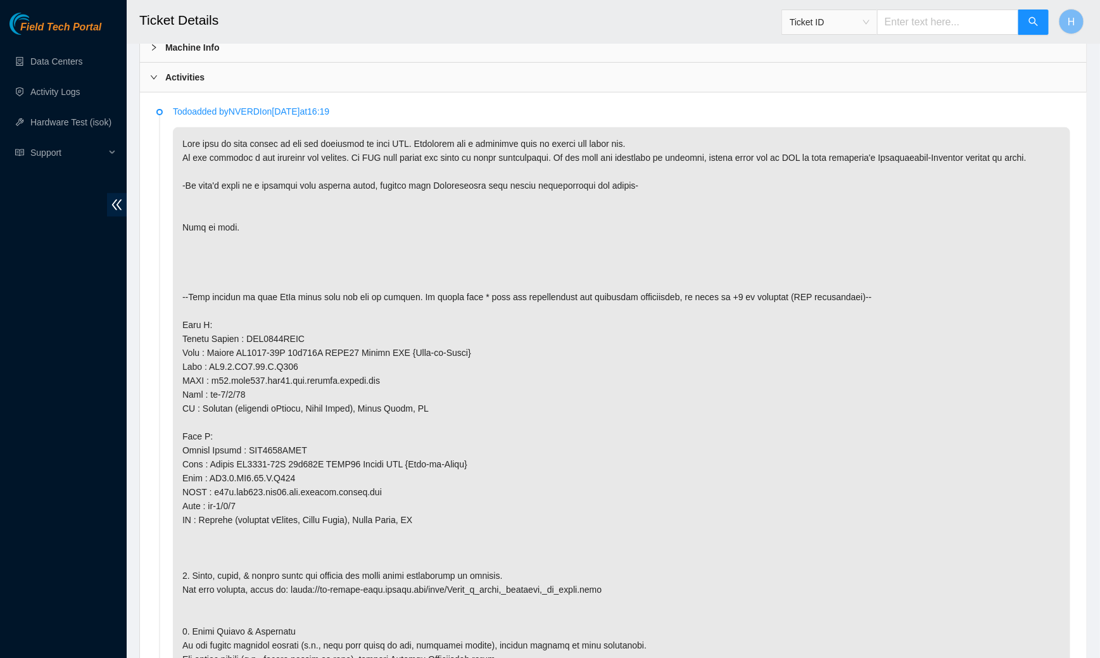
scroll to position [166, 0]
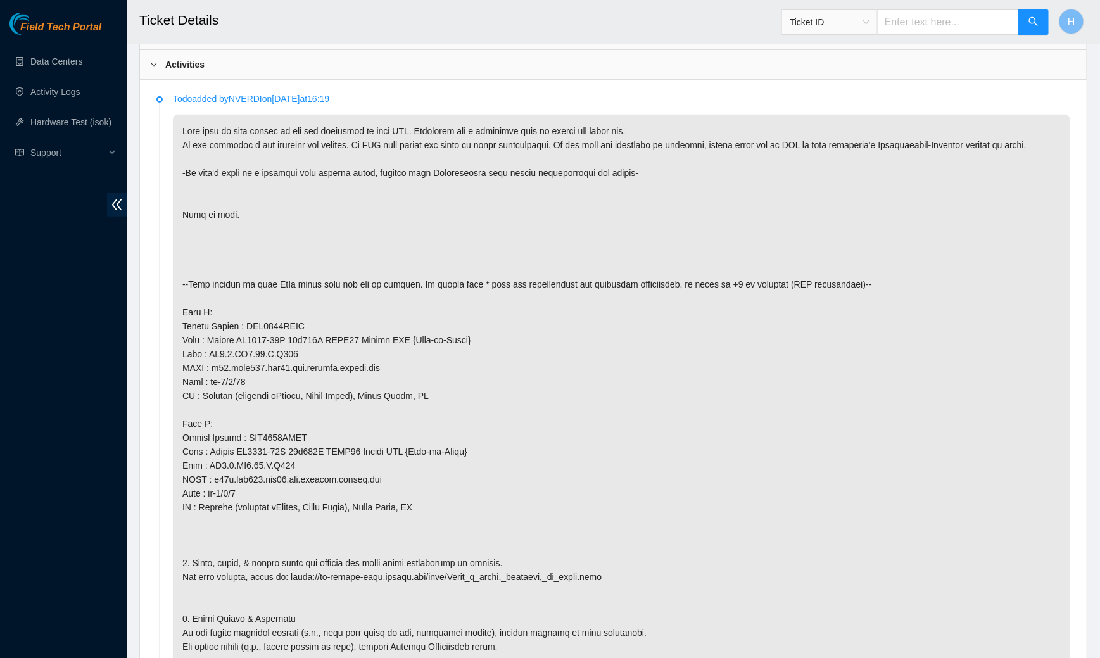
click at [436, 399] on p at bounding box center [621, 445] width 897 height 660
click at [9, 362] on div "Field Tech Portal Data Centers Activity Logs Hardware Test (isok) Support" at bounding box center [63, 335] width 127 height 645
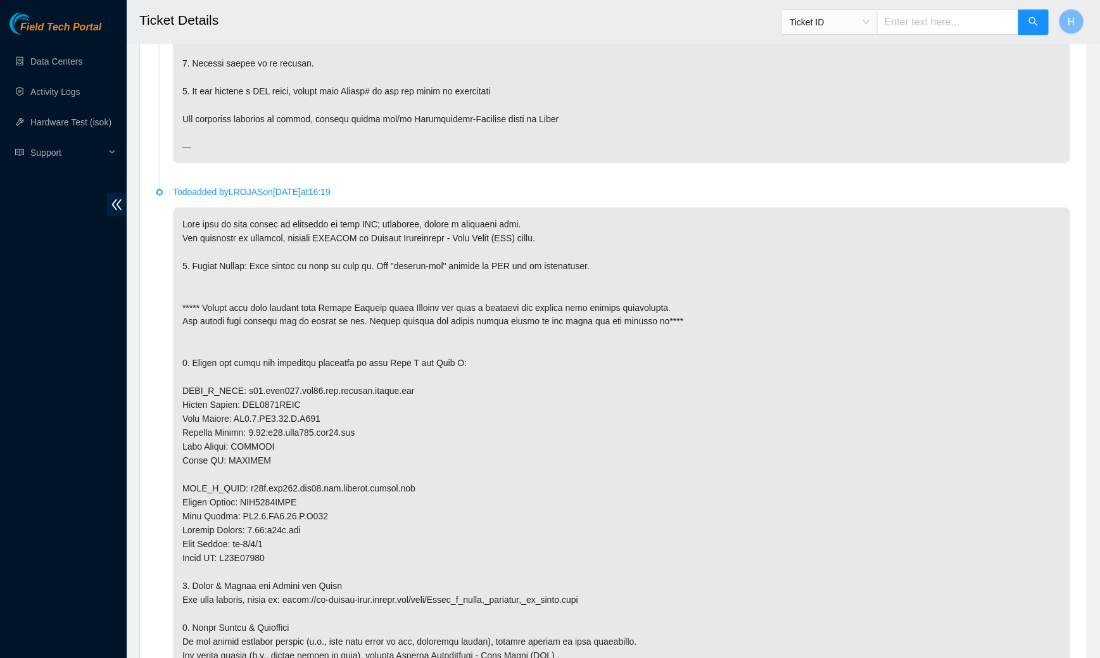
scroll to position [1044, 0]
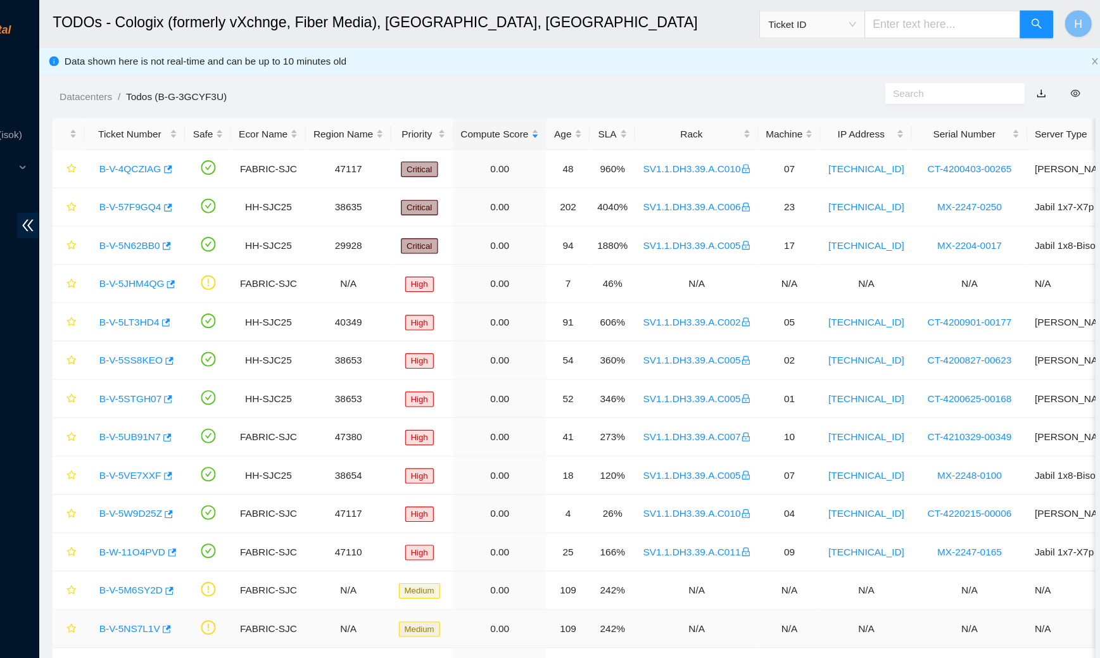
click at [188, 567] on link "B-V-5NS7L1V" at bounding box center [209, 571] width 55 height 10
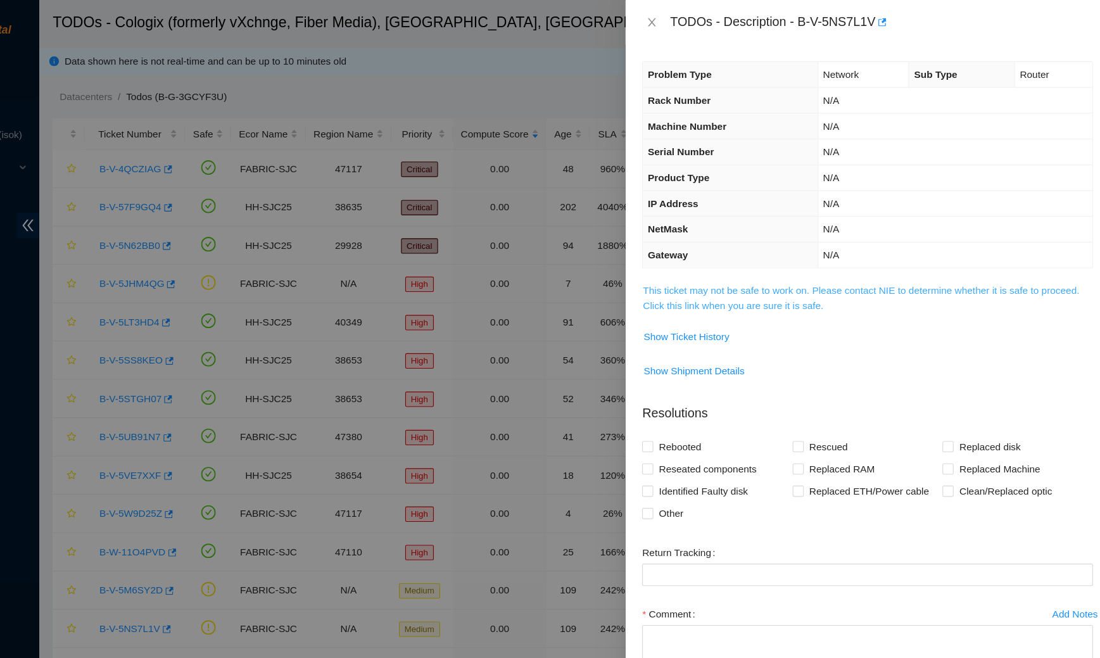
click at [761, 264] on link "This ticket may not be safe to work on. Please contact NIE to determine whether…" at bounding box center [874, 271] width 396 height 24
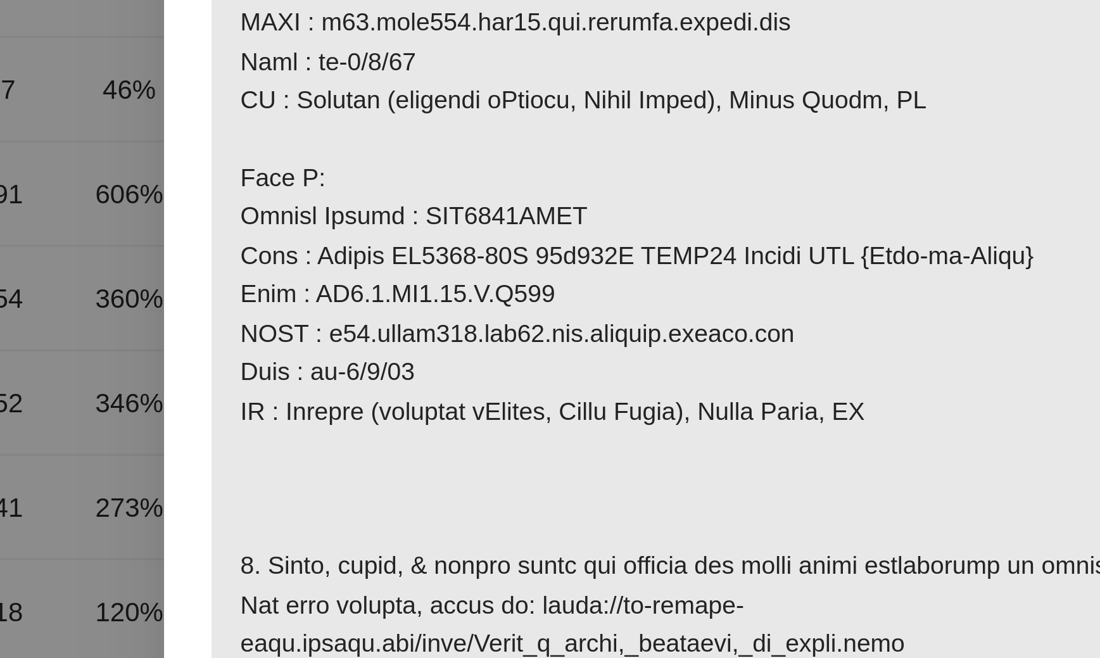
scroll to position [312, 0]
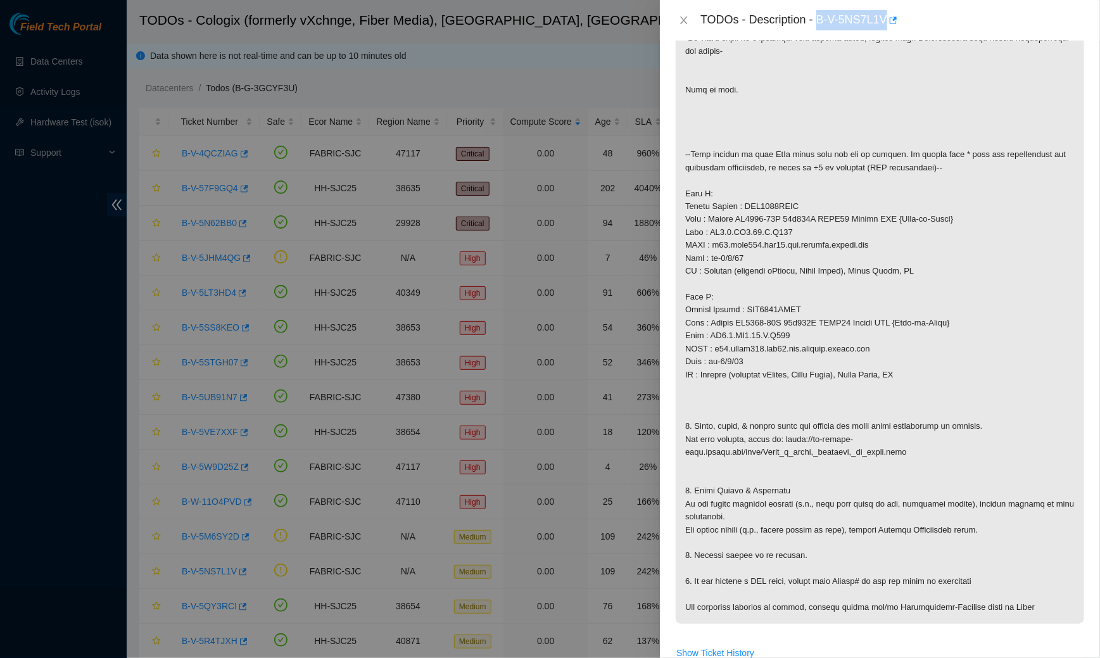
drag, startPoint x: 819, startPoint y: 19, endPoint x: 890, endPoint y: 22, distance: 71.6
click at [890, 22] on div "TODOs - Description - B-V-5NS7L1V" at bounding box center [892, 20] width 384 height 20
copy div "B-V-5NS7L1V"
